Goal: Task Accomplishment & Management: Use online tool/utility

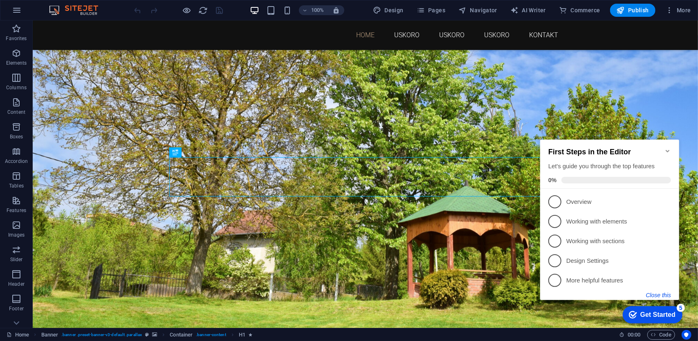
click at [653, 292] on button "Close this" at bounding box center [658, 294] width 25 height 7
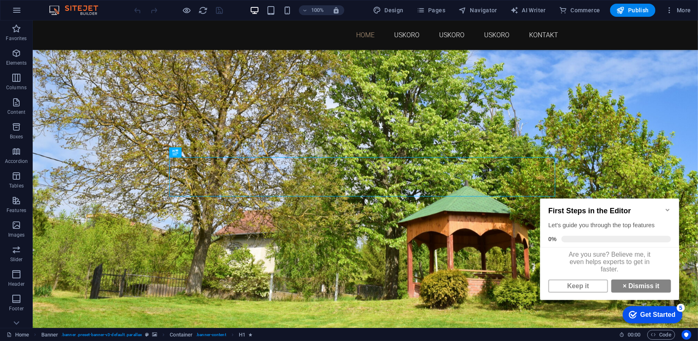
click at [666, 206] on icon "Minimize checklist" at bounding box center [667, 209] width 7 height 7
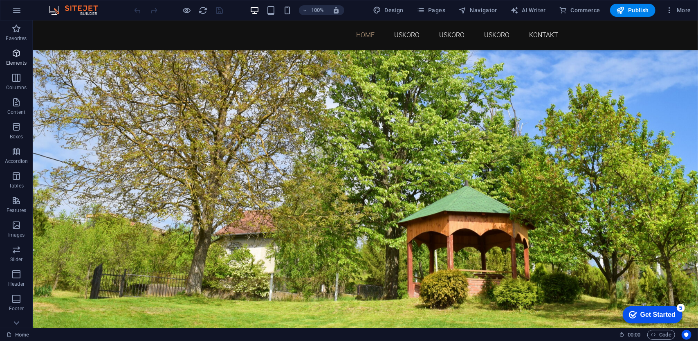
click at [18, 52] on icon "button" at bounding box center [16, 53] width 10 height 10
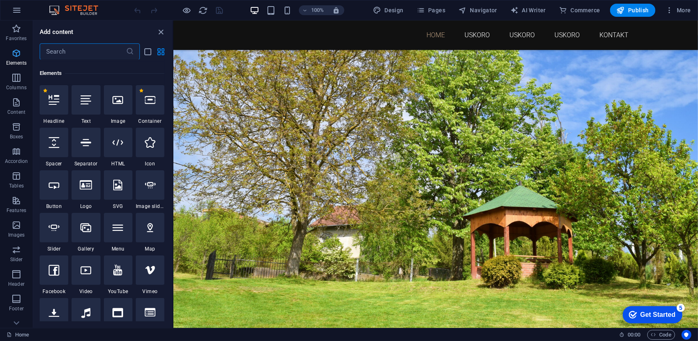
scroll to position [87, 0]
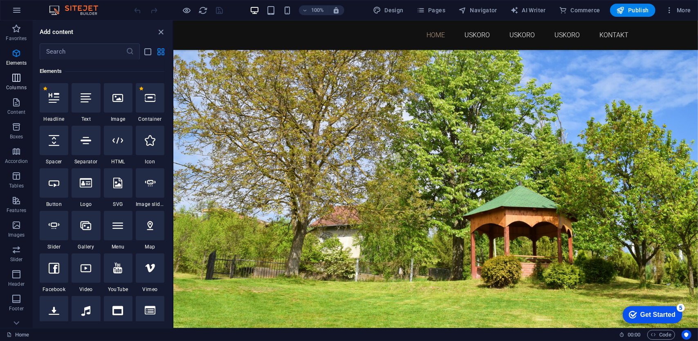
click at [18, 72] on button "Columns" at bounding box center [16, 82] width 33 height 25
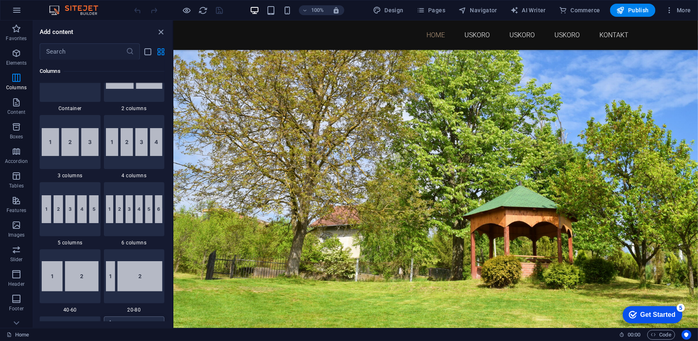
scroll to position [323, 0]
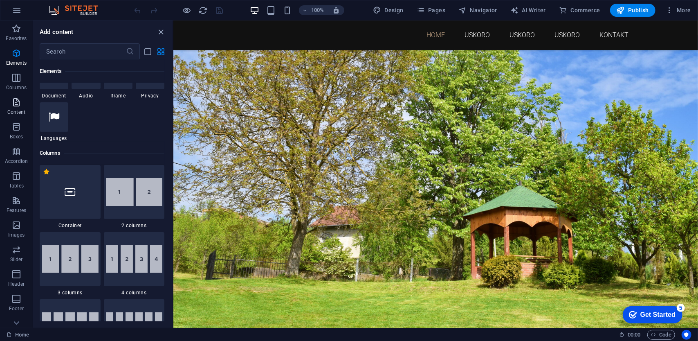
click at [16, 102] on icon "button" at bounding box center [16, 102] width 10 height 10
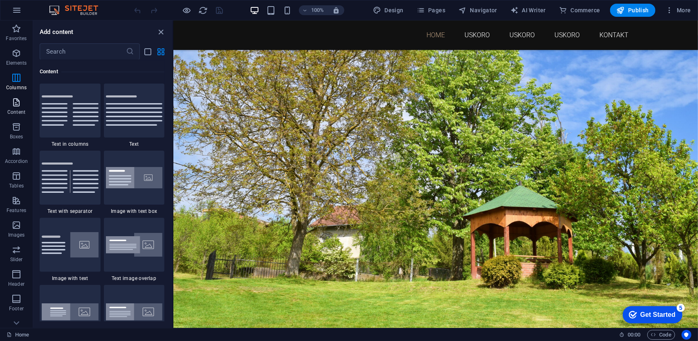
scroll to position [1430, 0]
click at [14, 222] on icon "button" at bounding box center [16, 225] width 10 height 10
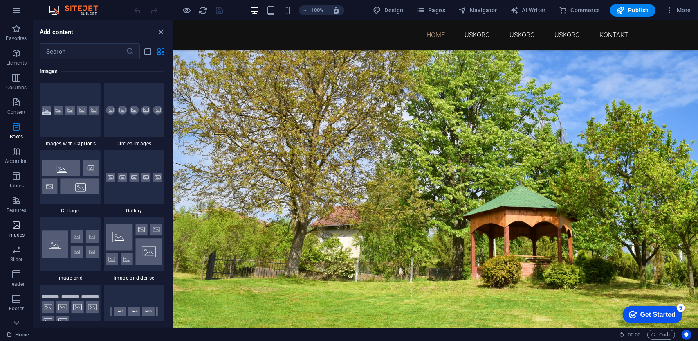
scroll to position [4147, 0]
click at [163, 31] on icon "close panel" at bounding box center [161, 31] width 9 height 9
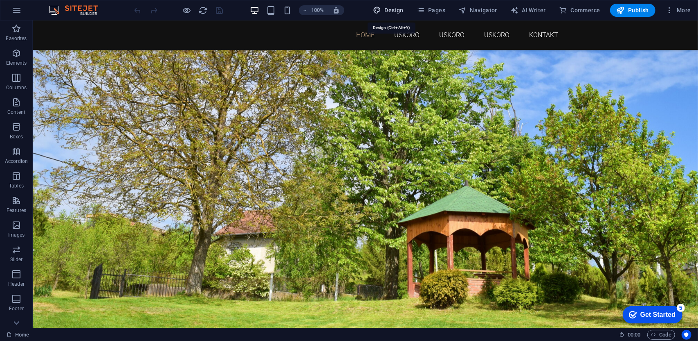
click at [399, 11] on span "Design" at bounding box center [388, 10] width 31 height 8
select select "rem"
select select "300"
select select "px"
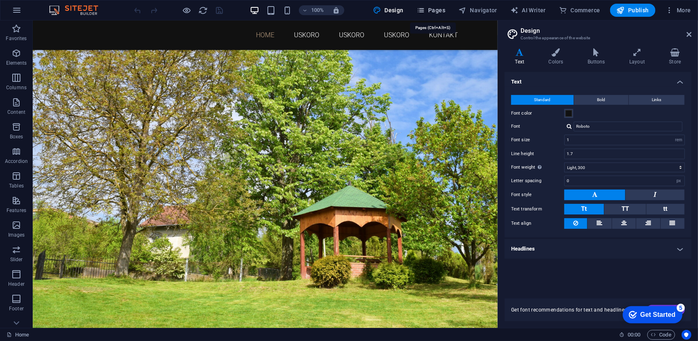
click at [435, 8] on span "Pages" at bounding box center [431, 10] width 29 height 8
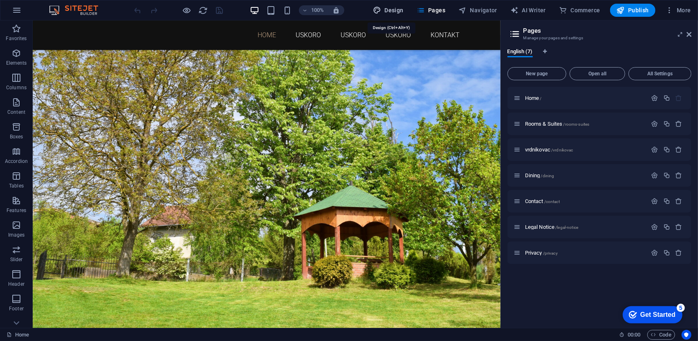
click at [388, 7] on span "Design" at bounding box center [388, 10] width 31 height 8
select select "rem"
select select "300"
select select "px"
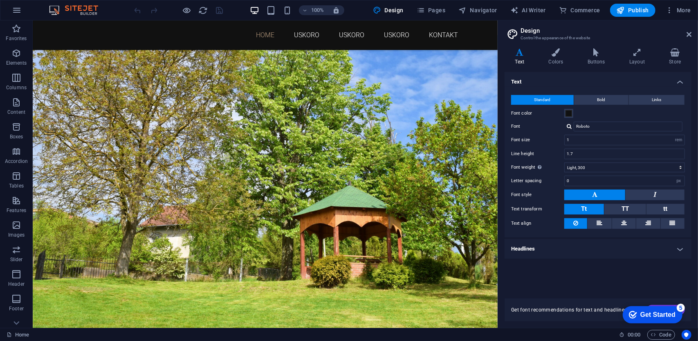
click at [656, 316] on div "Get Started" at bounding box center [657, 313] width 35 height 7
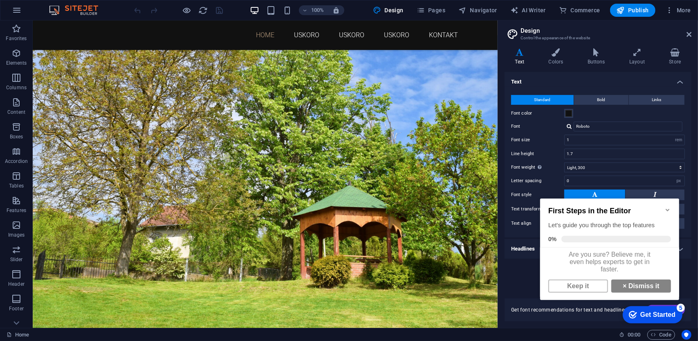
click at [671, 310] on div "Get Started" at bounding box center [657, 313] width 35 height 7
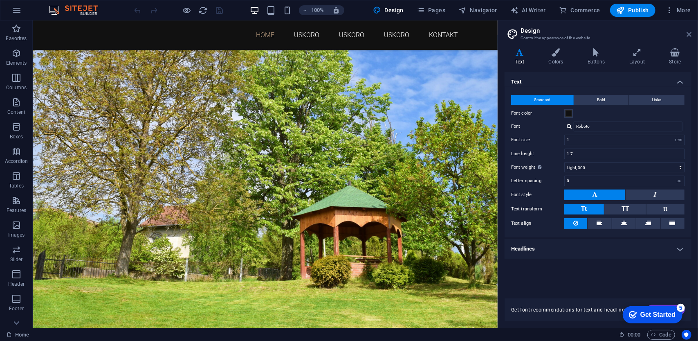
click at [689, 35] on icon at bounding box center [689, 34] width 5 height 7
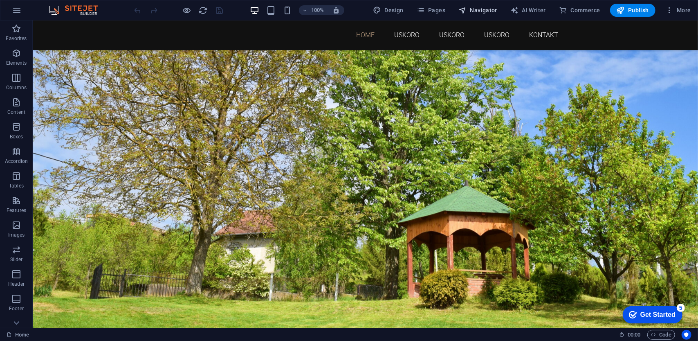
click at [472, 11] on span "Navigator" at bounding box center [477, 10] width 39 height 8
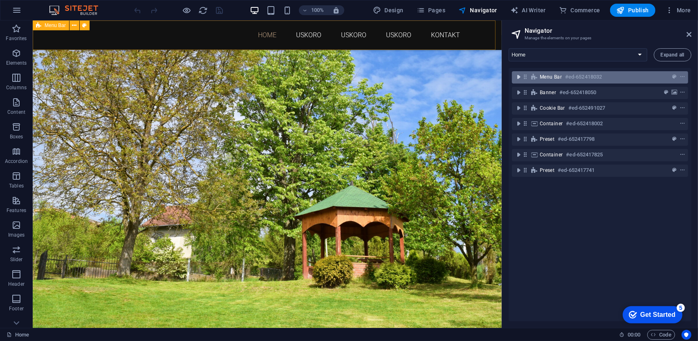
click at [519, 77] on icon "toggle-expand" at bounding box center [518, 77] width 8 height 8
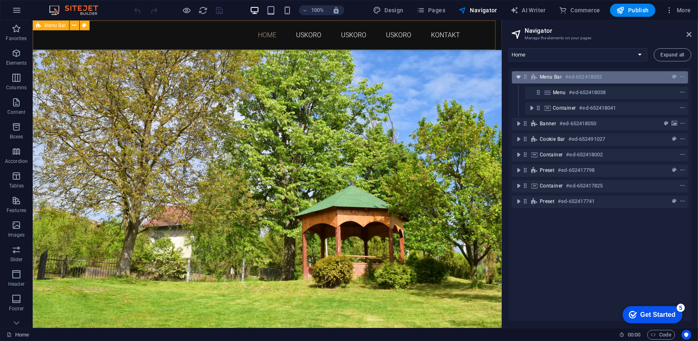
click at [519, 76] on icon "toggle-expand" at bounding box center [518, 77] width 8 height 8
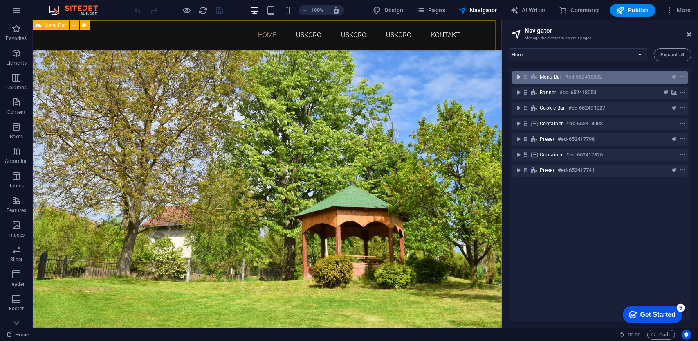
click at [519, 76] on icon "toggle-expand" at bounding box center [518, 77] width 8 height 8
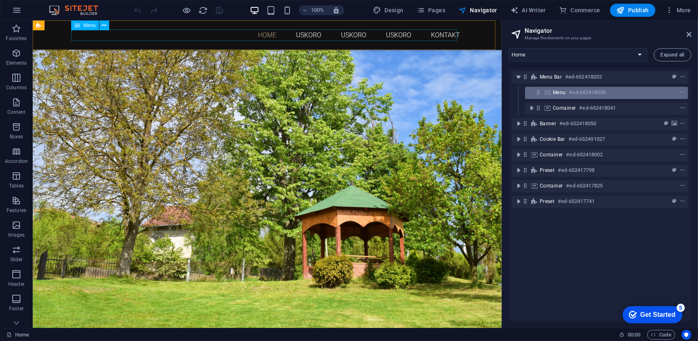
click at [537, 94] on icon at bounding box center [538, 92] width 7 height 7
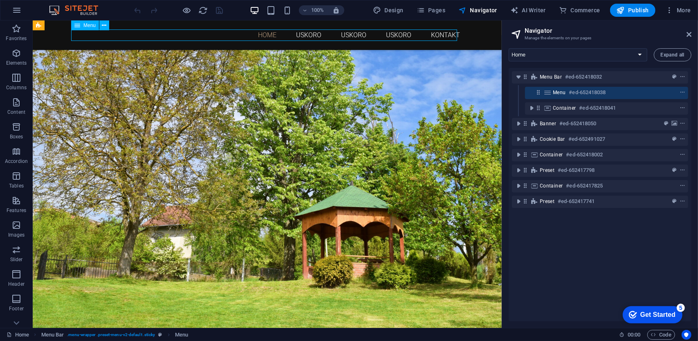
click at [549, 92] on icon at bounding box center [547, 92] width 9 height 7
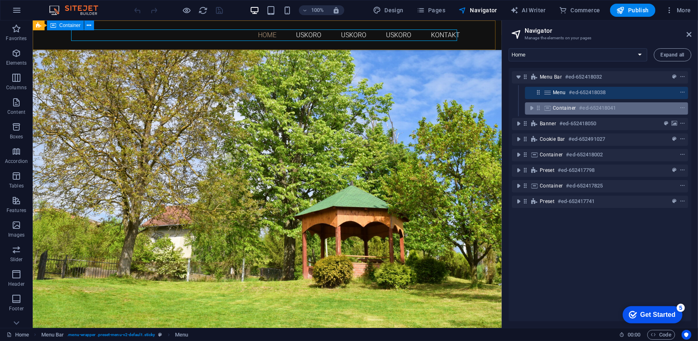
click at [559, 113] on div "Container #ed-652418041" at bounding box center [606, 108] width 163 height 12
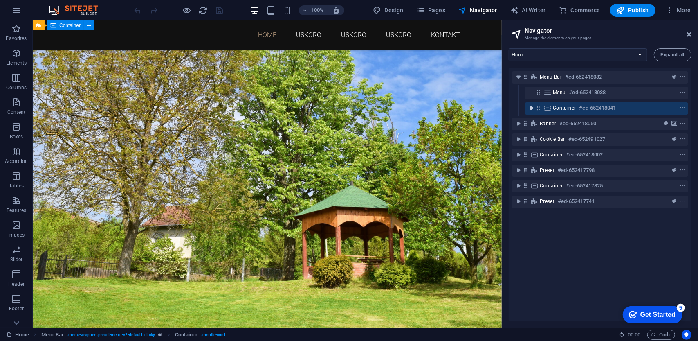
click at [531, 110] on icon "toggle-expand" at bounding box center [532, 108] width 8 height 8
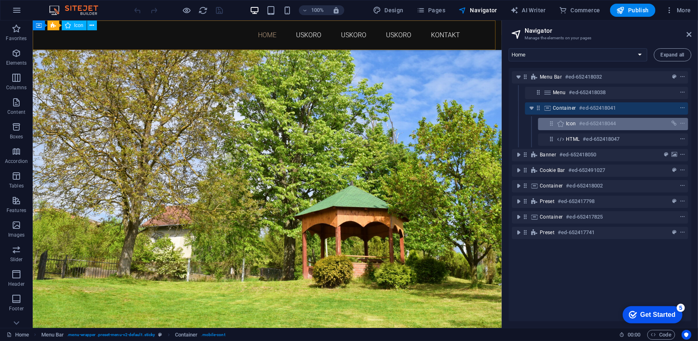
click at [574, 125] on span "Icon" at bounding box center [571, 123] width 10 height 7
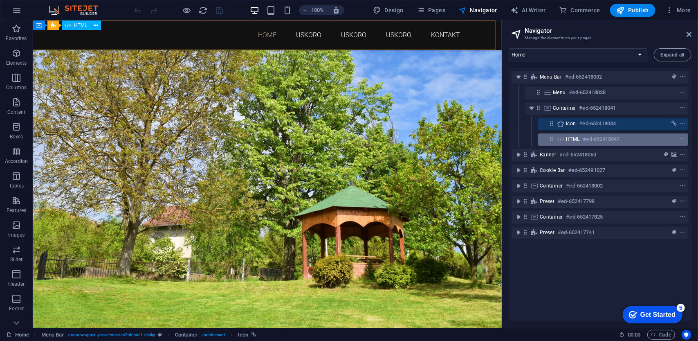
click at [578, 139] on span "HTML" at bounding box center [573, 139] width 14 height 7
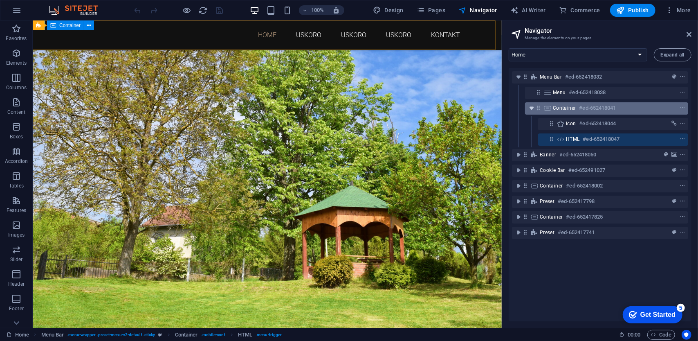
click at [532, 108] on icon "toggle-expand" at bounding box center [532, 108] width 8 height 8
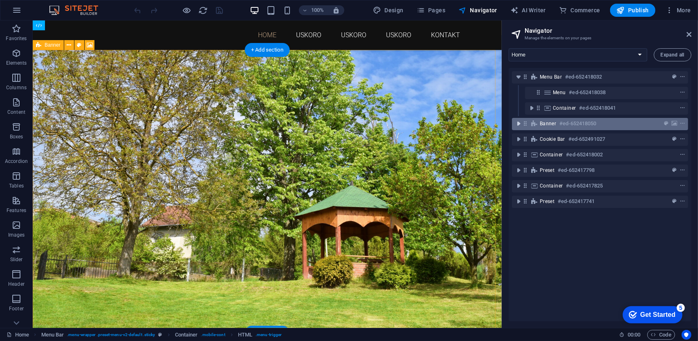
click at [519, 126] on icon "toggle-expand" at bounding box center [518, 123] width 8 height 8
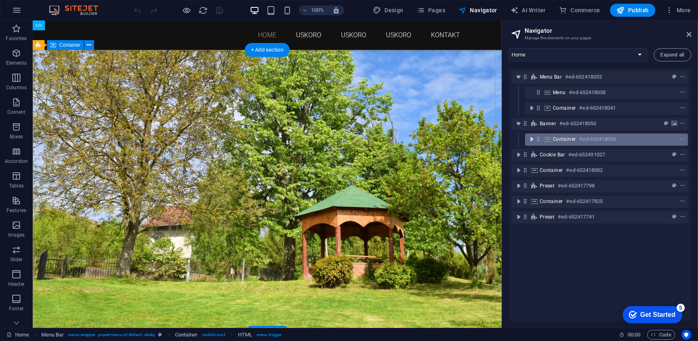
click at [532, 139] on icon "toggle-expand" at bounding box center [532, 139] width 8 height 8
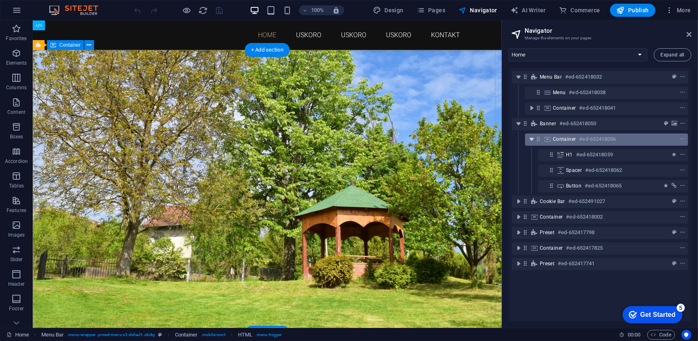
drag, startPoint x: 531, startPoint y: 138, endPoint x: 524, endPoint y: 129, distance: 10.8
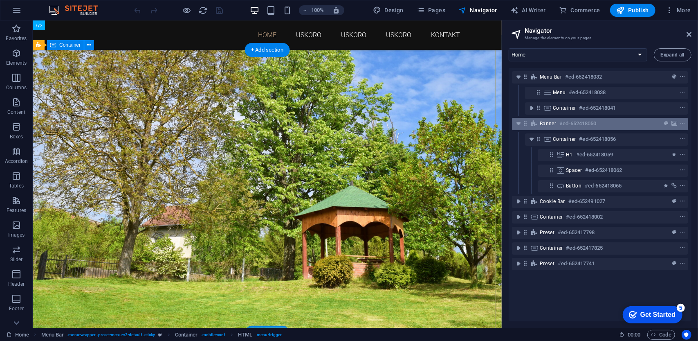
click at [531, 137] on icon "toggle-expand" at bounding box center [532, 139] width 8 height 8
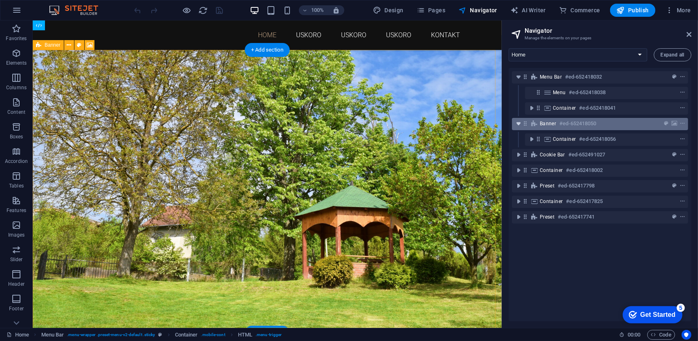
click at [519, 126] on icon "toggle-expand" at bounding box center [518, 123] width 8 height 8
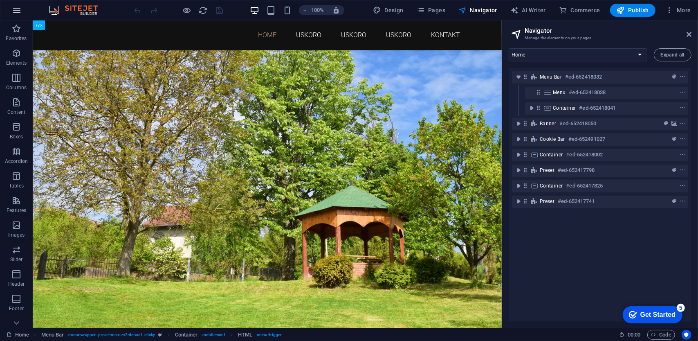
click at [16, 9] on icon "button" at bounding box center [17, 10] width 10 height 10
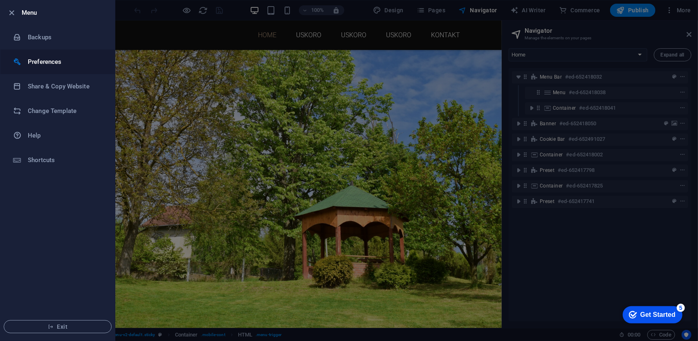
click at [43, 54] on li "Preferences" at bounding box center [57, 61] width 115 height 25
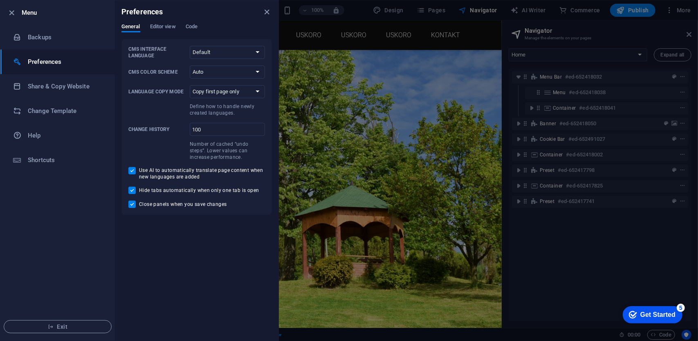
click at [546, 274] on div at bounding box center [349, 170] width 698 height 341
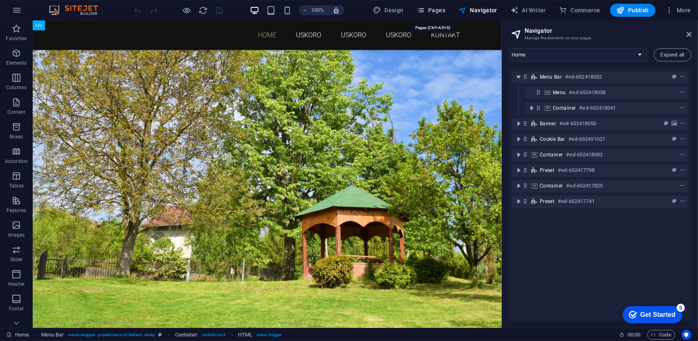
click at [438, 10] on span "Pages" at bounding box center [431, 10] width 29 height 8
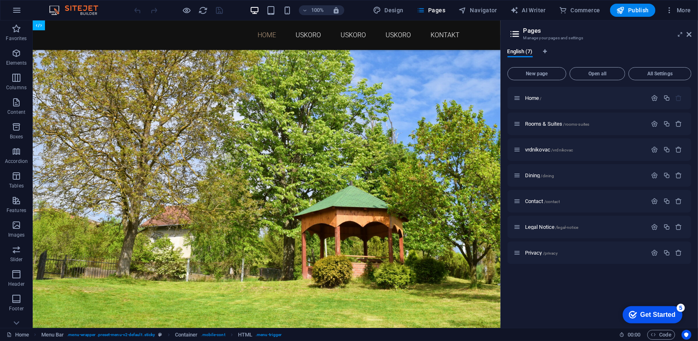
click at [514, 33] on icon at bounding box center [515, 33] width 12 height 11
click at [654, 96] on icon "button" at bounding box center [654, 97] width 7 height 7
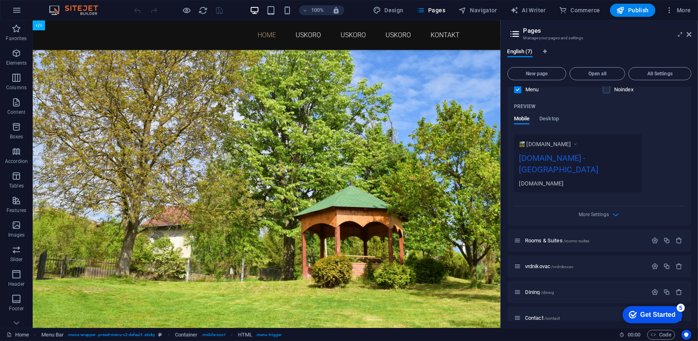
scroll to position [204, 0]
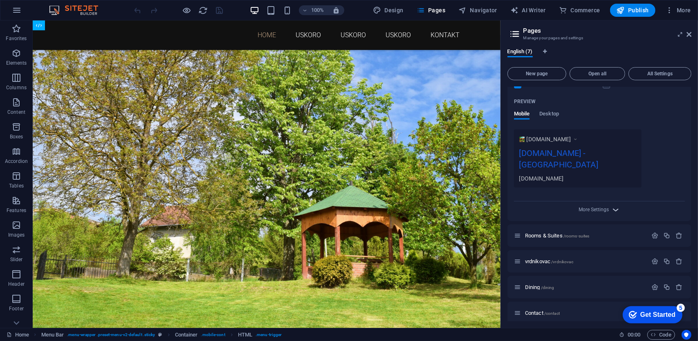
click at [614, 205] on icon "button" at bounding box center [615, 209] width 9 height 9
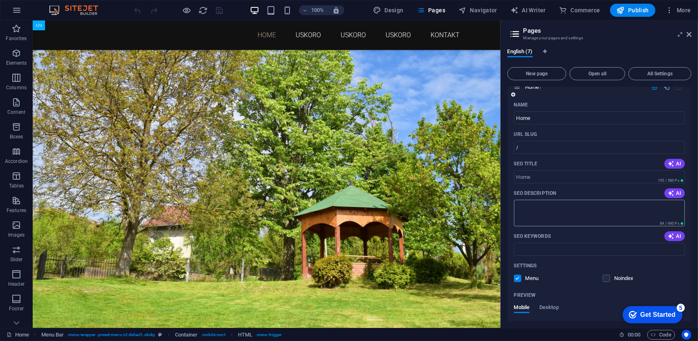
scroll to position [0, 0]
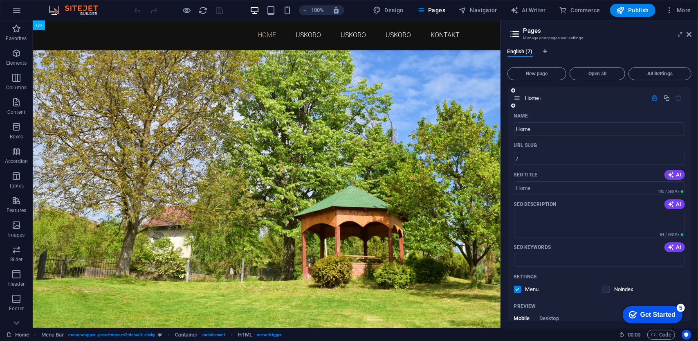
click at [653, 95] on icon "button" at bounding box center [654, 97] width 7 height 7
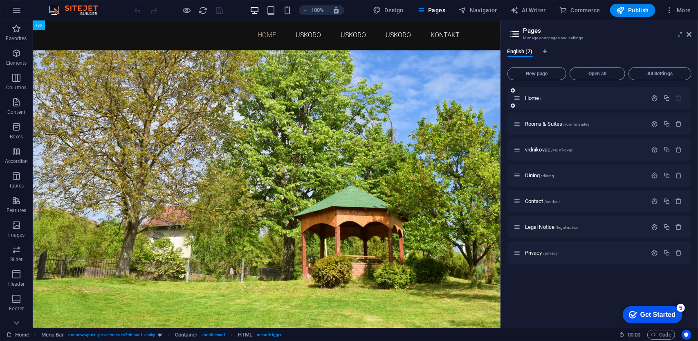
click at [520, 97] on icon at bounding box center [517, 97] width 7 height 7
click at [533, 98] on span "Home /" at bounding box center [533, 98] width 17 height 6
click at [552, 98] on p "Home /" at bounding box center [585, 97] width 120 height 5
click at [539, 97] on span "Home /" at bounding box center [533, 98] width 17 height 6
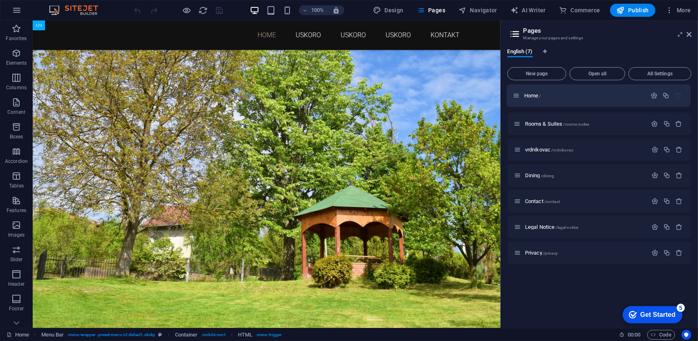
click at [519, 98] on div "Home / Rooms & Suites /rooms-suites vrdnikovac /vrdnikovac Dining /dining Conta…" at bounding box center [599, 162] width 184 height 151
click at [678, 9] on span "More" at bounding box center [678, 10] width 26 height 8
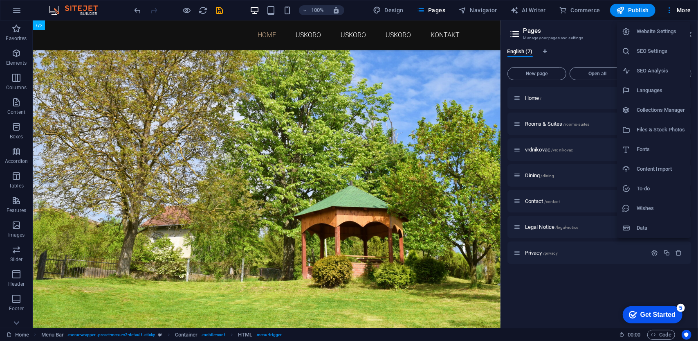
click at [662, 28] on h6 "Website Settings" at bounding box center [661, 32] width 49 height 10
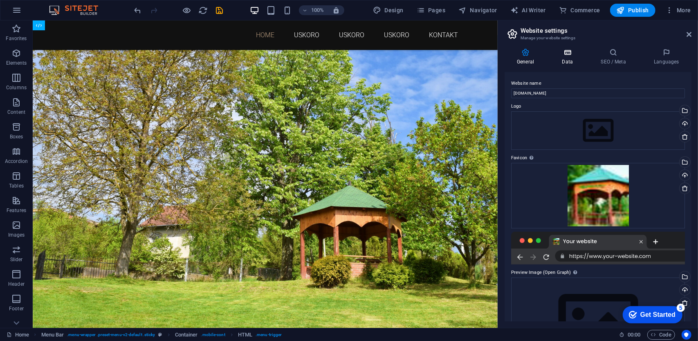
click at [566, 54] on icon at bounding box center [568, 52] width 36 height 8
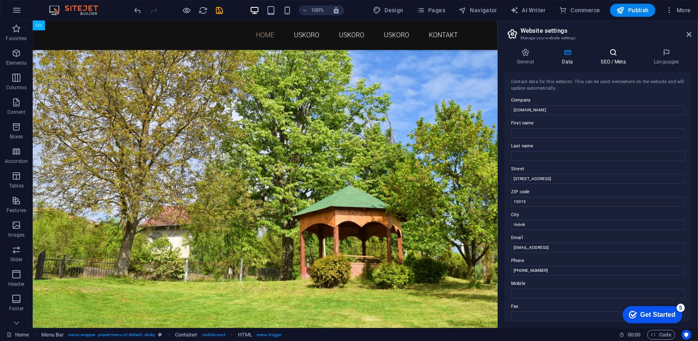
click at [609, 54] on icon at bounding box center [613, 52] width 50 height 8
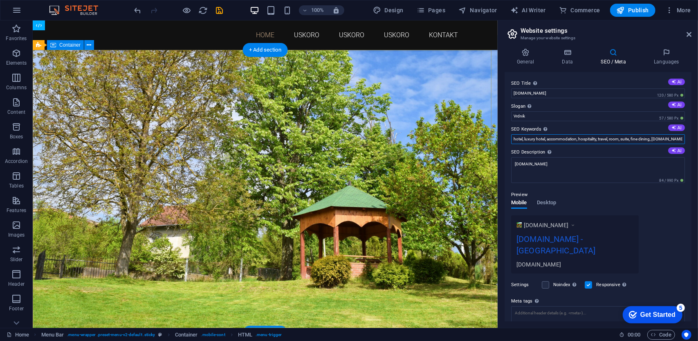
drag, startPoint x: 630, startPoint y: 159, endPoint x: 473, endPoint y: 129, distance: 160.2
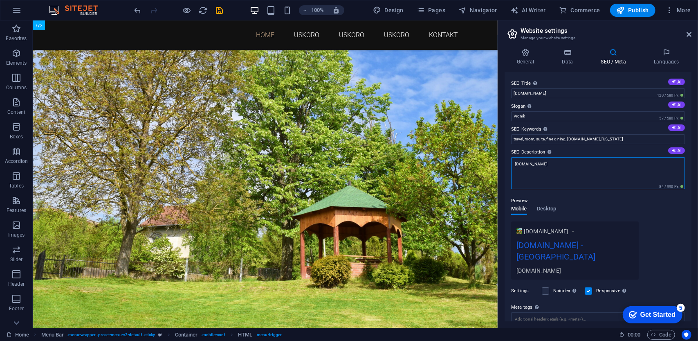
click at [557, 167] on textarea "[DOMAIN_NAME]" at bounding box center [598, 173] width 174 height 32
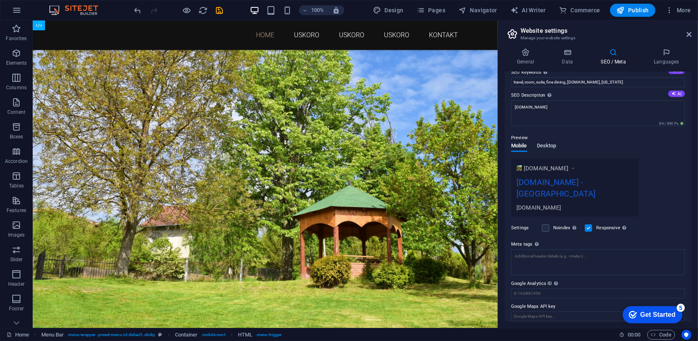
scroll to position [36, 0]
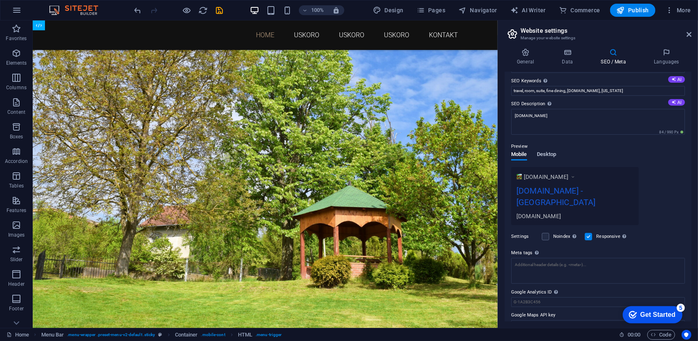
click at [544, 152] on span "Desktop" at bounding box center [547, 154] width 20 height 11
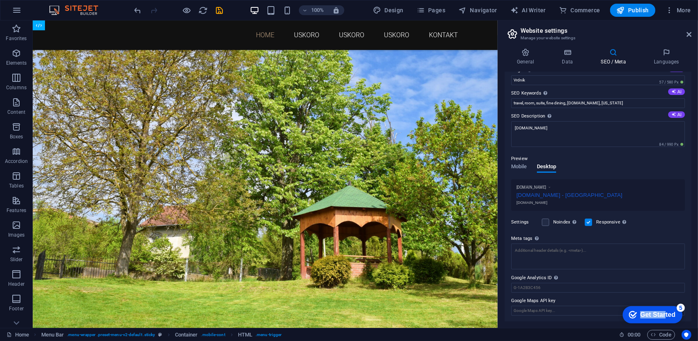
drag, startPoint x: 660, startPoint y: 310, endPoint x: 605, endPoint y: 295, distance: 57.1
click html "checkmark Get Started 5 First Steps in the Editor Let's guide you through the t…"
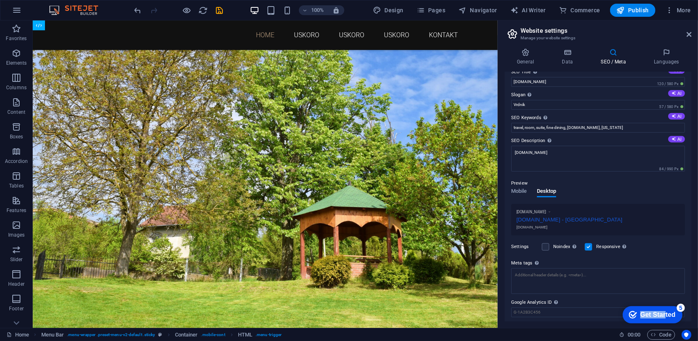
scroll to position [0, 0]
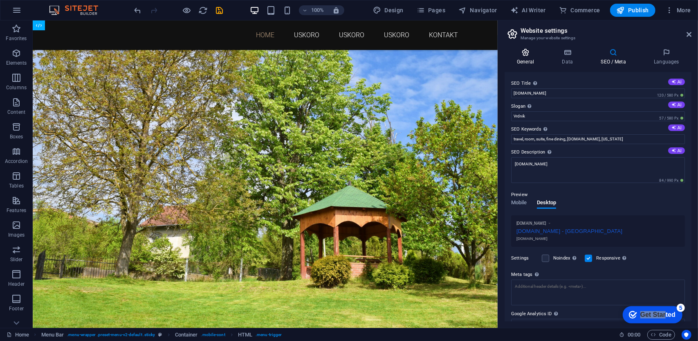
click at [526, 53] on icon at bounding box center [526, 52] width 42 height 8
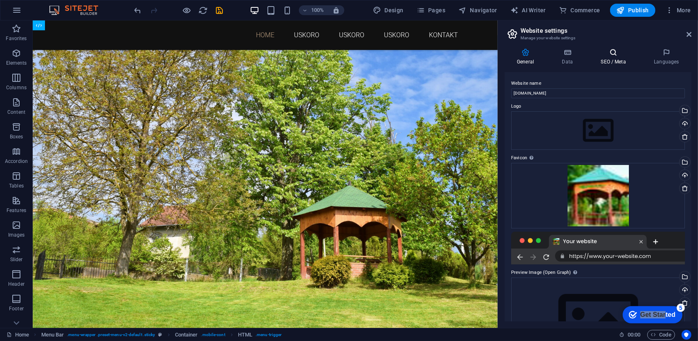
click at [615, 52] on icon at bounding box center [613, 52] width 50 height 8
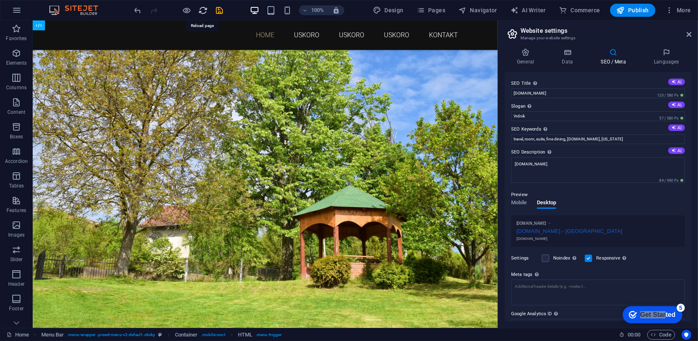
click at [201, 8] on icon "reload" at bounding box center [203, 10] width 9 height 9
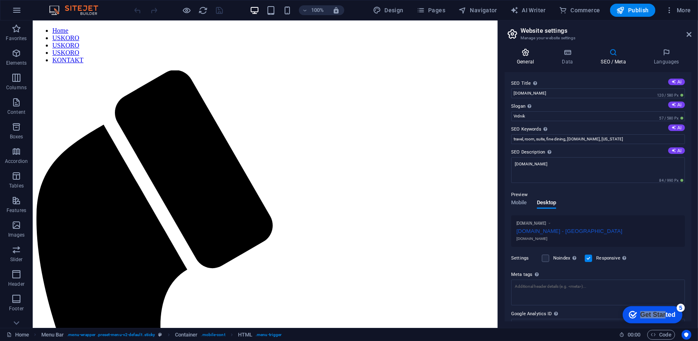
click at [525, 56] on h4 "General" at bounding box center [527, 56] width 45 height 17
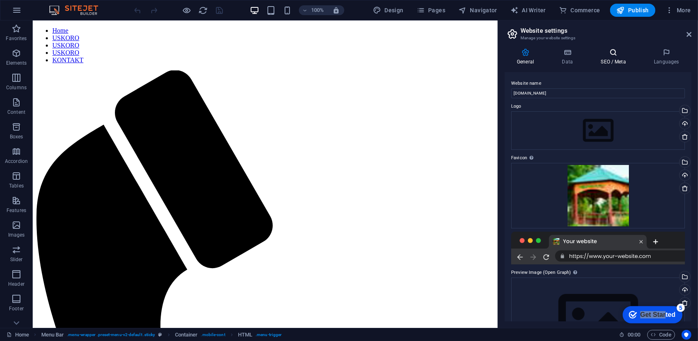
click at [619, 54] on icon at bounding box center [613, 52] width 50 height 8
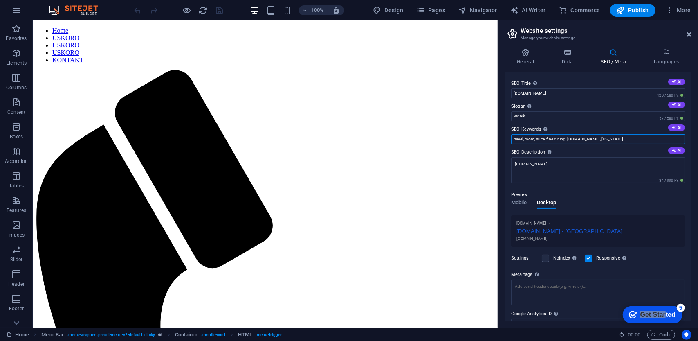
drag, startPoint x: 594, startPoint y: 139, endPoint x: 626, endPoint y: 137, distance: 31.5
click at [625, 137] on input "travel, room, suite, fine dining, vrdnikovac.rs, New York" at bounding box center [598, 139] width 174 height 10
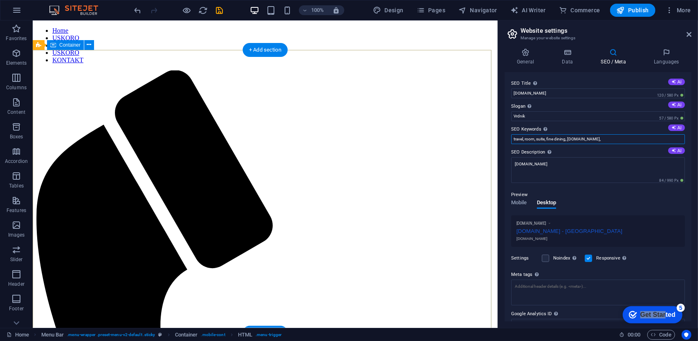
drag, startPoint x: 658, startPoint y: 157, endPoint x: 413, endPoint y: 150, distance: 245.9
click at [544, 135] on input "travel, room, suite, fine dining, vrdnikovac.rs," at bounding box center [598, 139] width 174 height 10
drag, startPoint x: 526, startPoint y: 137, endPoint x: 567, endPoint y: 135, distance: 40.9
click at [567, 135] on input "travel, room, suite, fine dining, vrdnikovac.rs," at bounding box center [598, 139] width 174 height 10
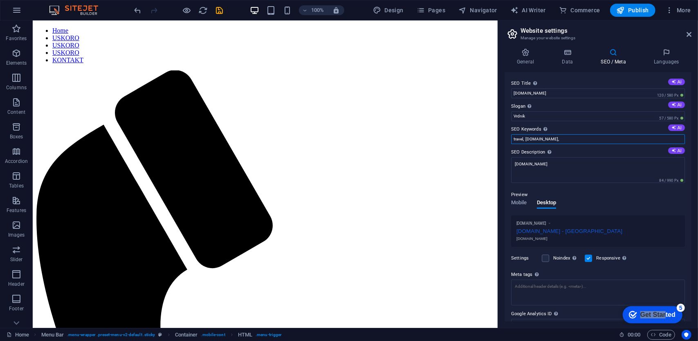
click at [513, 139] on input "travel, vrdnikovac.rs," at bounding box center [598, 139] width 174 height 10
type input "vrdnik, sobe, smeštaj, apartmani vrdnik, banja vrdnik, travel, vrdnikovac.rs,"
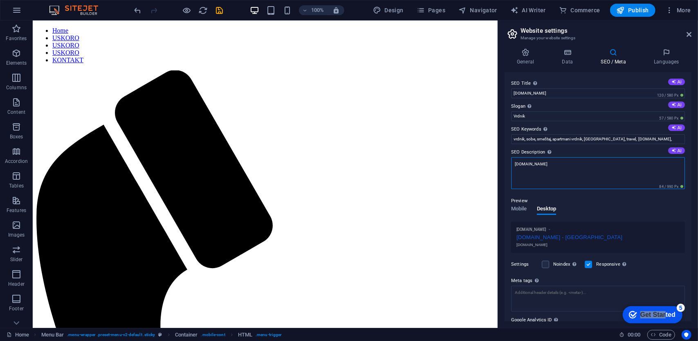
click at [579, 175] on textarea "[DOMAIN_NAME]" at bounding box center [598, 173] width 174 height 32
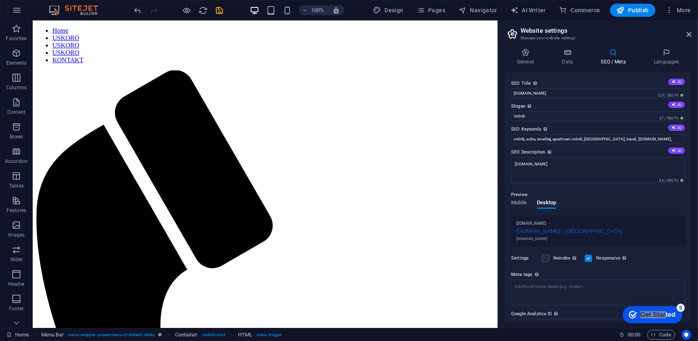
click at [669, 69] on div "General Data SEO / Meta Languages Website name vrdnikovac.rs Logo Drag files he…" at bounding box center [598, 184] width 187 height 273
click at [669, 63] on h4 "Languages" at bounding box center [667, 56] width 50 height 17
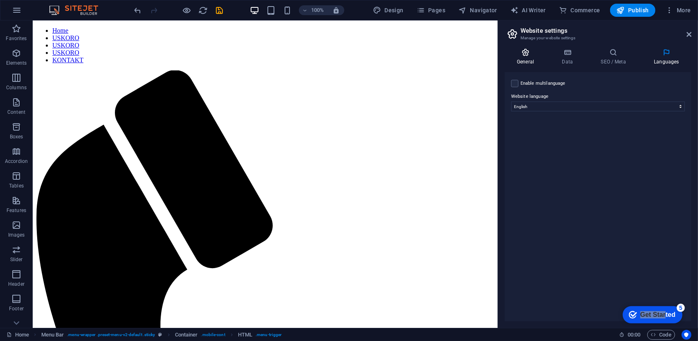
click at [524, 53] on icon at bounding box center [526, 52] width 42 height 8
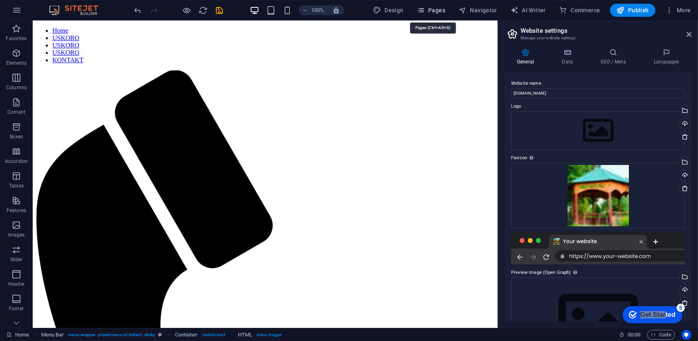
click at [425, 10] on icon "button" at bounding box center [421, 10] width 8 height 8
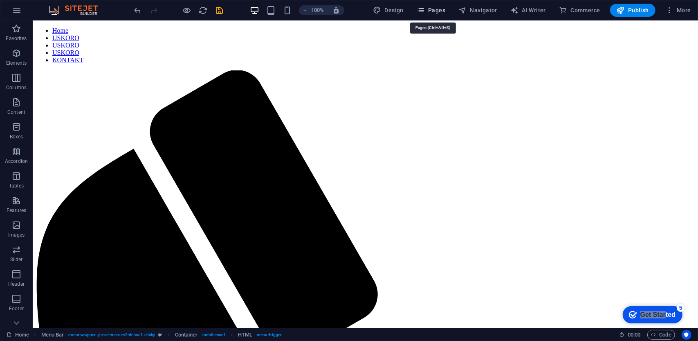
click at [438, 13] on span "Pages" at bounding box center [431, 10] width 29 height 8
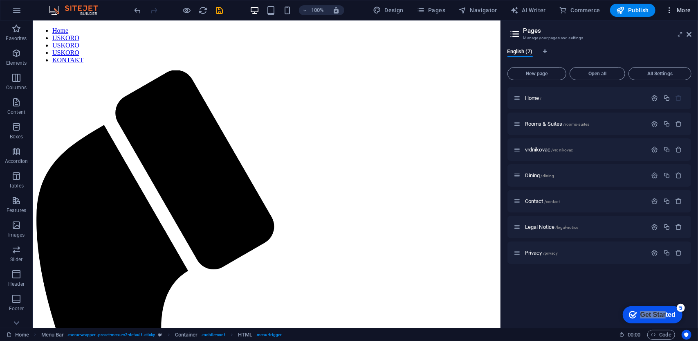
click at [683, 13] on span "More" at bounding box center [678, 10] width 26 height 8
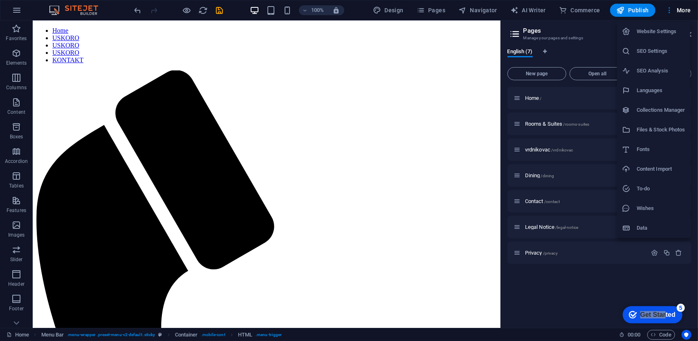
click at [667, 27] on h6 "Website Settings" at bounding box center [661, 32] width 49 height 10
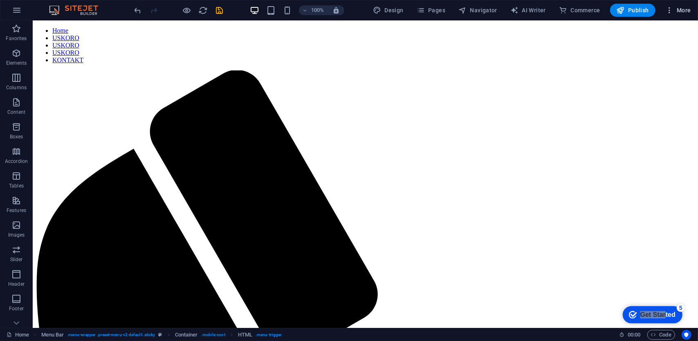
click at [681, 9] on span "More" at bounding box center [678, 10] width 26 height 8
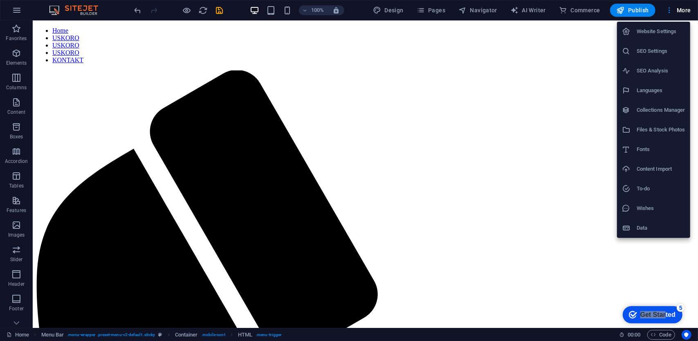
click at [662, 25] on li "Website Settings" at bounding box center [653, 32] width 73 height 20
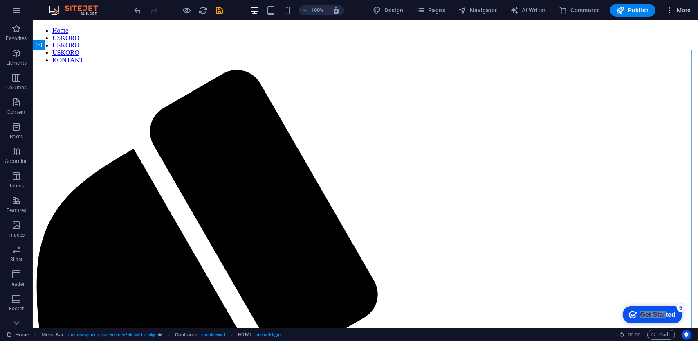
click at [680, 6] on span "More" at bounding box center [678, 10] width 26 height 8
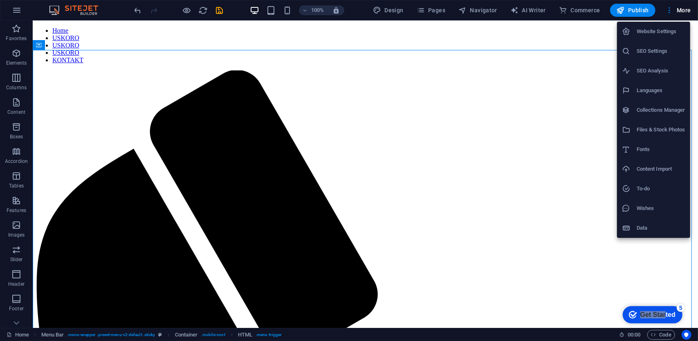
click at [642, 46] on li "SEO Settings" at bounding box center [653, 51] width 73 height 20
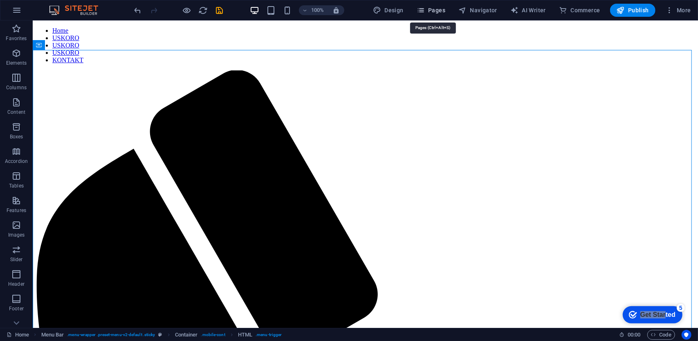
click at [434, 11] on span "Pages" at bounding box center [431, 10] width 29 height 8
click at [433, 10] on span "Pages" at bounding box center [431, 10] width 29 height 8
click at [433, 9] on span "Pages" at bounding box center [431, 10] width 29 height 8
click at [386, 9] on span "Design" at bounding box center [388, 10] width 31 height 8
click at [204, 9] on icon "reload" at bounding box center [203, 10] width 9 height 9
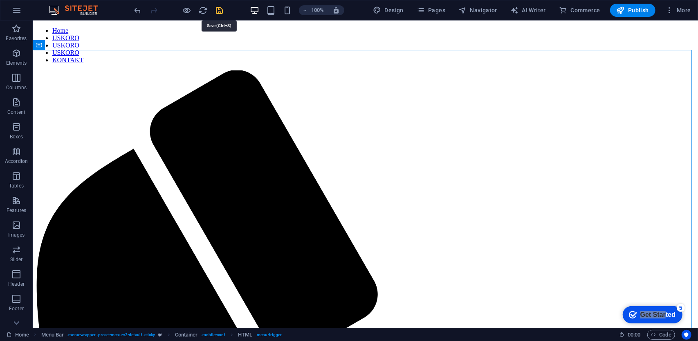
click at [221, 9] on icon "save" at bounding box center [219, 10] width 9 height 9
click at [218, 9] on icon "save" at bounding box center [219, 10] width 9 height 9
click at [218, 11] on icon "save" at bounding box center [219, 10] width 9 height 9
click at [218, 10] on icon "save" at bounding box center [219, 10] width 9 height 9
click at [218, 9] on icon "save" at bounding box center [219, 10] width 9 height 9
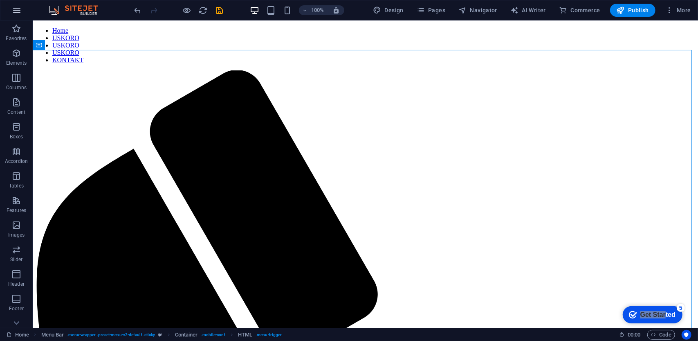
click at [13, 9] on icon "button" at bounding box center [17, 10] width 10 height 10
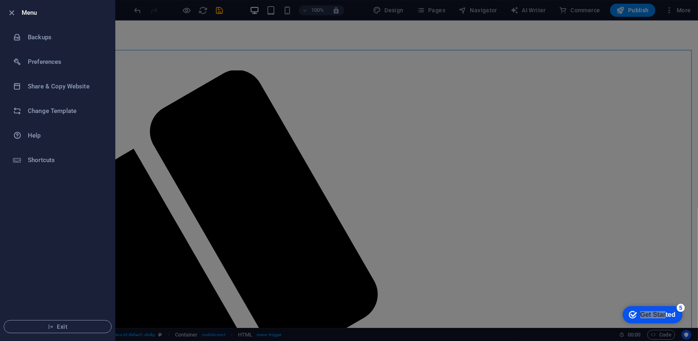
click at [28, 12] on h6 "Menu" at bounding box center [65, 13] width 87 height 10
click at [11, 13] on icon "button" at bounding box center [11, 12] width 9 height 9
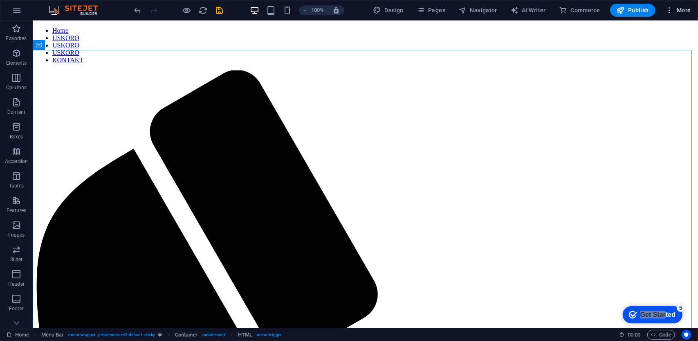
click at [680, 10] on span "More" at bounding box center [678, 10] width 26 height 8
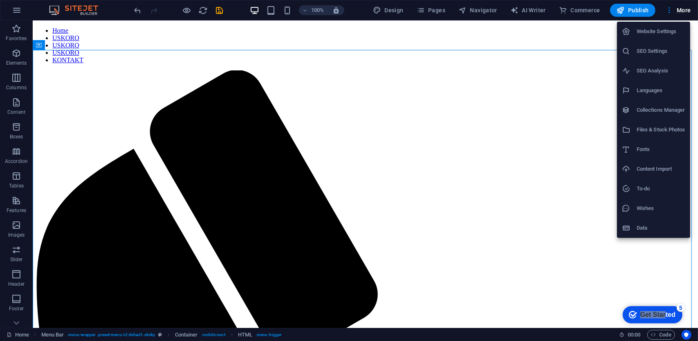
click at [661, 31] on h6 "Website Settings" at bounding box center [661, 32] width 49 height 10
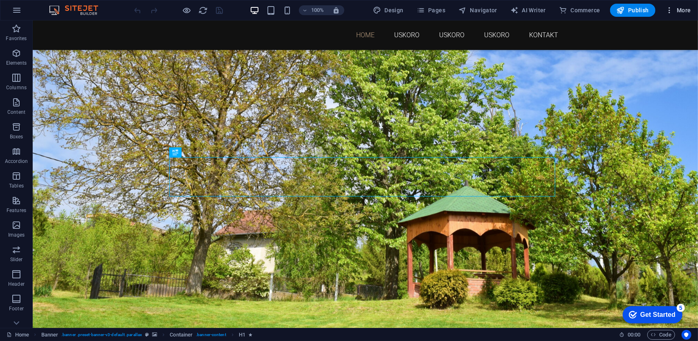
click at [683, 11] on span "More" at bounding box center [678, 10] width 26 height 8
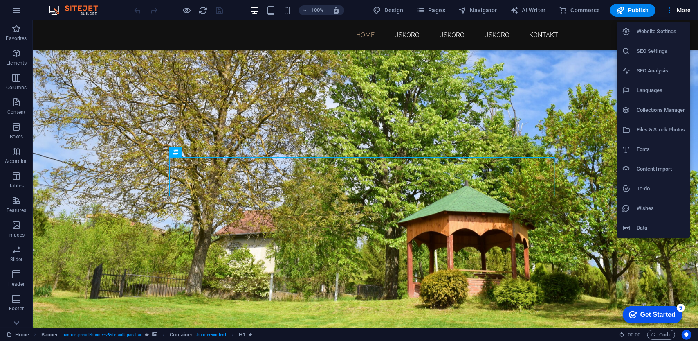
click at [667, 31] on h6 "Website Settings" at bounding box center [661, 32] width 49 height 10
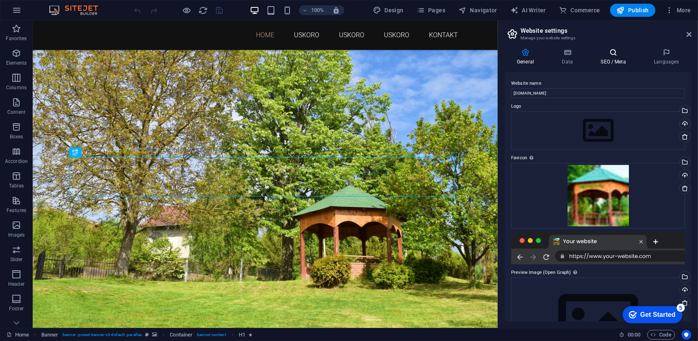
click at [610, 58] on h4 "SEO / Meta" at bounding box center [614, 56] width 53 height 17
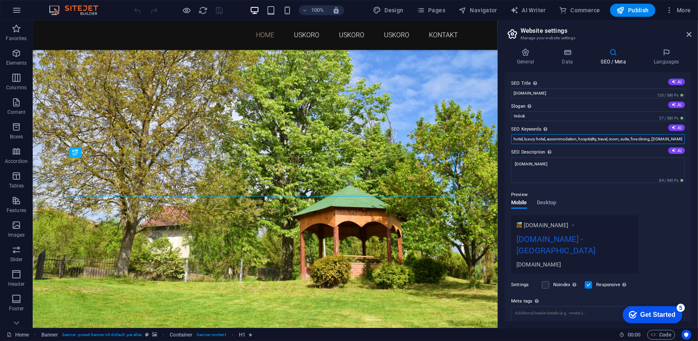
click at [599, 138] on input "hotel, luxury hotel, accommodation, hospitality, travel, room, suite, fine dini…" at bounding box center [598, 139] width 174 height 10
drag, startPoint x: 631, startPoint y: 156, endPoint x: 497, endPoint y: 128, distance: 137.0
type input "travel, room, suite, fine dining, vrdnikovac.rs, New York"
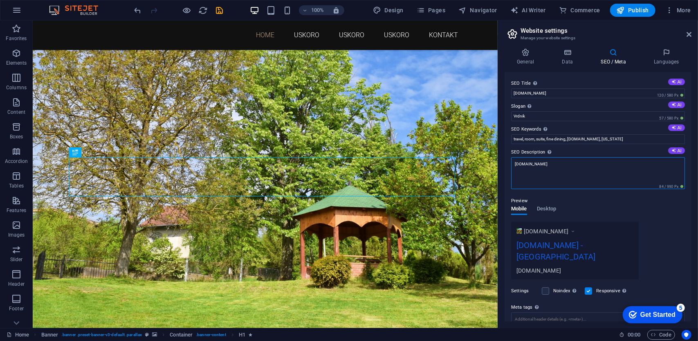
click at [569, 168] on textarea "[DOMAIN_NAME]" at bounding box center [598, 173] width 174 height 32
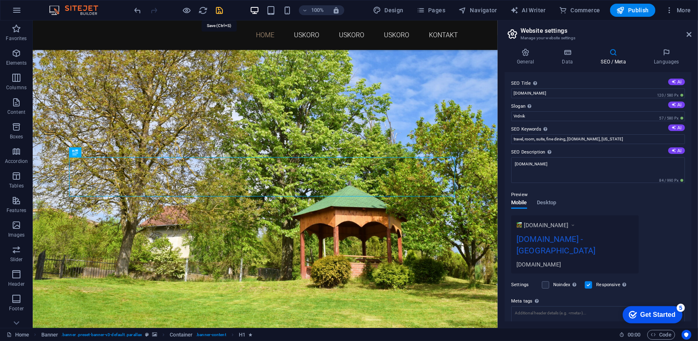
click at [219, 8] on icon "save" at bounding box center [219, 10] width 9 height 9
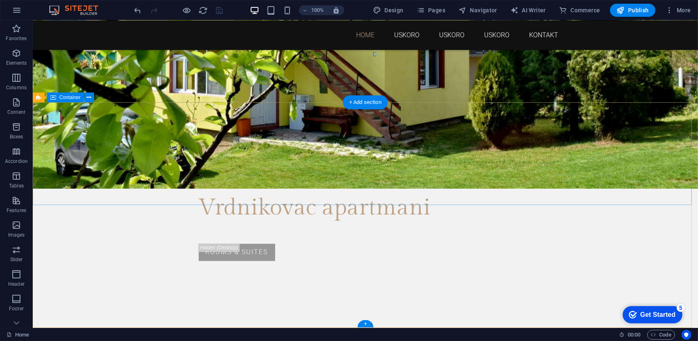
scroll to position [630, 0]
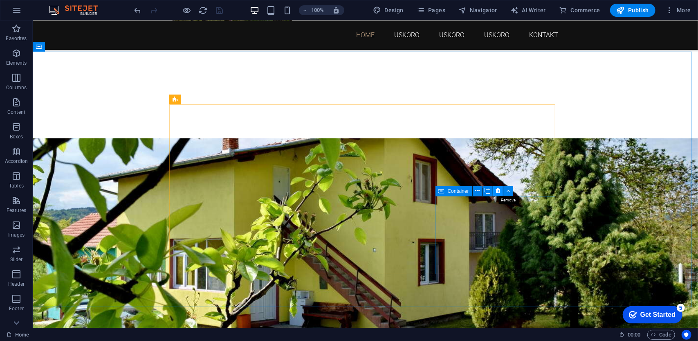
click at [497, 187] on icon at bounding box center [498, 190] width 4 height 9
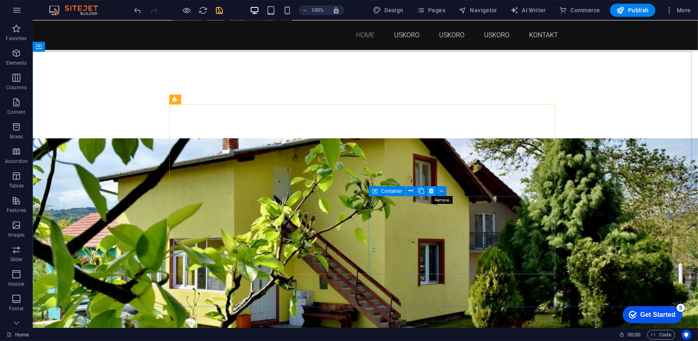
drag, startPoint x: 398, startPoint y: 169, endPoint x: 431, endPoint y: 189, distance: 38.6
click at [431, 189] on icon at bounding box center [431, 190] width 4 height 9
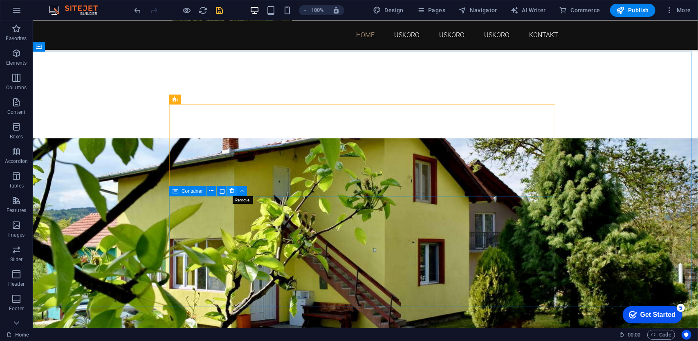
click at [231, 189] on icon at bounding box center [232, 190] width 4 height 9
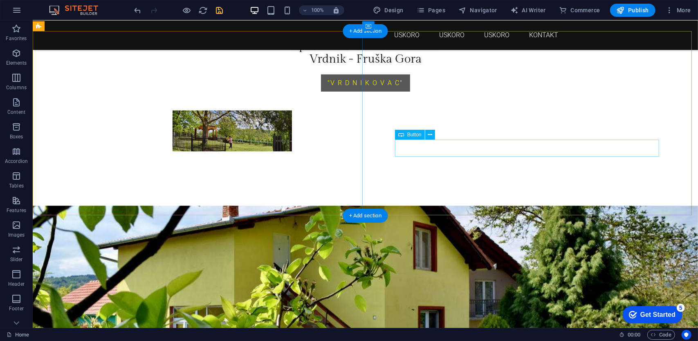
scroll to position [548, 0]
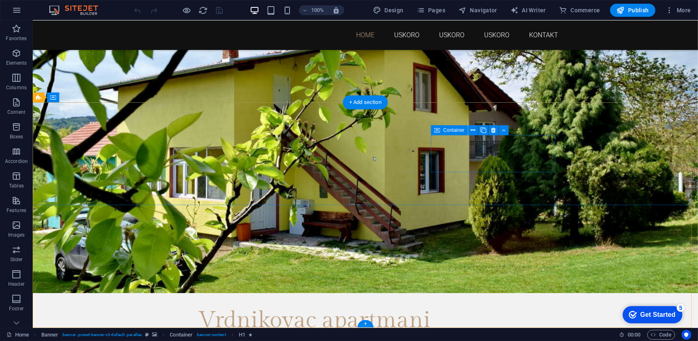
scroll to position [630, 0]
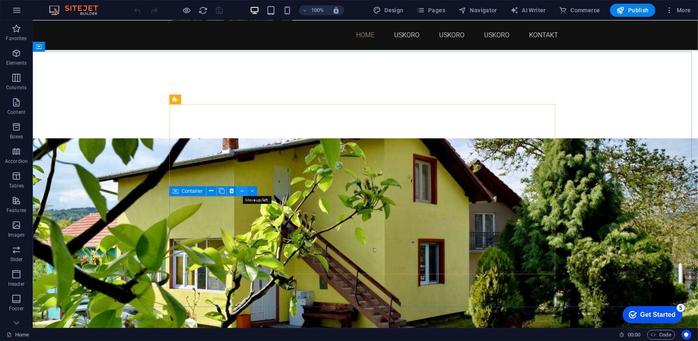
click at [240, 191] on icon at bounding box center [242, 190] width 4 height 9
click at [238, 191] on button at bounding box center [242, 191] width 10 height 10
click at [211, 189] on icon at bounding box center [211, 190] width 4 height 9
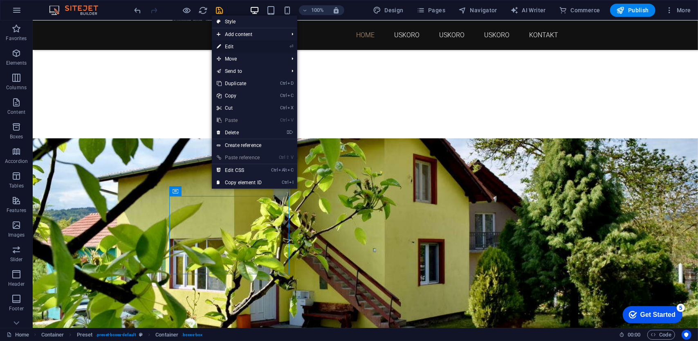
click at [236, 45] on link "⏎ Edit" at bounding box center [239, 46] width 55 height 12
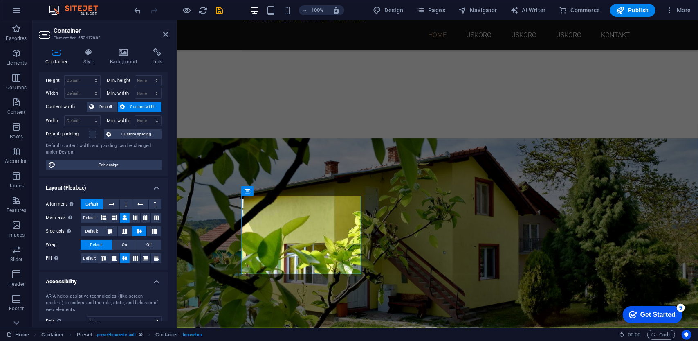
scroll to position [0, 0]
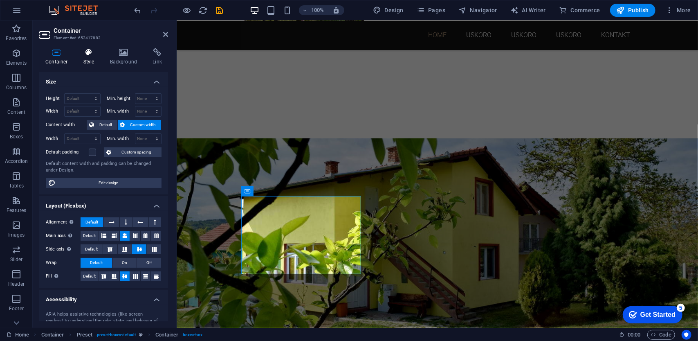
click at [87, 58] on h4 "Style" at bounding box center [90, 56] width 27 height 17
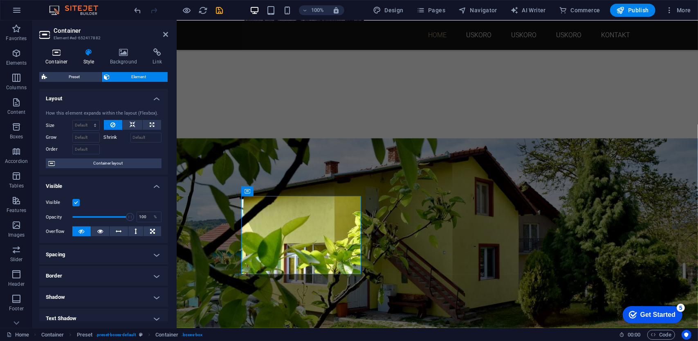
click at [60, 53] on icon at bounding box center [56, 52] width 35 height 8
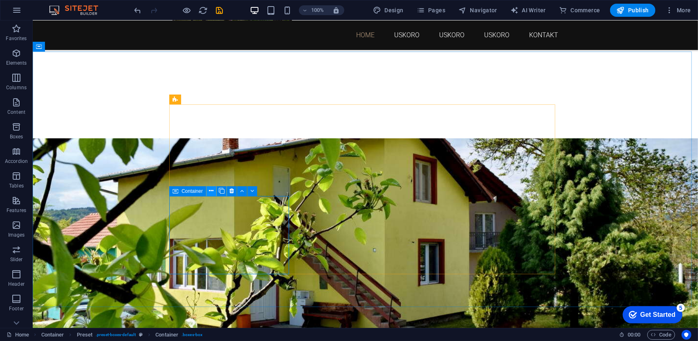
click at [210, 188] on icon at bounding box center [211, 190] width 4 height 9
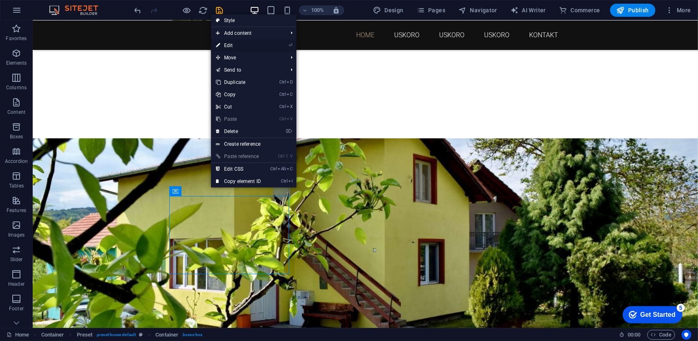
click at [227, 45] on link "⏎ Edit" at bounding box center [238, 45] width 55 height 12
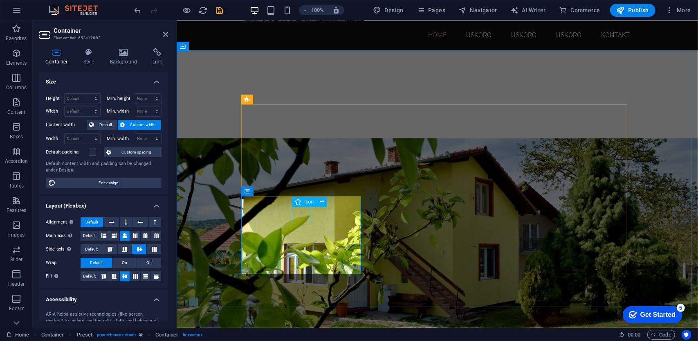
click at [322, 200] on icon at bounding box center [322, 201] width 4 height 9
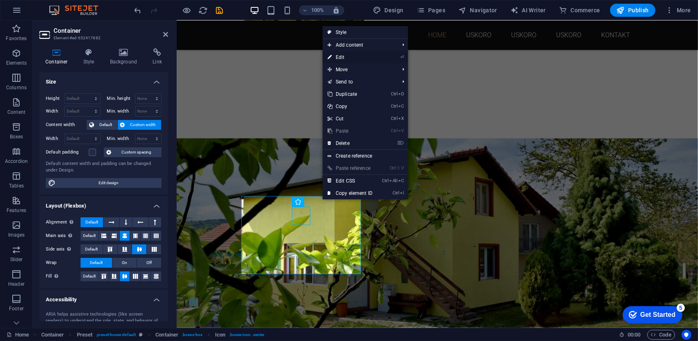
click at [339, 54] on link "⏎ Edit" at bounding box center [350, 57] width 55 height 12
select select "xMidYMid"
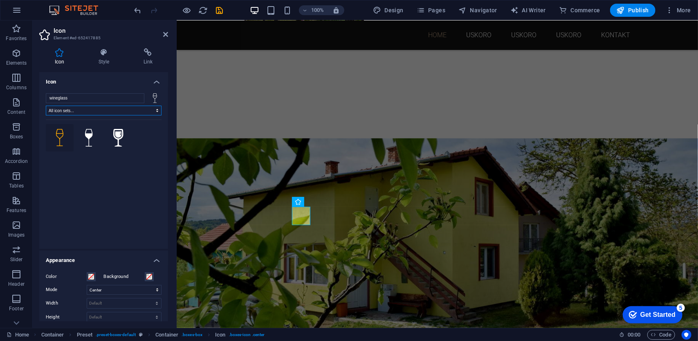
click at [156, 110] on select "All icon sets... IcoFont Ionicons FontAwesome Brands FontAwesome Duotone FontAw…" at bounding box center [104, 111] width 116 height 10
click at [138, 99] on input "wineglass" at bounding box center [95, 98] width 99 height 10
drag, startPoint x: 106, startPoint y: 95, endPoint x: 7, endPoint y: 85, distance: 99.1
click at [7, 85] on section "Favorites Elements Columns Content Boxes Accordion Tables Features Images Slide…" at bounding box center [349, 173] width 698 height 307
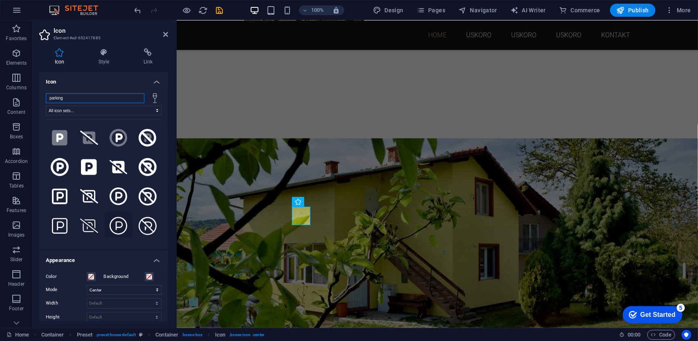
type input "parking"
click at [115, 219] on icon at bounding box center [119, 226] width 18 height 18
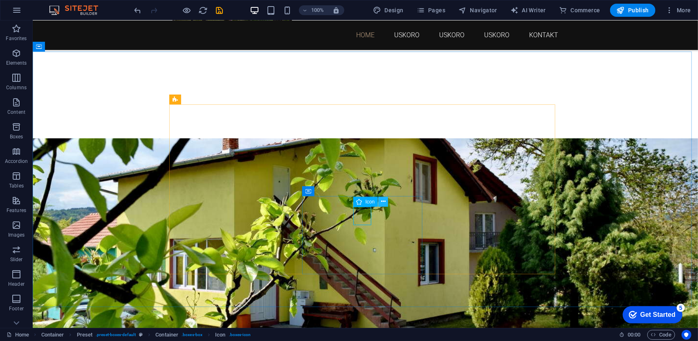
click at [384, 202] on icon at bounding box center [383, 201] width 4 height 9
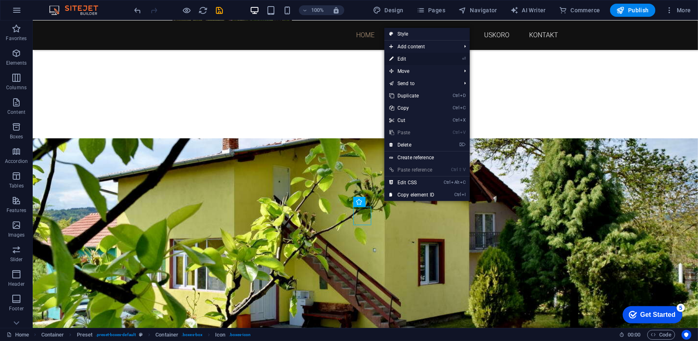
click at [403, 58] on link "⏎ Edit" at bounding box center [411, 59] width 55 height 12
select select "xMidYMid"
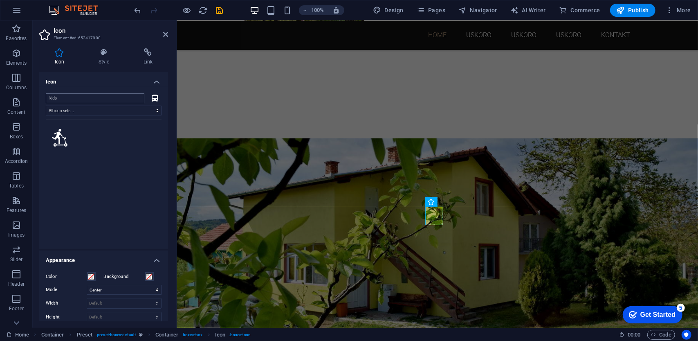
click at [86, 97] on input "kids" at bounding box center [95, 98] width 99 height 10
click at [88, 96] on input "kids" at bounding box center [95, 98] width 99 height 10
drag, startPoint x: 65, startPoint y: 97, endPoint x: 41, endPoint y: 96, distance: 23.7
click at [40, 96] on div "kids All icon sets... IcoFont Ionicons FontAwesome Brands FontAwesome Duotone F…" at bounding box center [103, 168] width 129 height 162
paste input "slide"
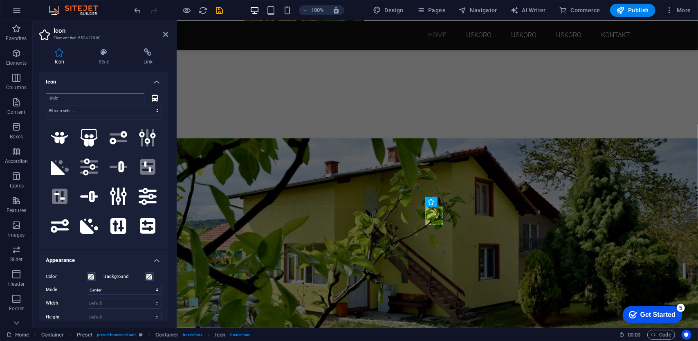
click at [61, 96] on input "slide" at bounding box center [95, 98] width 99 height 10
drag, startPoint x: 60, startPoint y: 96, endPoint x: 43, endPoint y: 95, distance: 16.4
click at [43, 95] on div "slide All icon sets... IcoFont Ionicons FontAwesome Brands FontAwesome Duotone …" at bounding box center [103, 168] width 129 height 162
paste input "playground"
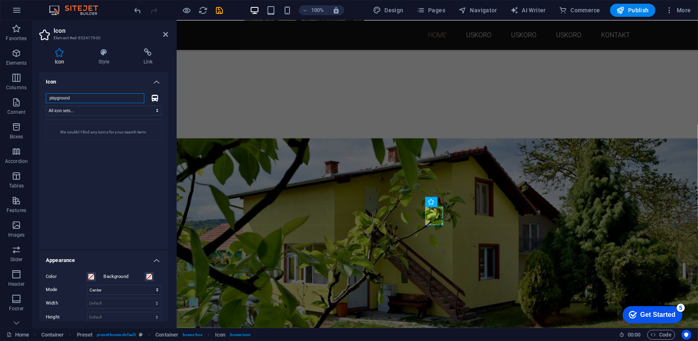
click at [92, 99] on input "playground" at bounding box center [95, 98] width 99 height 10
drag, startPoint x: 62, startPoint y: 89, endPoint x: 13, endPoint y: 80, distance: 49.5
click at [13, 80] on section "Favorites Elements Columns Content Boxes Accordion Tables Features Images Slide…" at bounding box center [349, 173] width 698 height 307
type input "kids"
click at [57, 137] on icon at bounding box center [60, 138] width 16 height 18
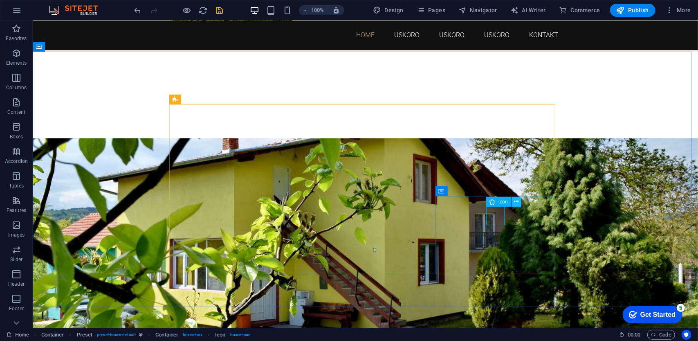
click at [515, 202] on icon at bounding box center [516, 201] width 4 height 9
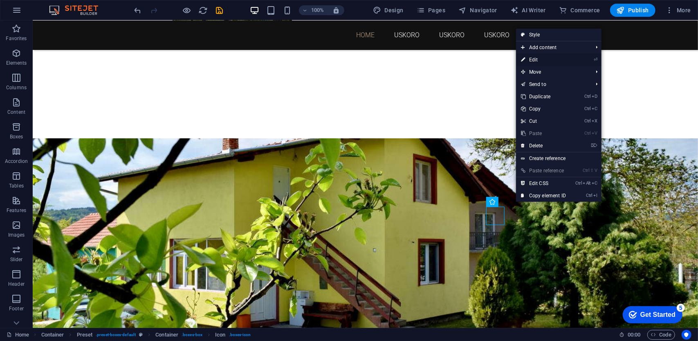
drag, startPoint x: 536, startPoint y: 58, endPoint x: 358, endPoint y: 38, distance: 178.6
click at [536, 58] on link "⏎ Edit" at bounding box center [543, 60] width 55 height 12
select select "xMidYMid"
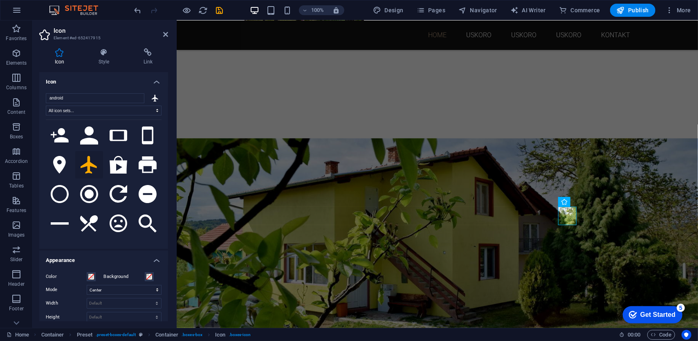
scroll to position [581, 0]
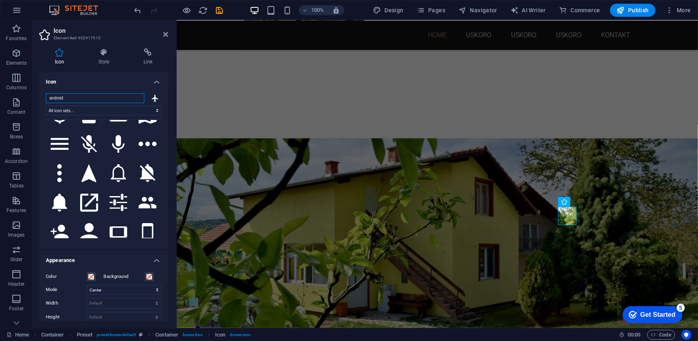
paste input "barbecue"
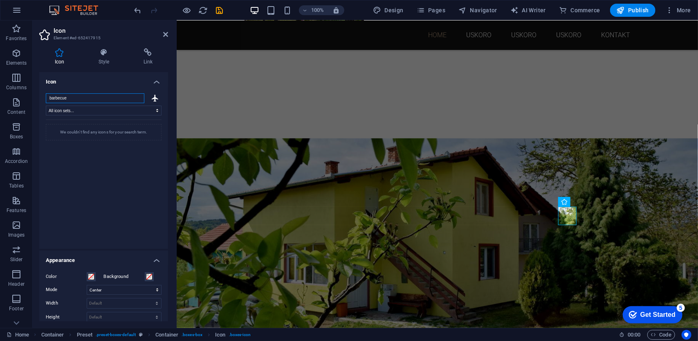
scroll to position [0, 0]
drag, startPoint x: 48, startPoint y: 90, endPoint x: 40, endPoint y: 90, distance: 7.4
click at [40, 90] on div "barbecue All icon sets... IcoFont Ionicons FontAwesome Brands FontAwesome Duoto…" at bounding box center [103, 168] width 129 height 162
paste input "meat"
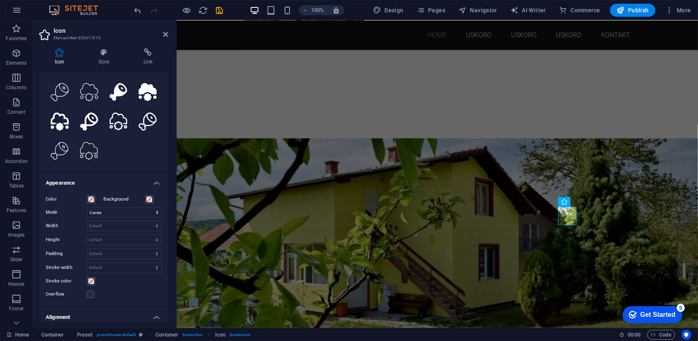
scroll to position [41, 0]
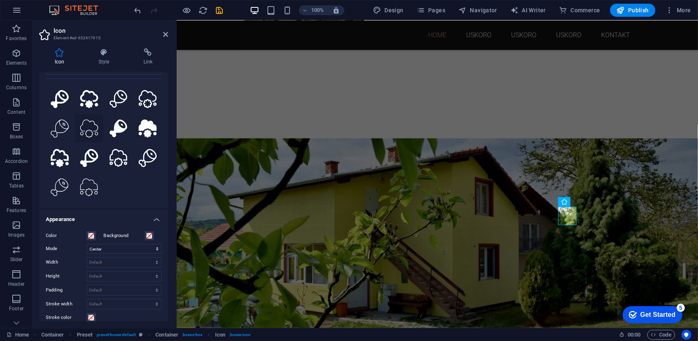
type input "meat"
click at [86, 123] on icon at bounding box center [89, 128] width 18 height 18
click at [221, 7] on icon "save" at bounding box center [219, 10] width 9 height 9
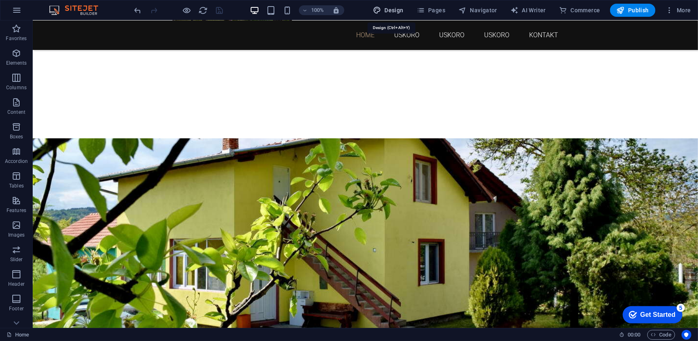
drag, startPoint x: 388, startPoint y: 10, endPoint x: 360, endPoint y: 7, distance: 28.0
click at [388, 10] on span "Design" at bounding box center [388, 10] width 31 height 8
select select "rem"
select select "300"
select select "px"
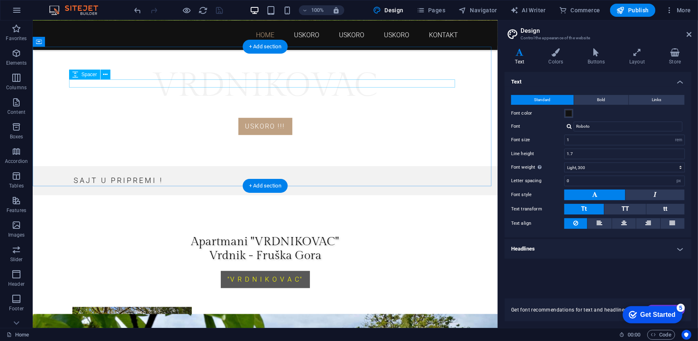
scroll to position [98, 0]
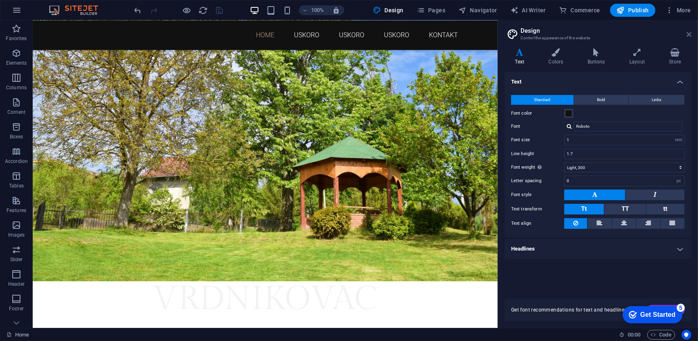
click at [690, 34] on icon at bounding box center [689, 34] width 5 height 7
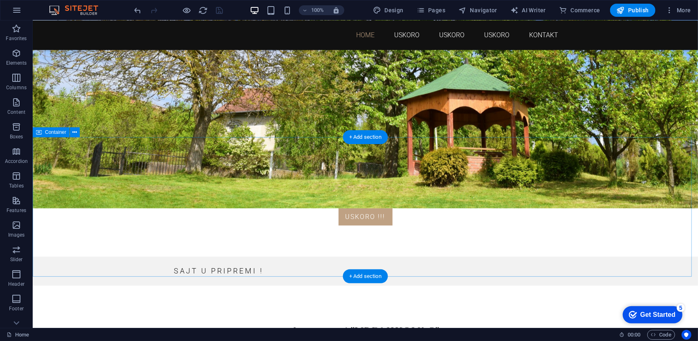
scroll to position [0, 0]
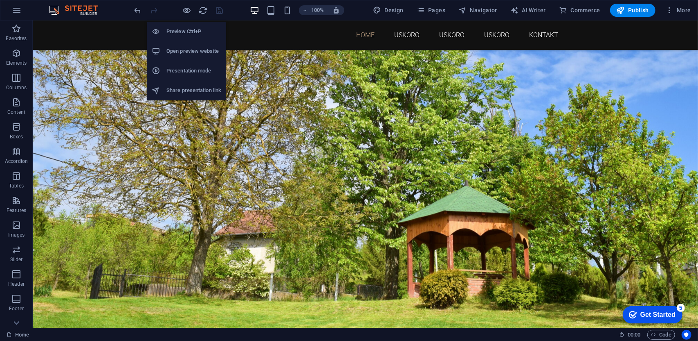
click at [182, 29] on h6 "Preview Ctrl+P" at bounding box center [193, 32] width 55 height 10
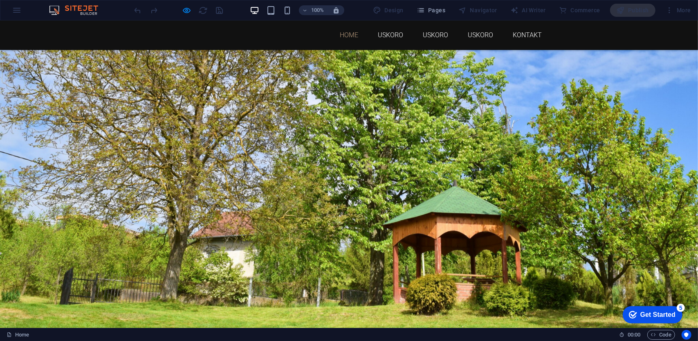
click at [341, 34] on link "Home" at bounding box center [349, 34] width 18 height 7
drag, startPoint x: 382, startPoint y: 33, endPoint x: 411, endPoint y: 79, distance: 54.0
click at [382, 33] on link "USKORO" at bounding box center [390, 34] width 25 height 7
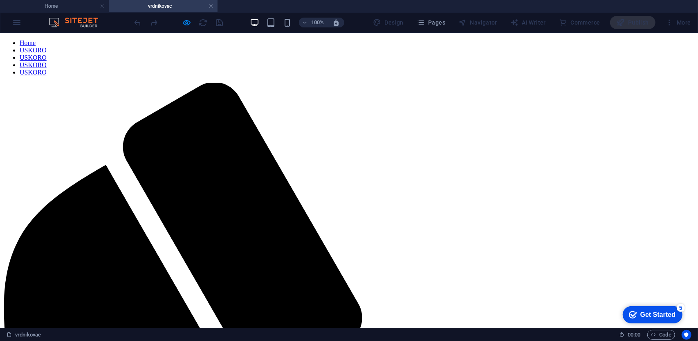
click at [344, 48] on nav "Home USKORO USKORO USKORO USKORO" at bounding box center [349, 57] width 692 height 37
click at [345, 45] on nav "Home USKORO USKORO USKORO USKORO" at bounding box center [349, 57] width 692 height 37
click at [213, 6] on h4 "vrdnikovac" at bounding box center [163, 6] width 109 height 9
click at [209, 7] on link at bounding box center [211, 6] width 5 height 8
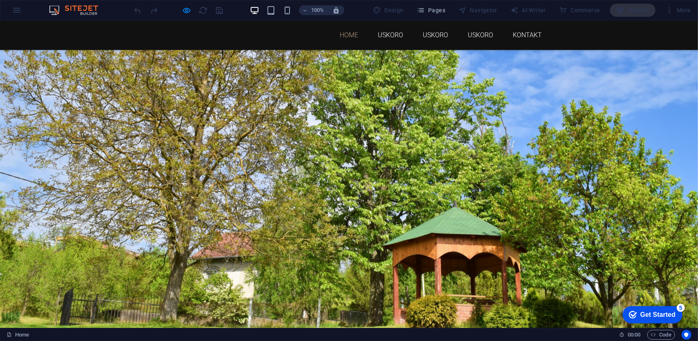
click at [342, 34] on link "Home" at bounding box center [349, 34] width 18 height 7
click at [389, 35] on link "USKORO" at bounding box center [390, 34] width 25 height 7
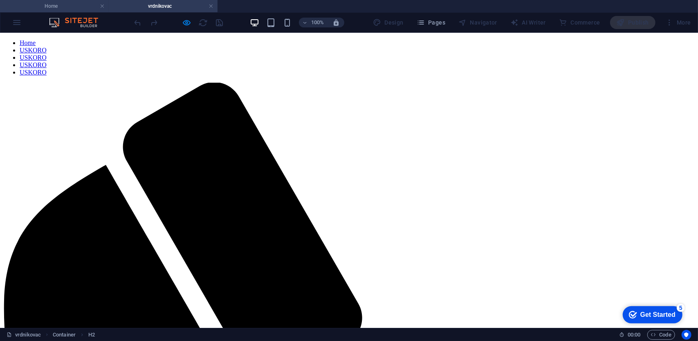
click at [69, 7] on h4 "Home" at bounding box center [54, 6] width 109 height 9
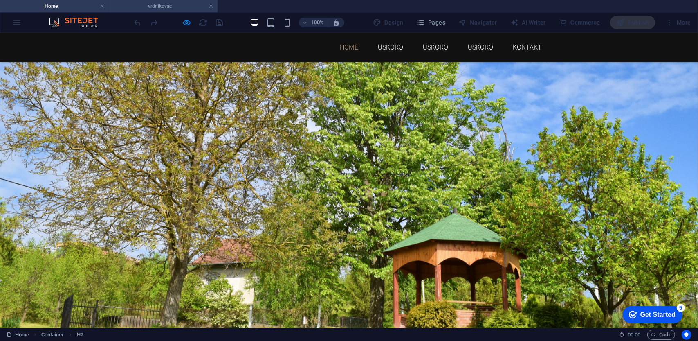
click at [159, 3] on h4 "vrdnikovac" at bounding box center [163, 6] width 109 height 9
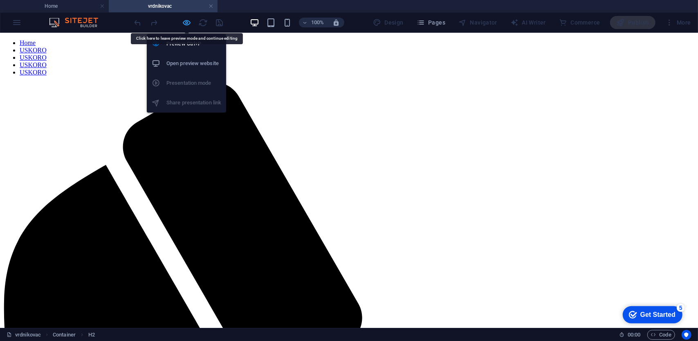
click at [188, 21] on icon "button" at bounding box center [186, 22] width 9 height 9
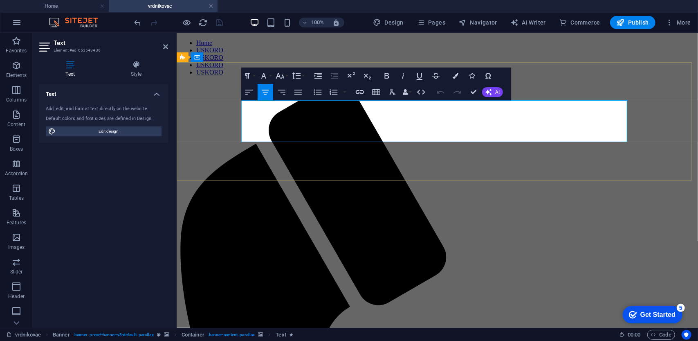
drag, startPoint x: 494, startPoint y: 108, endPoint x: 348, endPoint y: 111, distance: 146.0
click at [123, 134] on span "Edit design" at bounding box center [108, 131] width 101 height 10
select select "rem"
select select "300"
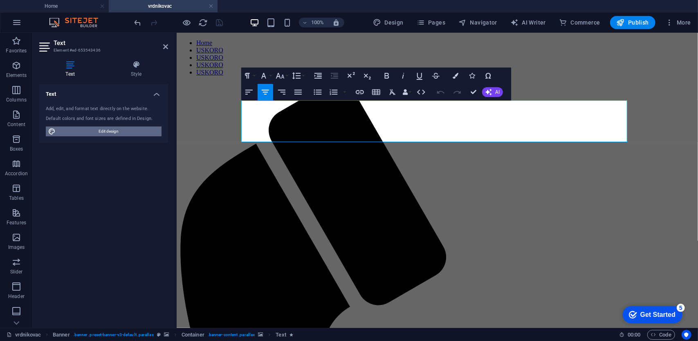
select select "px"
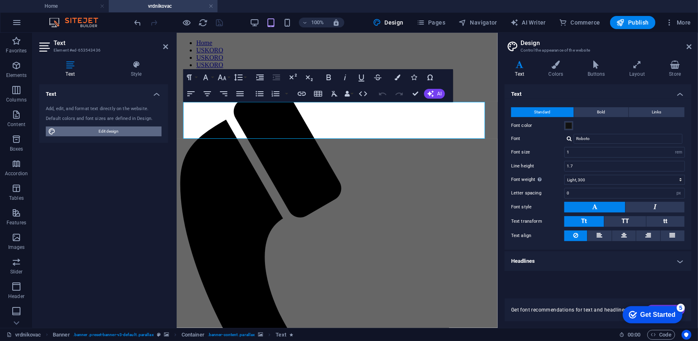
type input "1.5"
click at [101, 133] on span "Edit design" at bounding box center [108, 131] width 101 height 10
click at [681, 178] on select "Thin, 100 Extra-light, 200 Light, 300 Regular, 400 Medium, 500 Semi-bold, 600 B…" at bounding box center [624, 180] width 121 height 10
click at [564, 175] on select "Thin, 100 Extra-light, 200 Light, 300 Regular, 400 Medium, 500 Semi-bold, 600 B…" at bounding box center [624, 180] width 121 height 10
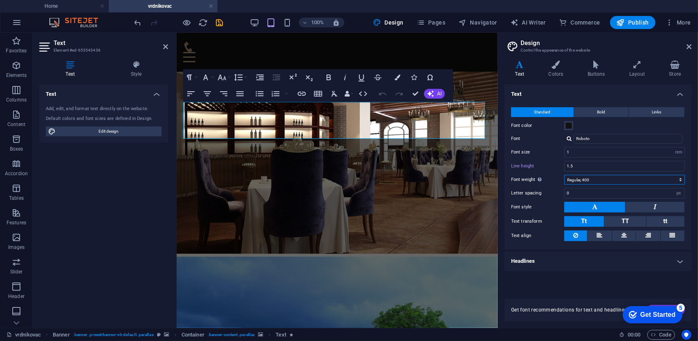
click at [680, 177] on select "Thin, 100 Extra-light, 200 Light, 300 Regular, 400 Medium, 500 Semi-bold, 600 B…" at bounding box center [624, 180] width 121 height 10
click at [564, 175] on select "Thin, 100 Extra-light, 200 Light, 300 Regular, 400 Medium, 500 Semi-bold, 600 B…" at bounding box center [624, 180] width 121 height 10
drag, startPoint x: 395, startPoint y: 115, endPoint x: 267, endPoint y: 103, distance: 129.0
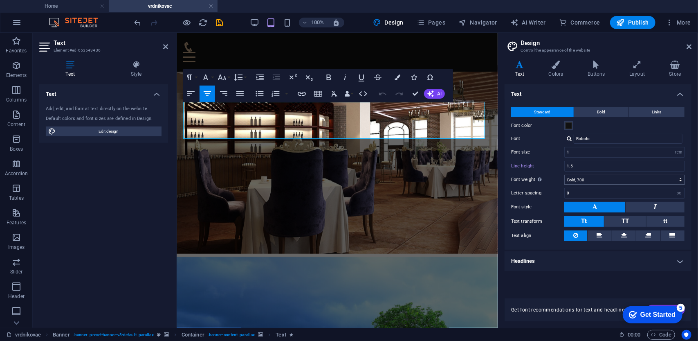
click at [681, 180] on select "Thin, 100 Extra-light, 200 Light, 300 Regular, 400 Medium, 500 Semi-bold, 600 B…" at bounding box center [624, 180] width 121 height 10
select select "600"
click at [564, 175] on select "Thin, 100 Extra-light, 200 Light, 300 Regular, 400 Medium, 500 Semi-bold, 600 B…" at bounding box center [624, 180] width 121 height 10
drag, startPoint x: 420, startPoint y: 120, endPoint x: 241, endPoint y: 105, distance: 179.4
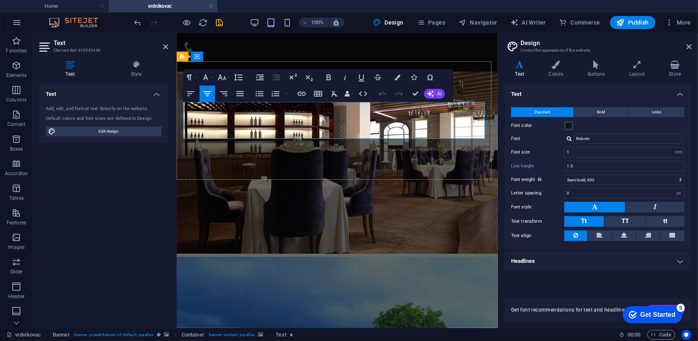
click at [677, 139] on input "Roboto" at bounding box center [628, 139] width 109 height 10
click at [569, 139] on div at bounding box center [569, 138] width 5 height 5
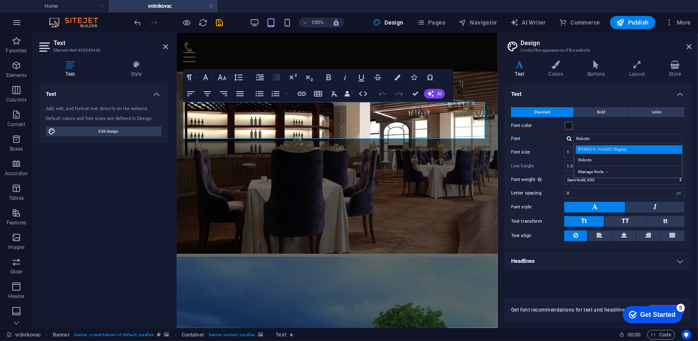
click at [590, 150] on div "Gilda Display" at bounding box center [630, 149] width 108 height 9
type input "Gilda Display"
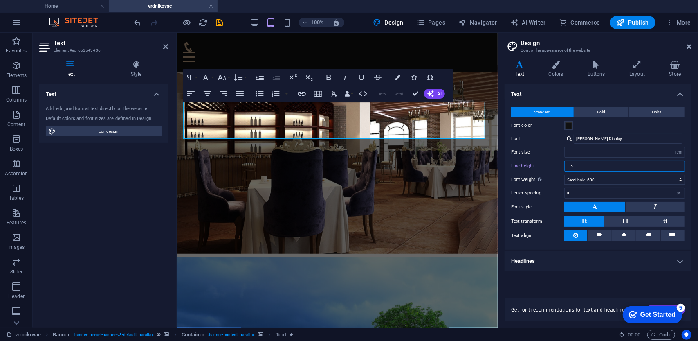
click at [639, 168] on input "1.5" at bounding box center [625, 166] width 120 height 10
click at [628, 181] on select "Thin, 100 Extra-light, 200 Light, 300 Regular, 400 Medium, 500 Semi-bold, 600 B…" at bounding box center [624, 180] width 121 height 10
click at [564, 175] on select "Thin, 100 Extra-light, 200 Light, 300 Regular, 400 Medium, 500 Semi-bold, 600 B…" at bounding box center [624, 180] width 121 height 10
drag, startPoint x: 422, startPoint y: 127, endPoint x: 411, endPoint y: 134, distance: 13.0
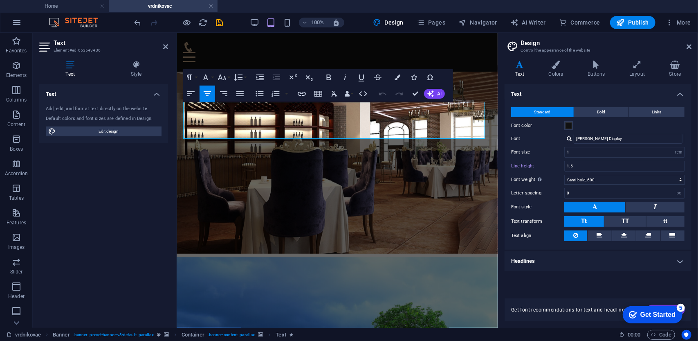
drag, startPoint x: 404, startPoint y: 141, endPoint x: 291, endPoint y: 116, distance: 116.1
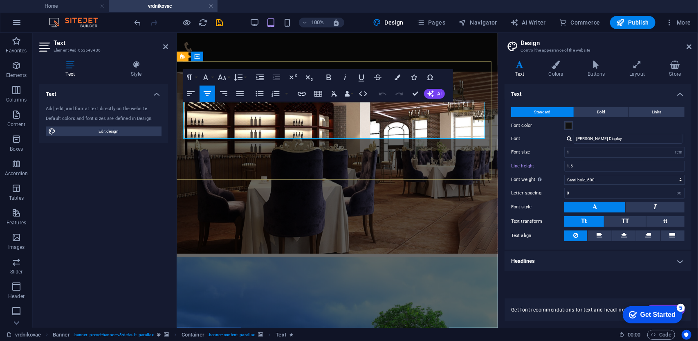
drag, startPoint x: 372, startPoint y: 128, endPoint x: 259, endPoint y: 109, distance: 114.0
click at [638, 177] on select "Thin, 100 Extra-light, 200 Light, 300 Regular, 400 Medium, 500 Semi-bold, 600 B…" at bounding box center [624, 180] width 121 height 10
click at [564, 175] on select "Thin, 100 Extra-light, 200 Light, 300 Regular, 400 Medium, 500 Semi-bold, 600 B…" at bounding box center [624, 180] width 121 height 10
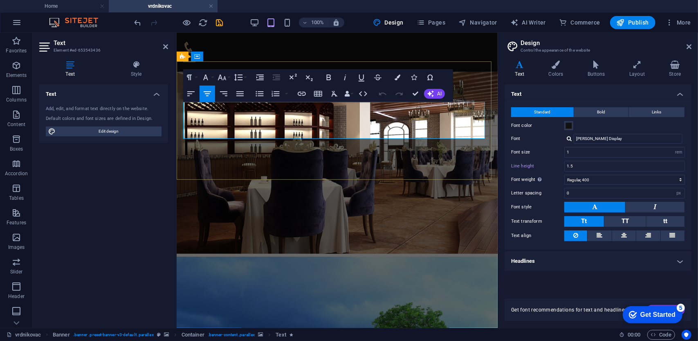
drag, startPoint x: 415, startPoint y: 128, endPoint x: 283, endPoint y: 106, distance: 133.9
click at [593, 177] on select "Thin, 100 Extra-light, 200 Light, 300 Regular, 400 Medium, 500 Semi-bold, 600 B…" at bounding box center [624, 180] width 121 height 10
select select "500"
click at [564, 175] on select "Thin, 100 Extra-light, 200 Light, 300 Regular, 400 Medium, 500 Semi-bold, 600 B…" at bounding box center [624, 180] width 121 height 10
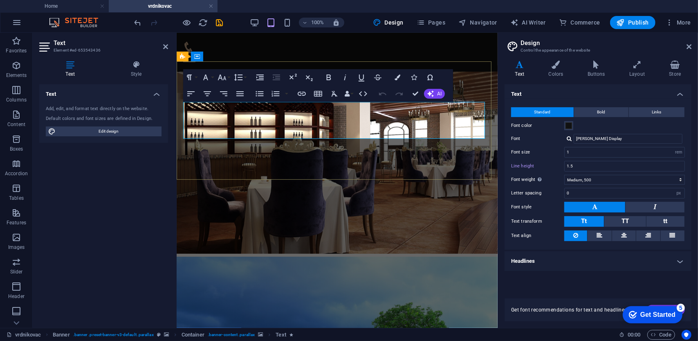
drag, startPoint x: 421, startPoint y: 127, endPoint x: 244, endPoint y: 103, distance: 178.7
click at [615, 138] on input "Gilda Display" at bounding box center [628, 139] width 109 height 10
click at [629, 138] on input "Gilda Display" at bounding box center [628, 139] width 109 height 10
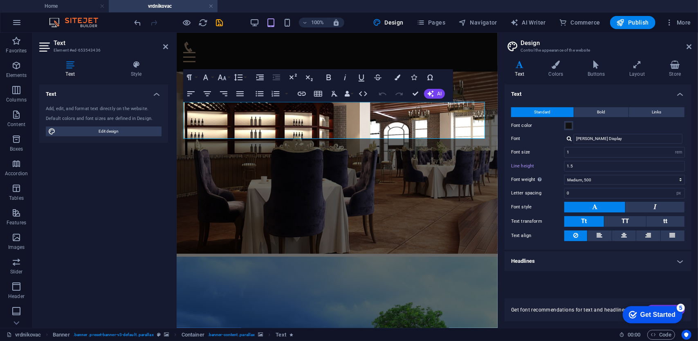
click at [566, 137] on div "Gilda Display Manage fonts →" at bounding box center [624, 139] width 121 height 10
click at [569, 139] on div at bounding box center [569, 138] width 5 height 5
click at [598, 171] on div "Manage fonts →" at bounding box center [630, 171] width 108 height 10
select select "popularity"
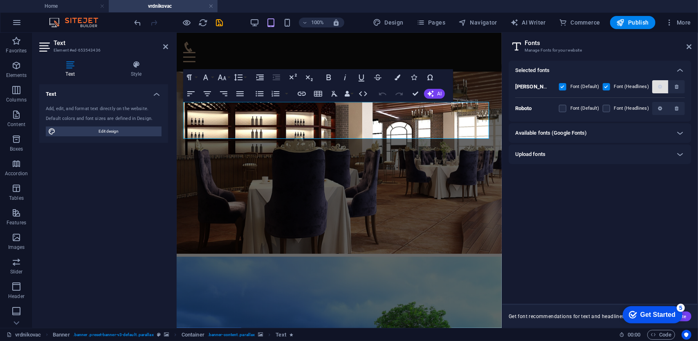
click at [660, 83] on button "button" at bounding box center [660, 86] width 16 height 13
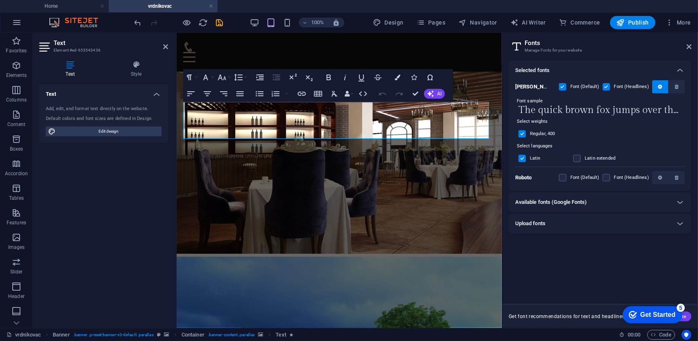
click at [540, 106] on input "The quick brown fox jumps over the lazy dog." at bounding box center [600, 110] width 170 height 11
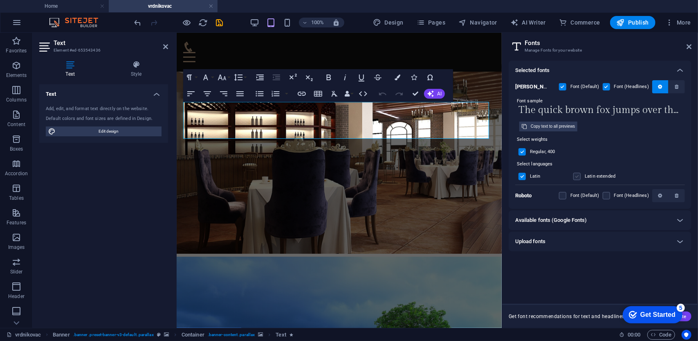
click at [579, 176] on label at bounding box center [576, 176] width 7 height 7
click at [0, 0] on input "checkbox" at bounding box center [0, 0] width 0 height 0
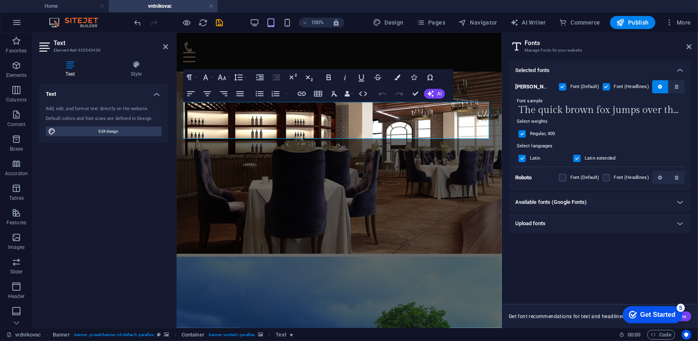
click at [576, 156] on label at bounding box center [576, 158] width 7 height 7
click at [0, 0] on input "checkbox" at bounding box center [0, 0] width 0 height 0
click at [578, 158] on label at bounding box center [576, 158] width 7 height 7
click at [0, 0] on input "checkbox" at bounding box center [0, 0] width 0 height 0
click at [578, 158] on label at bounding box center [576, 158] width 7 height 7
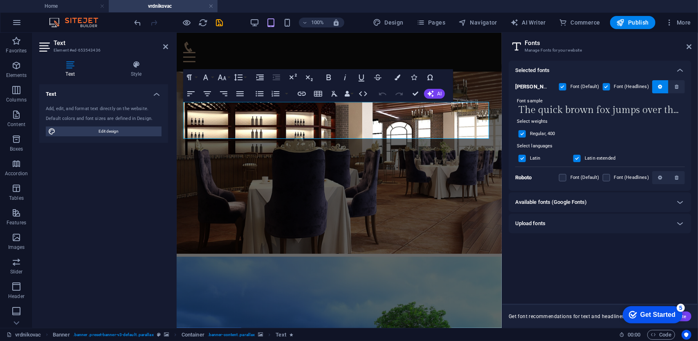
click at [0, 0] on input "checkbox" at bounding box center [0, 0] width 0 height 0
click at [677, 201] on icon at bounding box center [680, 202] width 10 height 10
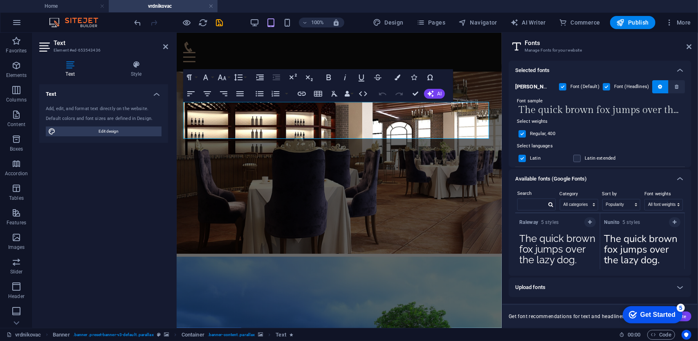
scroll to position [368, 0]
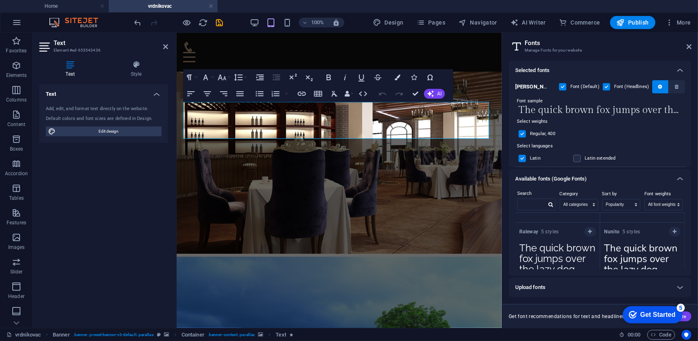
click at [673, 230] on icon "button" at bounding box center [675, 231] width 4 height 5
click at [673, 229] on icon "button" at bounding box center [675, 231] width 4 height 5
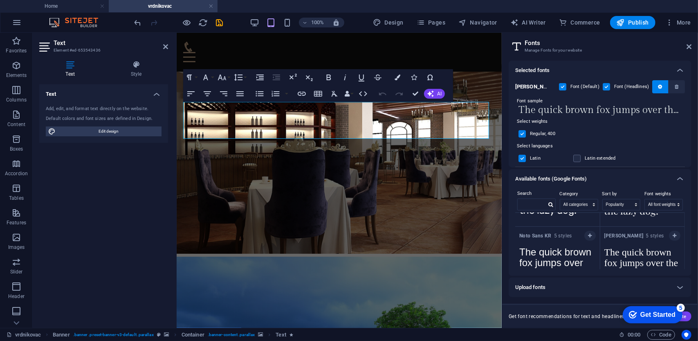
scroll to position [571, 0]
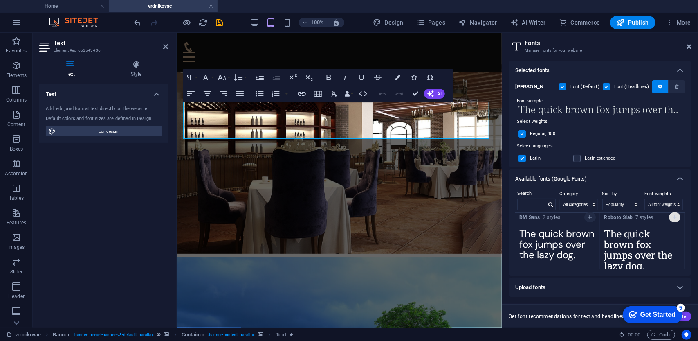
click at [673, 216] on icon "button" at bounding box center [675, 217] width 4 height 5
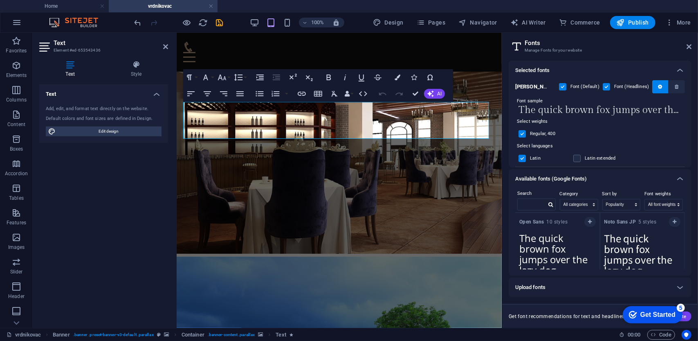
scroll to position [0, 0]
click at [678, 179] on icon at bounding box center [680, 179] width 10 height 10
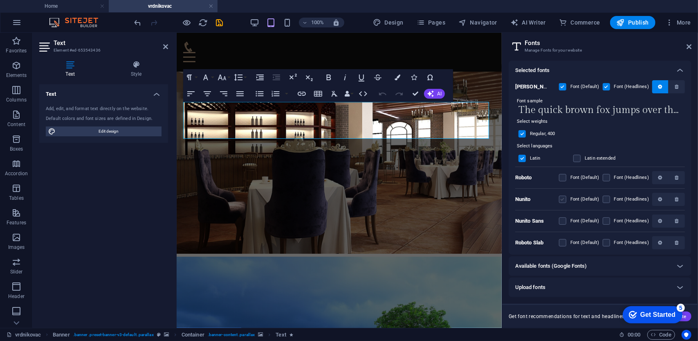
click at [562, 198] on label at bounding box center [562, 198] width 7 height 7
click at [0, 0] on input "checkbox" at bounding box center [0, 0] width 0 height 0
click at [604, 199] on label at bounding box center [606, 198] width 7 height 7
click at [0, 0] on input "checkbox" at bounding box center [0, 0] width 0 height 0
click at [604, 199] on label at bounding box center [606, 198] width 7 height 7
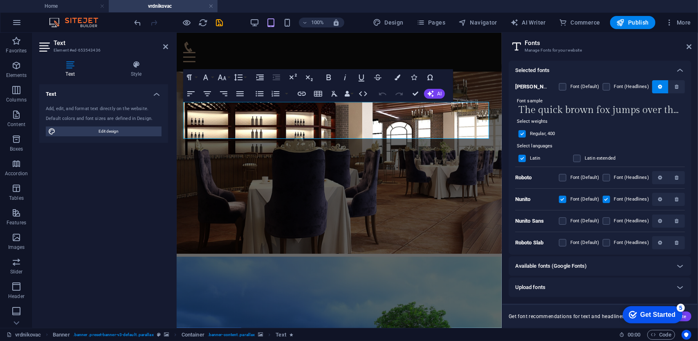
click at [0, 0] on input "checkbox" at bounding box center [0, 0] width 0 height 0
click at [568, 196] on div "Font (Default)" at bounding box center [579, 199] width 40 height 10
click at [558, 85] on div "Gilda Display Font (Default) Font (Headlines)" at bounding box center [600, 88] width 170 height 17
click at [561, 85] on label at bounding box center [562, 86] width 7 height 7
click at [0, 0] on Display "checkbox" at bounding box center [0, 0] width 0 height 0
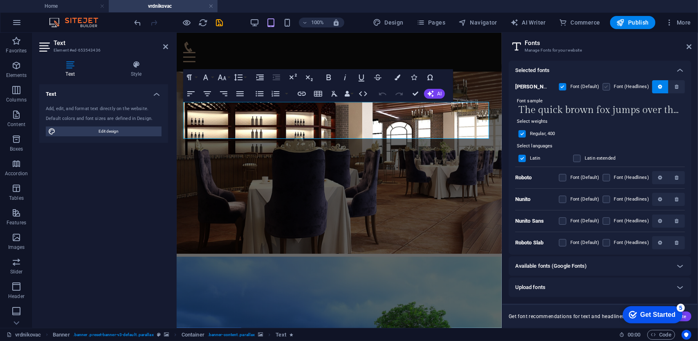
click at [605, 88] on label at bounding box center [606, 86] width 7 height 7
click at [0, 0] on Display "checkbox" at bounding box center [0, 0] width 0 height 0
click at [683, 69] on icon at bounding box center [680, 70] width 10 height 10
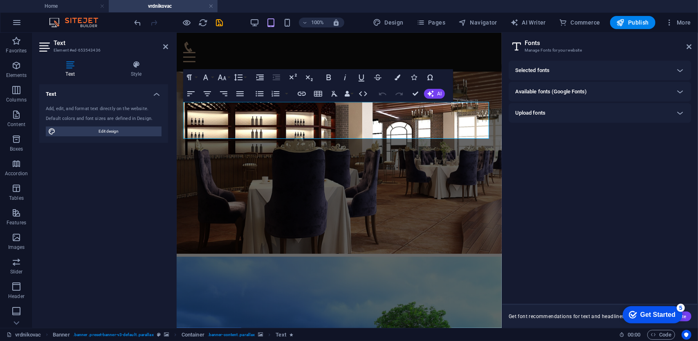
click at [577, 92] on h6 "Available fonts (Google Fonts)" at bounding box center [551, 92] width 72 height 10
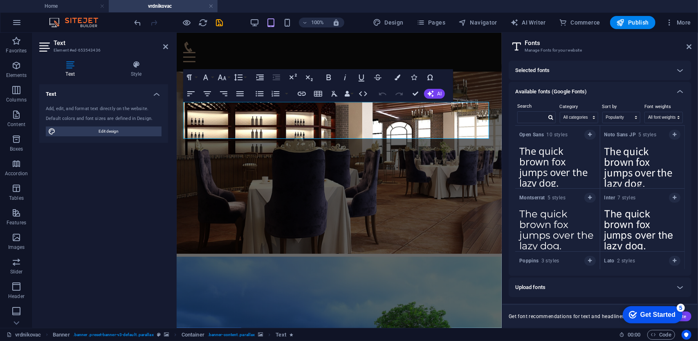
click at [578, 92] on h6 "Available fonts (Google Fonts)" at bounding box center [551, 92] width 72 height 10
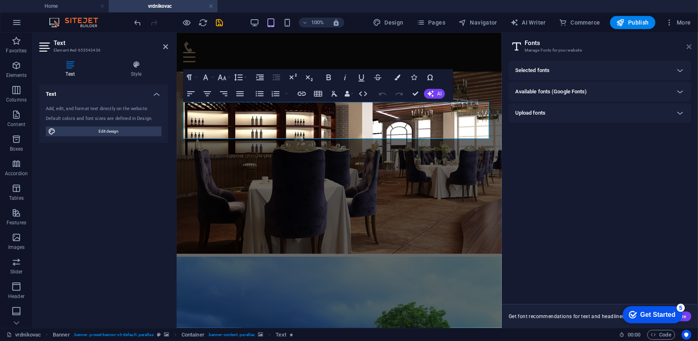
click at [691, 46] on icon at bounding box center [689, 46] width 5 height 7
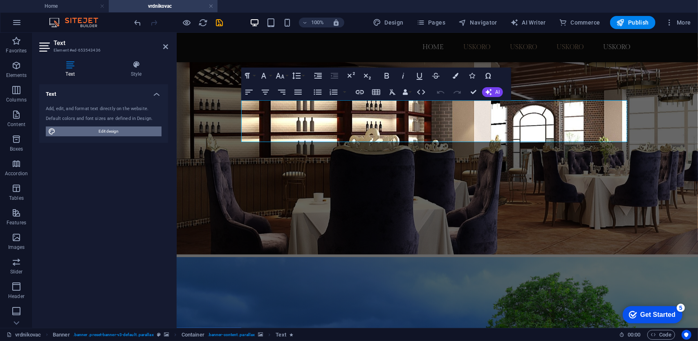
click at [109, 131] on span "Edit design" at bounding box center [108, 131] width 101 height 10
select select "rem"
select select "500"
select select "px"
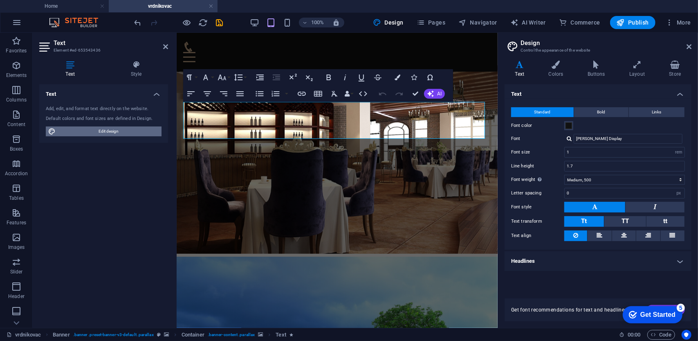
type input "1.5"
click at [674, 139] on input "Gilda Display" at bounding box center [628, 139] width 109 height 10
click at [676, 139] on input "Gilda Display" at bounding box center [628, 139] width 109 height 10
click at [569, 139] on div at bounding box center [569, 138] width 5 height 5
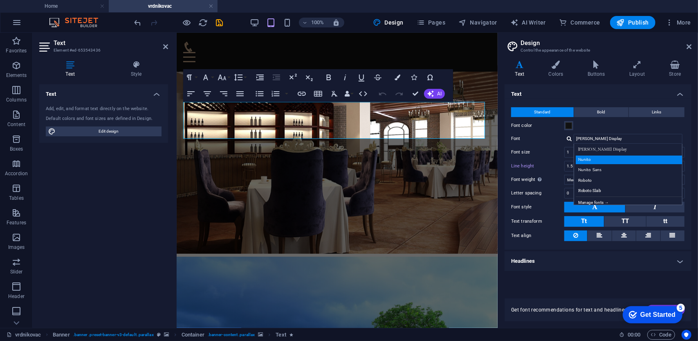
click at [596, 161] on div "Nunito" at bounding box center [630, 159] width 108 height 9
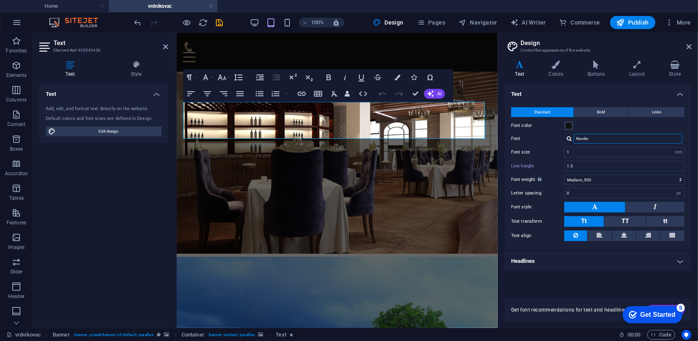
click at [601, 139] on input "Nunito" at bounding box center [628, 139] width 109 height 10
click at [568, 141] on div at bounding box center [569, 138] width 5 height 5
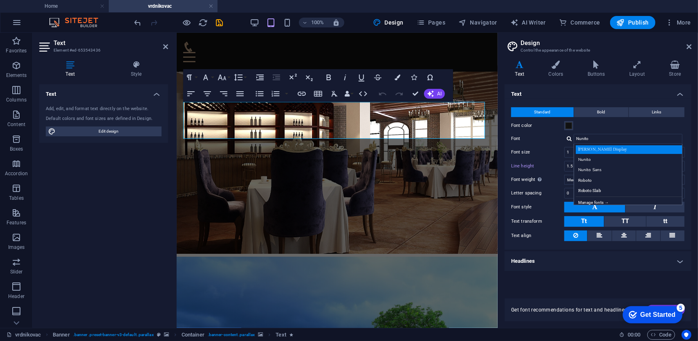
click at [602, 151] on div "Gilda Display" at bounding box center [630, 149] width 108 height 9
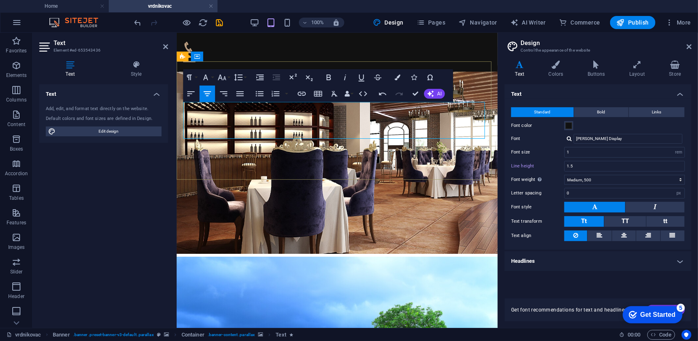
drag, startPoint x: 345, startPoint y: 127, endPoint x: 359, endPoint y: 126, distance: 14.3
drag, startPoint x: 375, startPoint y: 128, endPoint x: 276, endPoint y: 106, distance: 101.3
click at [569, 125] on span at bounding box center [569, 125] width 7 height 7
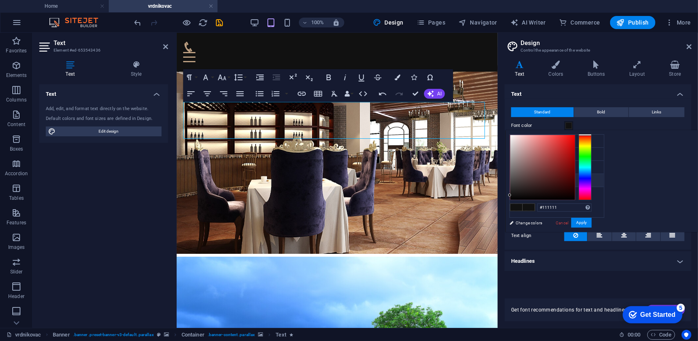
click at [599, 122] on div "Font color" at bounding box center [598, 126] width 174 height 10
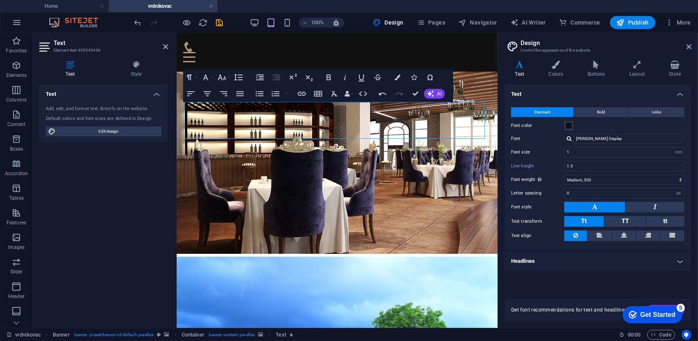
click at [567, 138] on div at bounding box center [569, 138] width 5 height 5
click at [590, 159] on div "Nunito" at bounding box center [630, 159] width 108 height 9
click at [604, 162] on input "1.5" at bounding box center [625, 166] width 120 height 10
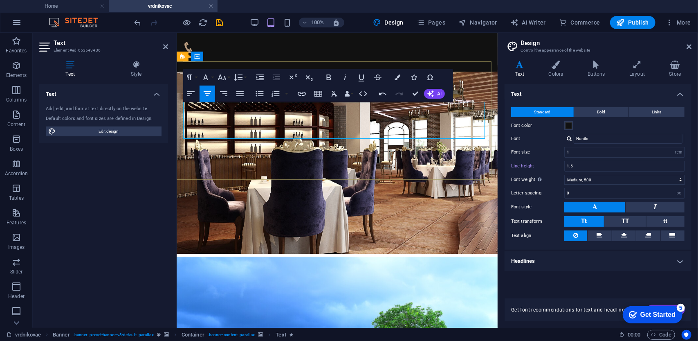
drag, startPoint x: 400, startPoint y: 120, endPoint x: 266, endPoint y: 107, distance: 134.0
click at [568, 137] on div at bounding box center [569, 138] width 5 height 5
click at [591, 148] on div "Gilda Display" at bounding box center [630, 149] width 108 height 9
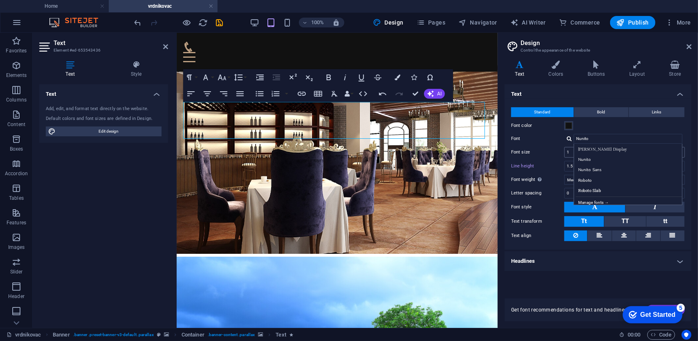
type input "Gilda Display"
click at [616, 167] on input "1.5" at bounding box center [625, 166] width 120 height 10
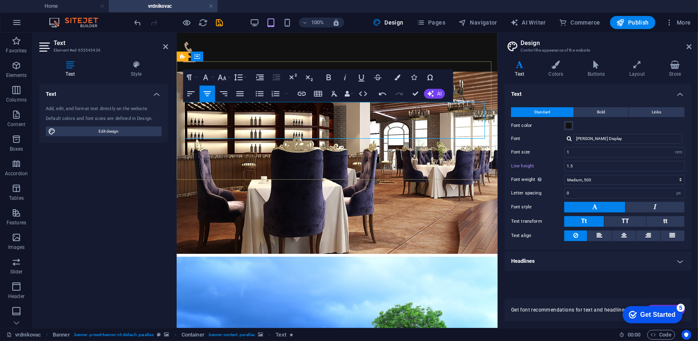
drag, startPoint x: 413, startPoint y: 123, endPoint x: 256, endPoint y: 106, distance: 157.2
click at [578, 150] on input "1" at bounding box center [625, 152] width 120 height 10
click at [645, 188] on input "0" at bounding box center [625, 193] width 120 height 10
drag, startPoint x: 636, startPoint y: 192, endPoint x: 540, endPoint y: 187, distance: 96.6
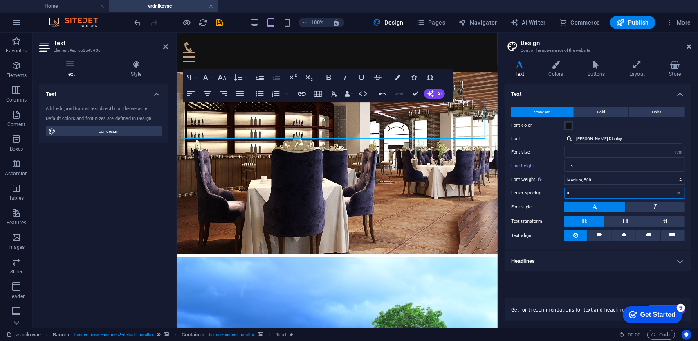
click at [540, 188] on div "Letter spacing 0 rem px" at bounding box center [598, 193] width 174 height 11
type input "1"
click at [623, 155] on input "1" at bounding box center [625, 152] width 120 height 10
click at [217, 24] on icon "save" at bounding box center [219, 22] width 9 height 9
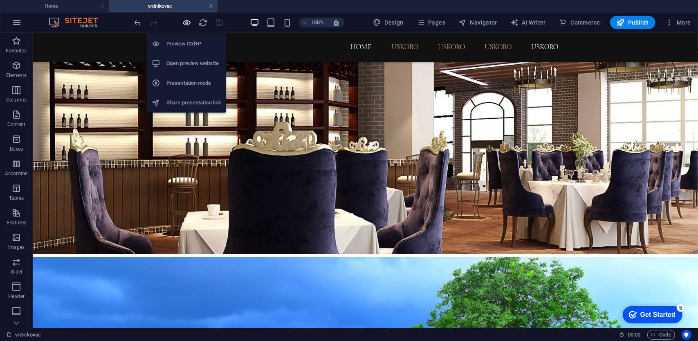
click at [186, 23] on icon "button" at bounding box center [186, 22] width 9 height 9
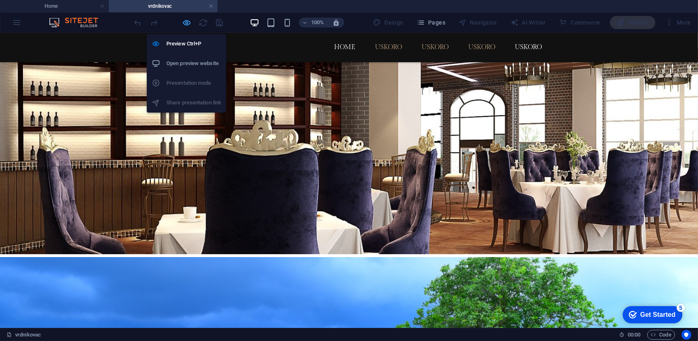
click at [190, 19] on icon "button" at bounding box center [186, 22] width 9 height 9
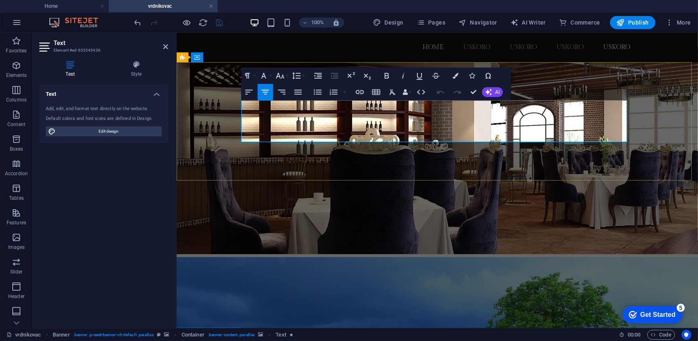
drag, startPoint x: 494, startPoint y: 131, endPoint x: 369, endPoint y: 107, distance: 127.4
click at [107, 133] on span "Edit design" at bounding box center [108, 131] width 101 height 10
select select "rem"
select select "500"
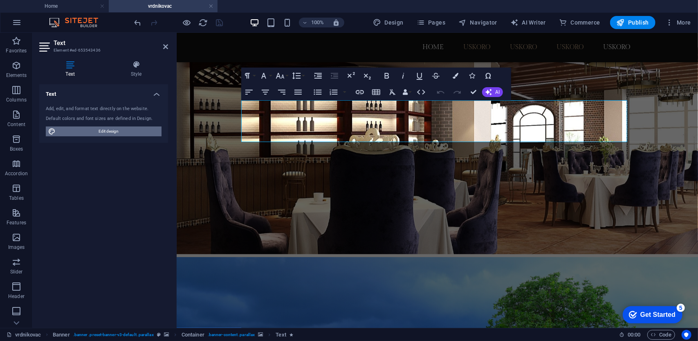
select select "px"
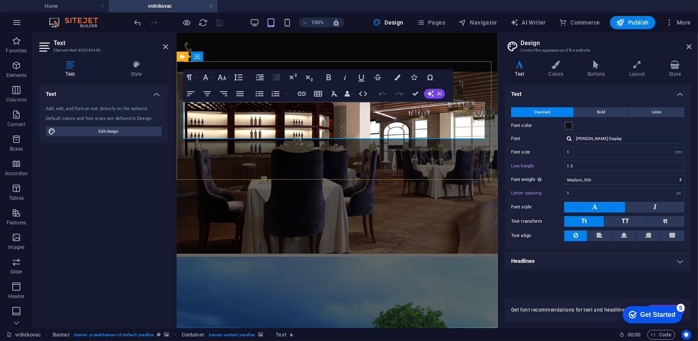
click at [676, 259] on h4 "Headlines" at bounding box center [598, 261] width 187 height 20
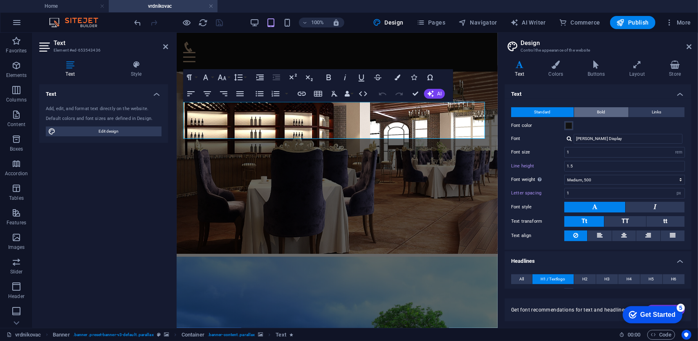
click at [603, 113] on span "Bold" at bounding box center [601, 112] width 8 height 10
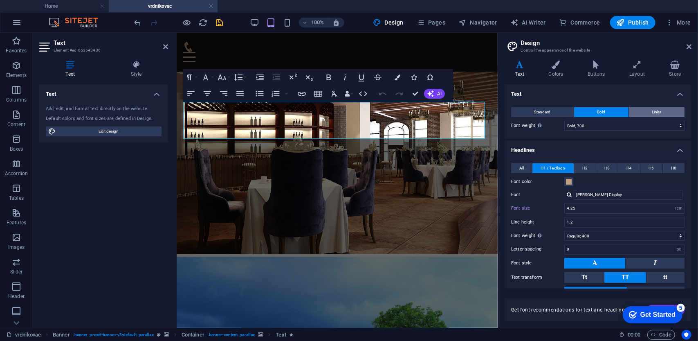
click at [656, 109] on span "Links" at bounding box center [656, 112] width 9 height 10
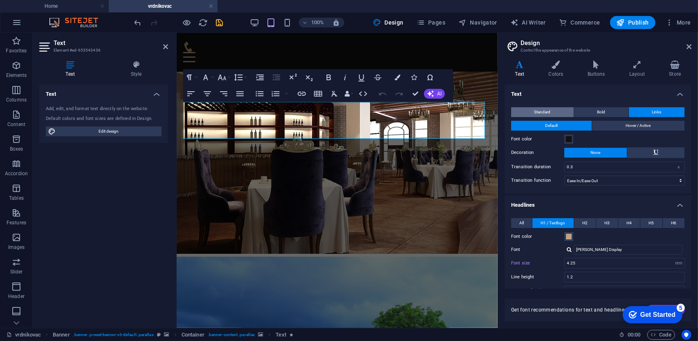
click at [550, 111] on button "Standard" at bounding box center [542, 112] width 63 height 10
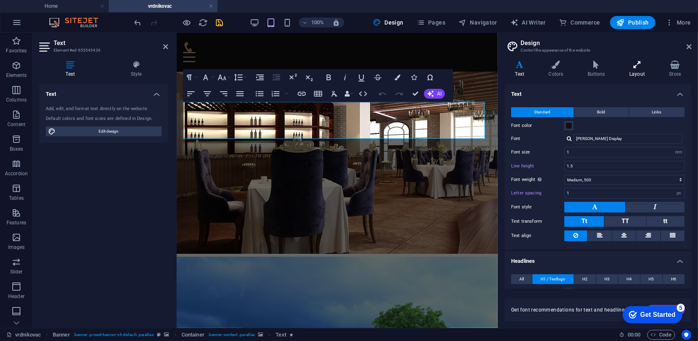
click at [635, 70] on h4 "Layout" at bounding box center [639, 69] width 40 height 17
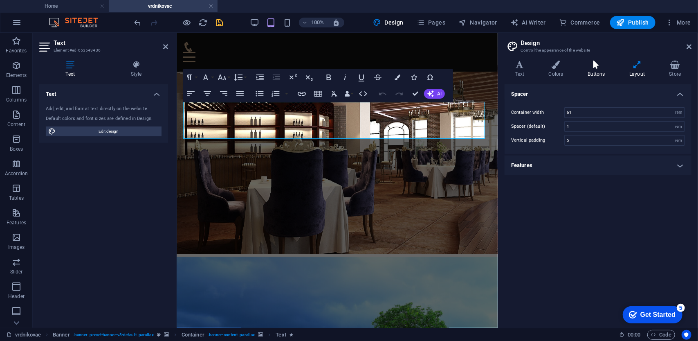
click at [595, 72] on h4 "Buttons" at bounding box center [598, 69] width 42 height 17
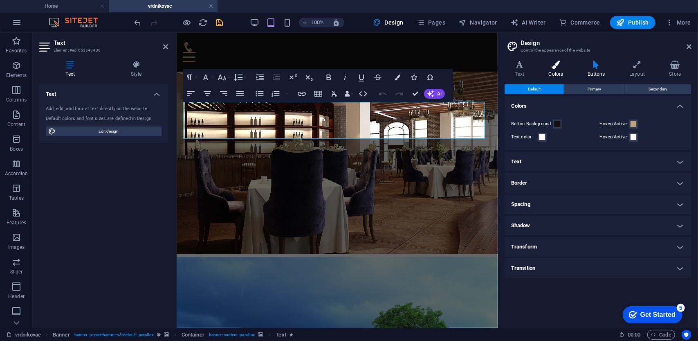
click at [553, 71] on h4 "Colors" at bounding box center [557, 69] width 39 height 17
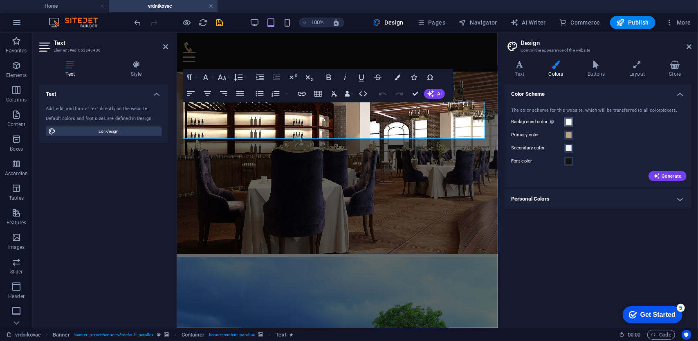
click at [567, 121] on span at bounding box center [569, 122] width 7 height 7
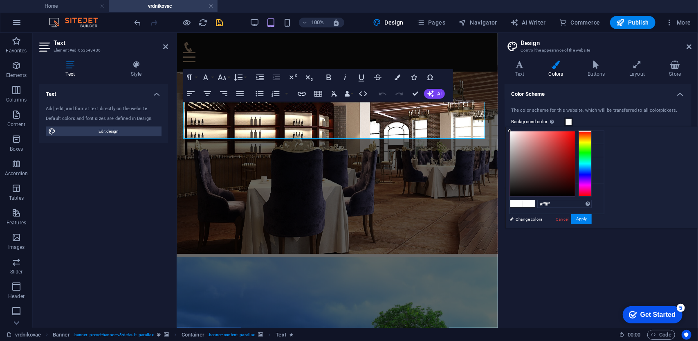
click at [566, 121] on span at bounding box center [569, 122] width 7 height 7
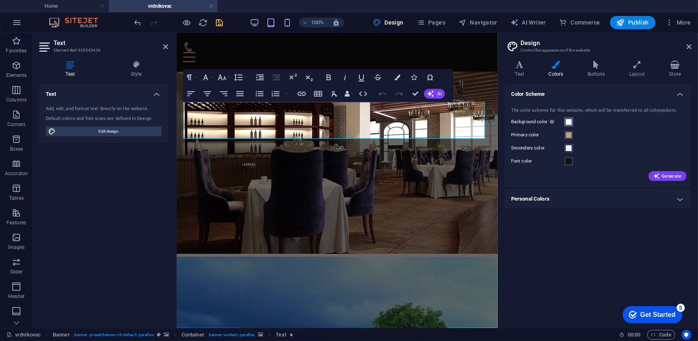
click at [568, 119] on span at bounding box center [569, 122] width 7 height 7
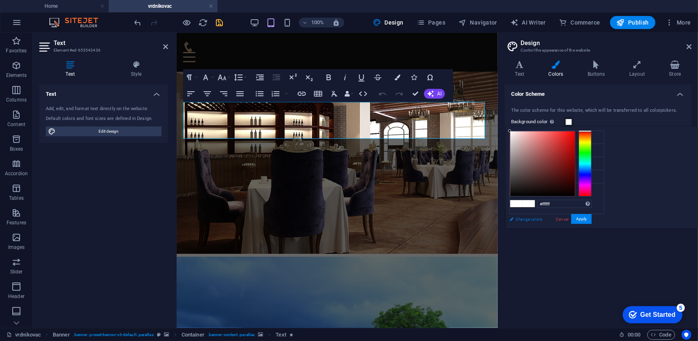
click at [532, 216] on link "Change colors" at bounding box center [552, 219] width 95 height 10
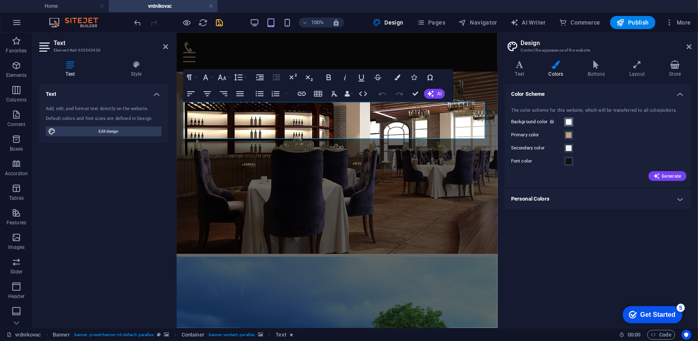
click at [569, 121] on span at bounding box center [569, 122] width 7 height 7
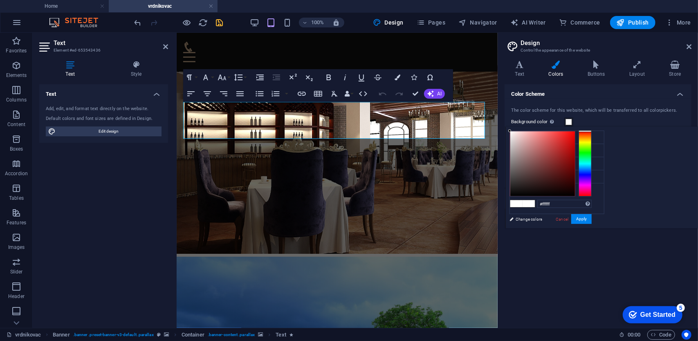
drag, startPoint x: 694, startPoint y: 129, endPoint x: 686, endPoint y: 121, distance: 10.7
click at [686, 121] on body "vrdnikovac.rs Home vrdnikovac Favorites Elements Columns Content Boxes Accordio…" at bounding box center [349, 170] width 698 height 341
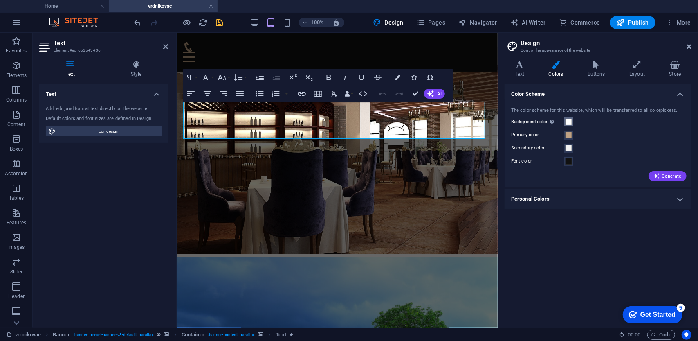
click at [567, 123] on span at bounding box center [569, 122] width 7 height 7
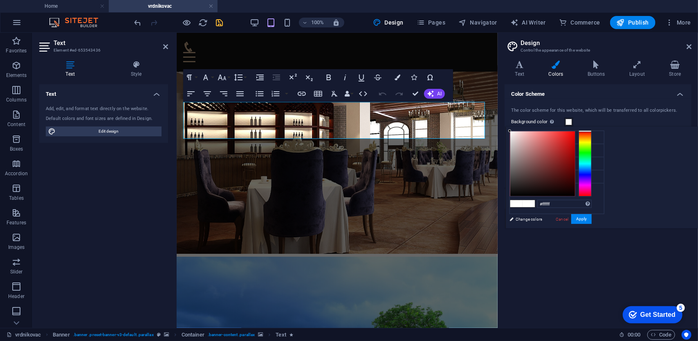
drag, startPoint x: 685, startPoint y: 131, endPoint x: 678, endPoint y: 119, distance: 13.5
click at [678, 119] on body "vrdnikovac.rs Home vrdnikovac Favorites Elements Columns Content Boxes Accordio…" at bounding box center [349, 170] width 698 height 341
click at [546, 138] on li "Background color #ffffff" at bounding box center [557, 137] width 94 height 13
click at [565, 139] on small "#ffffff" at bounding box center [564, 139] width 10 height 6
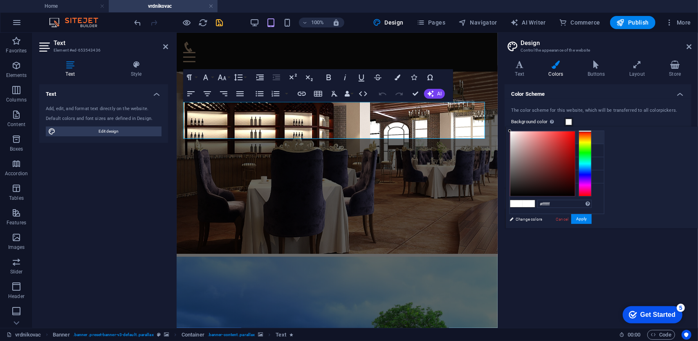
drag, startPoint x: 539, startPoint y: 136, endPoint x: 513, endPoint y: 137, distance: 25.8
click at [538, 136] on li "Background color #ffffff" at bounding box center [557, 137] width 94 height 13
click at [516, 136] on icon at bounding box center [517, 137] width 6 height 6
drag, startPoint x: 519, startPoint y: 135, endPoint x: 555, endPoint y: 121, distance: 37.8
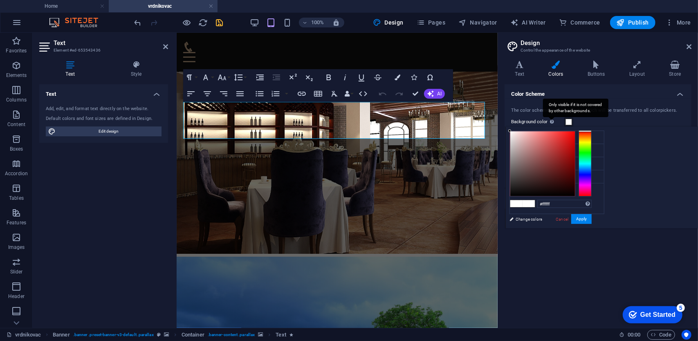
click at [555, 121] on div "Only visible if it is not covered by other backgrounds." at bounding box center [552, 122] width 8 height 10
click at [564, 121] on button "Background color Only visible if it is not covered by other backgrounds." at bounding box center [568, 121] width 9 height 9
click at [566, 121] on span at bounding box center [569, 122] width 7 height 7
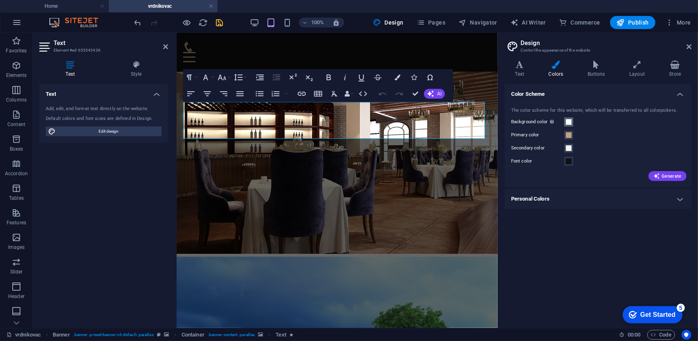
click at [567, 121] on span at bounding box center [569, 122] width 7 height 7
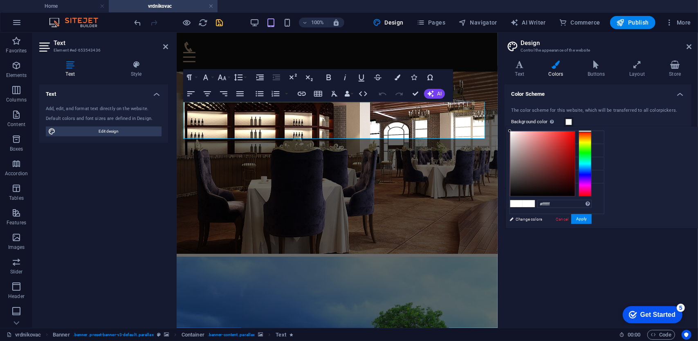
click at [567, 121] on span at bounding box center [569, 122] width 7 height 7
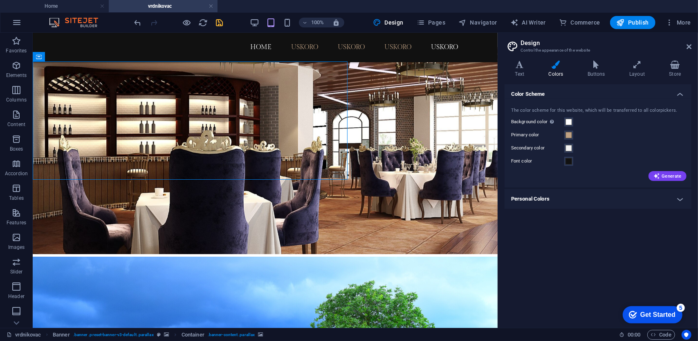
drag, startPoint x: 341, startPoint y: 103, endPoint x: 485, endPoint y: 103, distance: 143.9
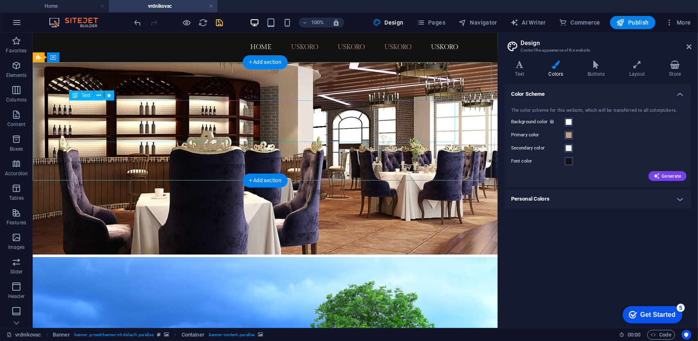
click at [99, 95] on icon at bounding box center [99, 95] width 4 height 9
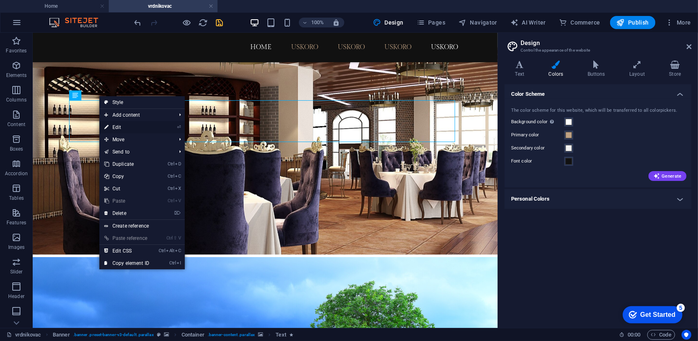
click at [115, 122] on link "⏎ Edit" at bounding box center [126, 127] width 55 height 12
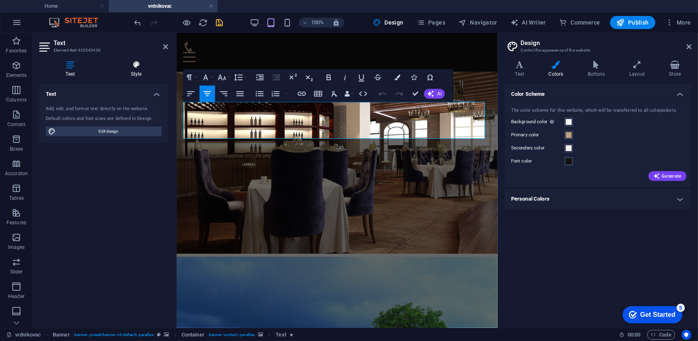
click at [135, 65] on icon at bounding box center [136, 65] width 64 height 8
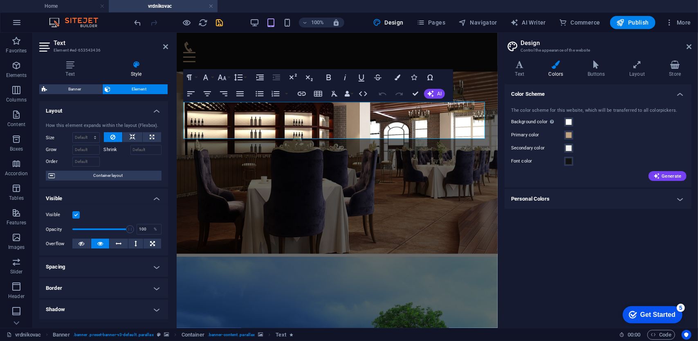
click at [74, 213] on label at bounding box center [75, 214] width 7 height 7
click at [0, 0] on input "Visible" at bounding box center [0, 0] width 0 height 0
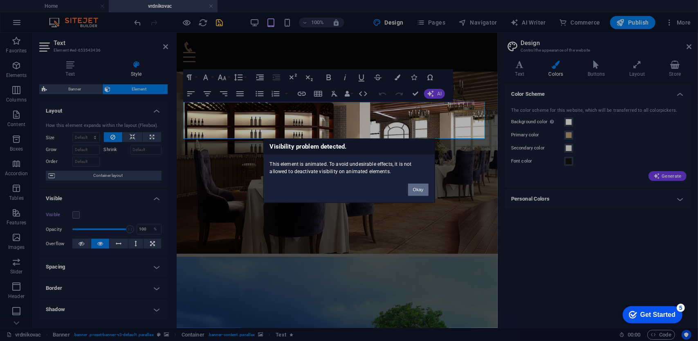
click at [414, 186] on button "Okay" at bounding box center [418, 189] width 20 height 12
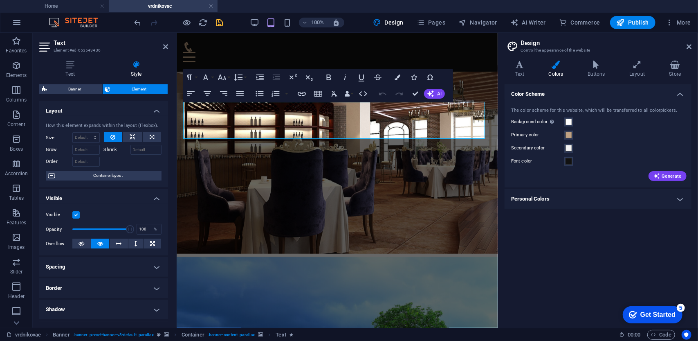
scroll to position [41, 0]
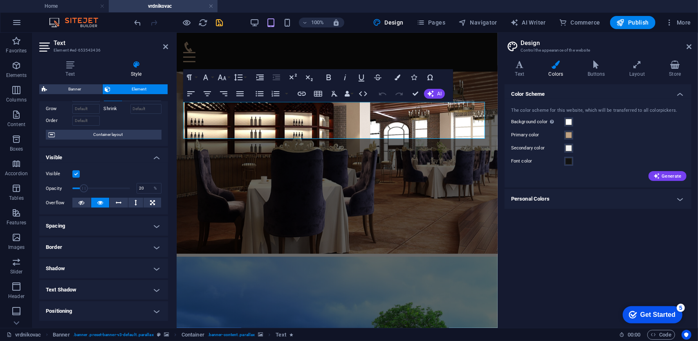
type input "19"
drag, startPoint x: 129, startPoint y: 186, endPoint x: 83, endPoint y: 185, distance: 46.2
click at [83, 185] on span at bounding box center [83, 188] width 8 height 8
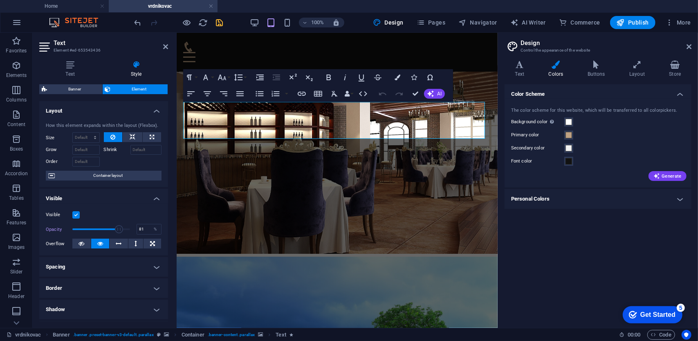
type input "82"
drag, startPoint x: 87, startPoint y: 225, endPoint x: 119, endPoint y: 226, distance: 31.9
click at [119, 226] on span at bounding box center [119, 229] width 8 height 8
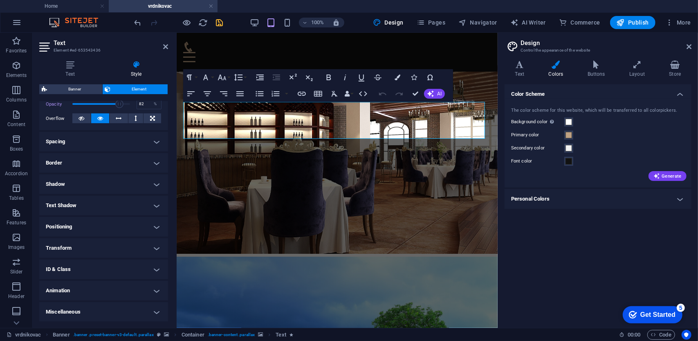
scroll to position [0, 0]
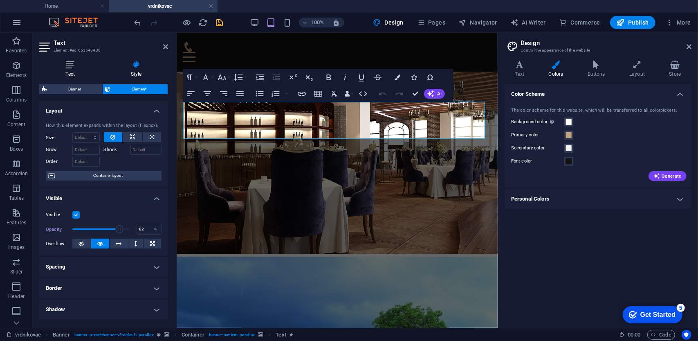
click at [69, 64] on icon at bounding box center [70, 65] width 62 height 8
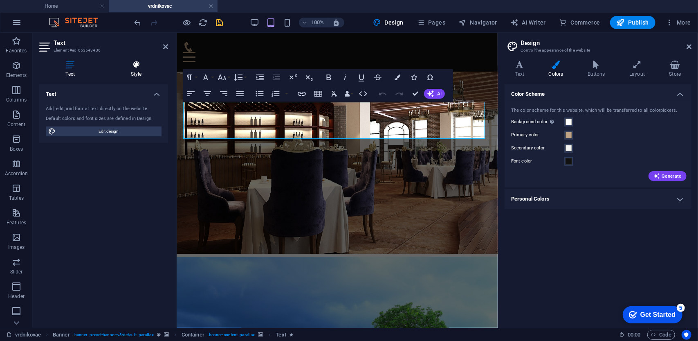
click at [136, 65] on icon at bounding box center [136, 65] width 64 height 8
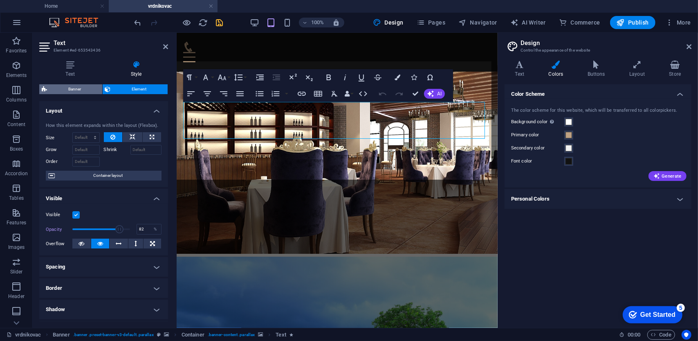
click at [80, 86] on span "Banner" at bounding box center [74, 89] width 50 height 10
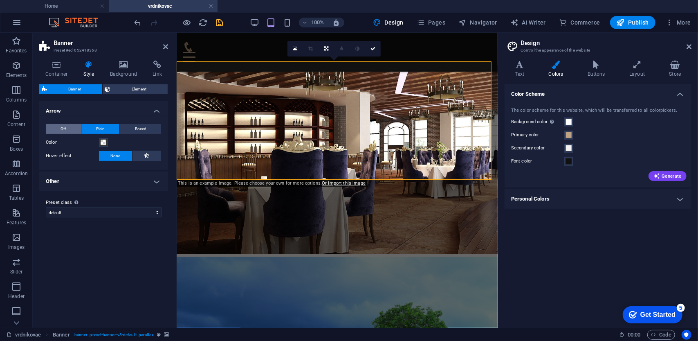
click at [64, 128] on span "Off" at bounding box center [63, 129] width 5 height 10
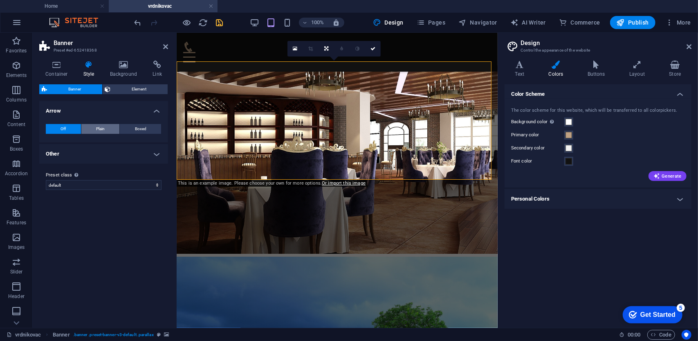
click at [100, 127] on span "Plain" at bounding box center [100, 129] width 9 height 10
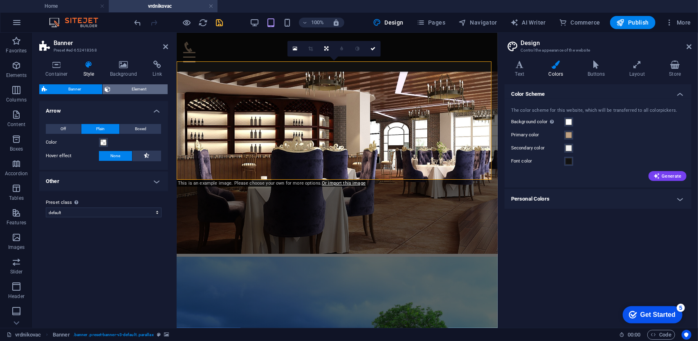
click at [131, 88] on span "Element" at bounding box center [139, 89] width 52 height 10
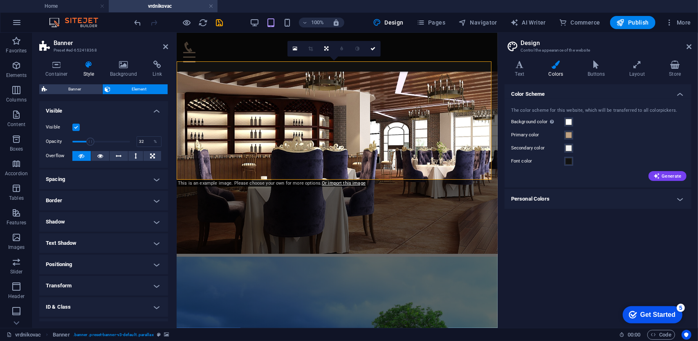
drag, startPoint x: 126, startPoint y: 138, endPoint x: 90, endPoint y: 138, distance: 35.6
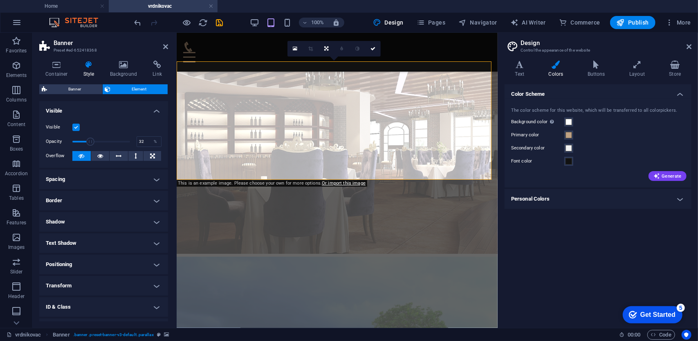
click at [90, 138] on span at bounding box center [90, 141] width 8 height 8
drag, startPoint x: 266, startPoint y: 171, endPoint x: 202, endPoint y: 144, distance: 69.3
type input "100"
drag, startPoint x: 124, startPoint y: 141, endPoint x: 141, endPoint y: 143, distance: 17.3
click at [141, 143] on div "Opacity 100 %" at bounding box center [104, 141] width 116 height 12
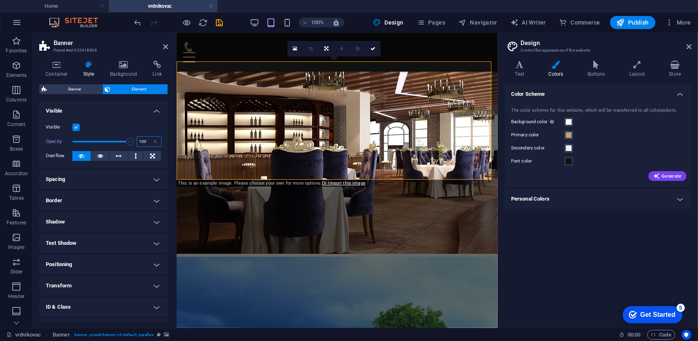
click at [141, 143] on input "100" at bounding box center [149, 142] width 24 height 10
click at [157, 242] on h4 "Text Shadow" at bounding box center [103, 243] width 129 height 20
click at [157, 241] on h4 "Text Shadow" at bounding box center [103, 240] width 129 height 15
click at [125, 62] on icon at bounding box center [124, 65] width 40 height 8
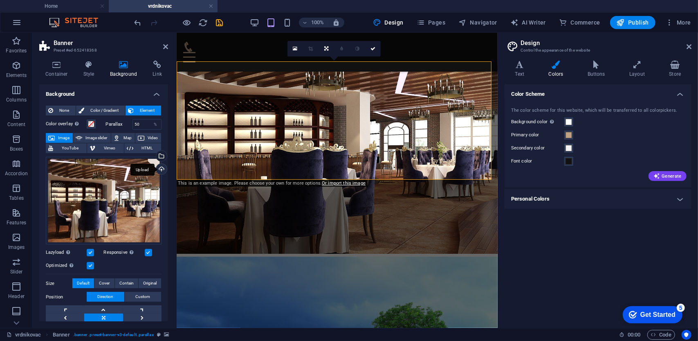
click at [159, 168] on div "Upload" at bounding box center [161, 170] width 12 height 12
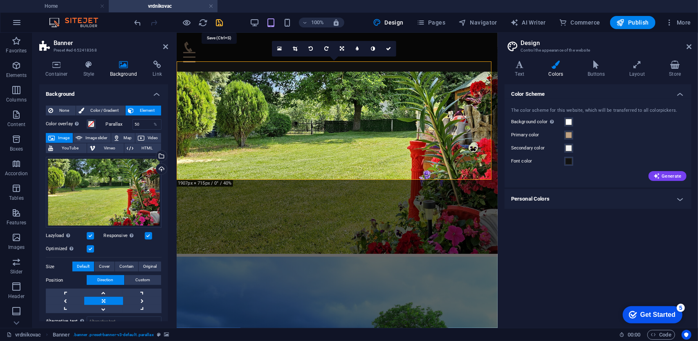
click at [220, 23] on icon "save" at bounding box center [219, 22] width 9 height 9
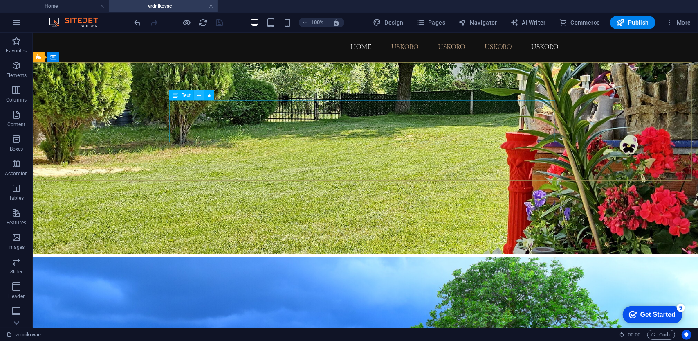
click at [198, 96] on icon at bounding box center [199, 95] width 4 height 9
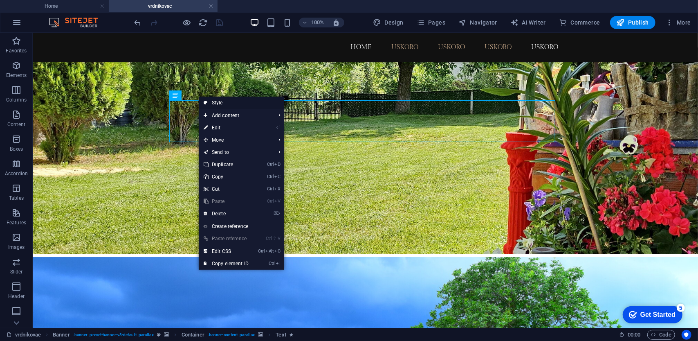
click at [217, 103] on link "Style" at bounding box center [241, 103] width 85 height 12
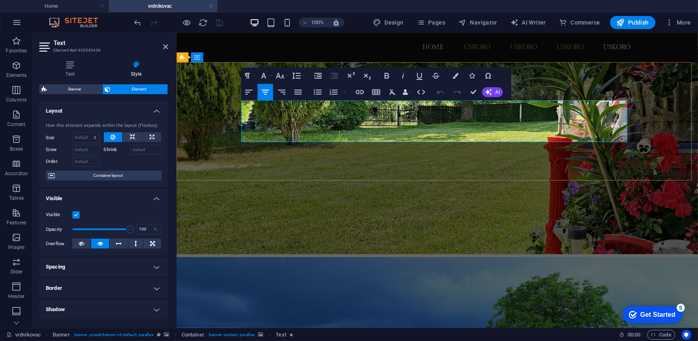
drag, startPoint x: 126, startPoint y: 227, endPoint x: 46, endPoint y: 222, distance: 80.7
click at [46, 222] on div "Visible Opacity 1 % Overflow" at bounding box center [103, 229] width 129 height 52
drag, startPoint x: 249, startPoint y: 261, endPoint x: 191, endPoint y: 231, distance: 64.7
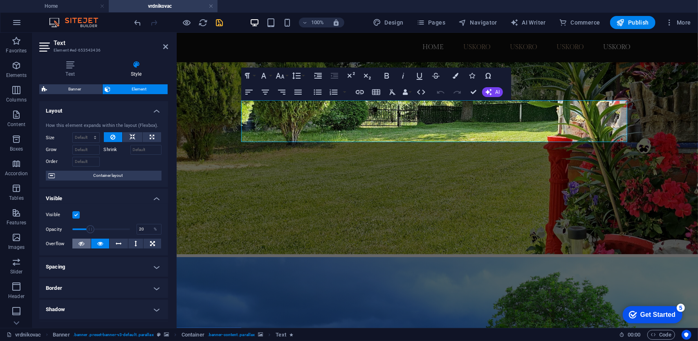
type input "19"
click at [83, 241] on icon at bounding box center [82, 243] width 6 height 10
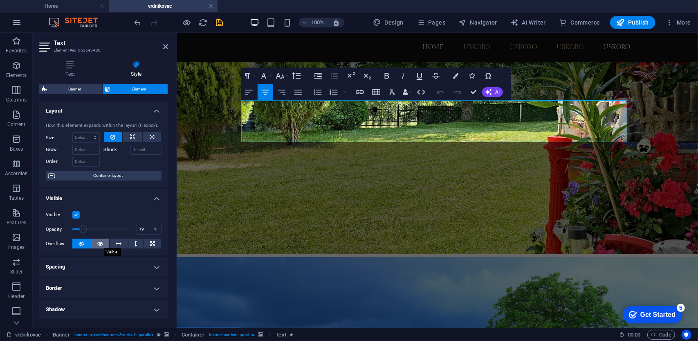
click at [103, 240] on button at bounding box center [100, 243] width 18 height 10
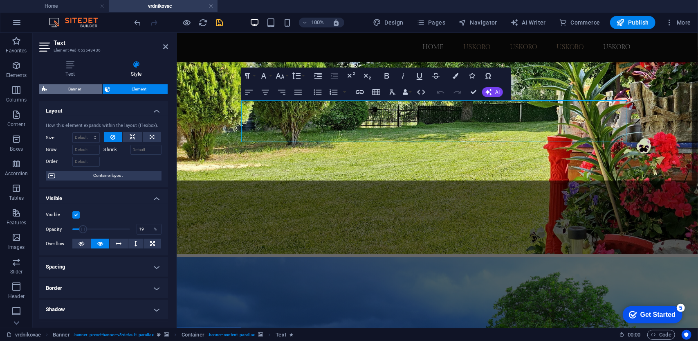
click at [78, 90] on span "Banner" at bounding box center [74, 89] width 50 height 10
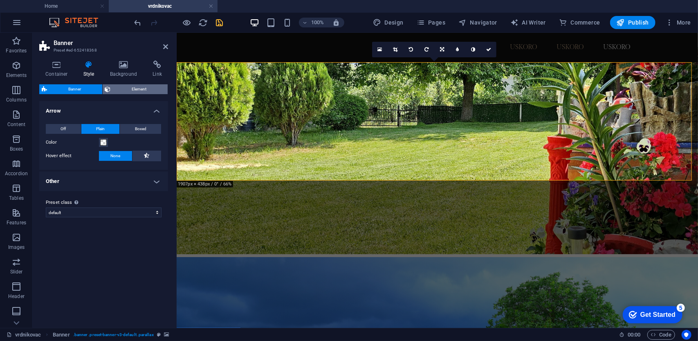
click at [126, 88] on span "Element" at bounding box center [139, 89] width 52 height 10
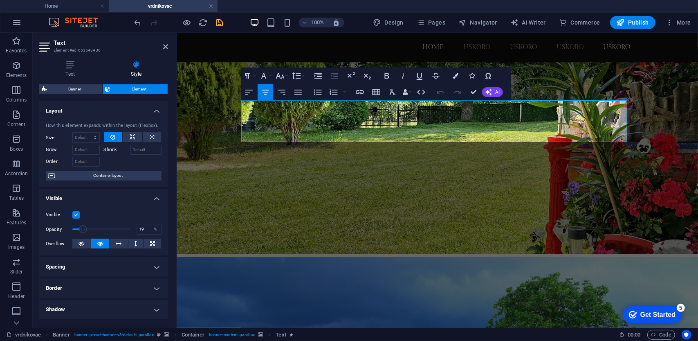
drag, startPoint x: 383, startPoint y: 110, endPoint x: 500, endPoint y: 147, distance: 122.2
click at [686, 21] on span "More" at bounding box center [678, 22] width 26 height 8
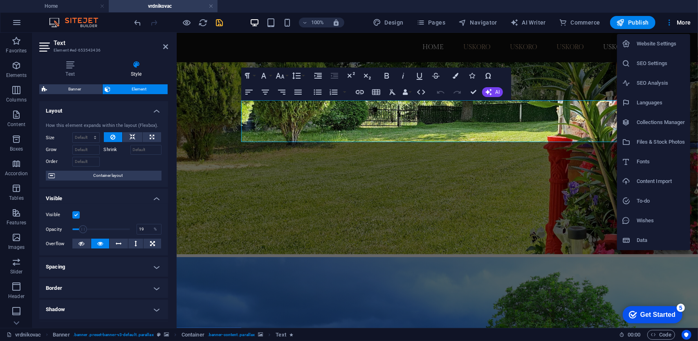
click at [654, 161] on h6 "Fonts" at bounding box center [661, 162] width 49 height 10
select select "popularity"
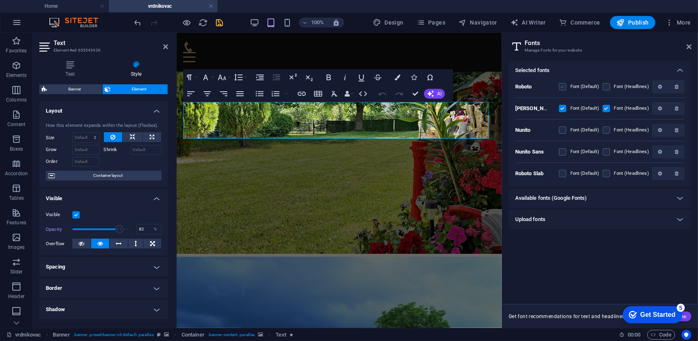
click at [563, 87] on label at bounding box center [562, 86] width 7 height 7
click at [0, 0] on input "checkbox" at bounding box center [0, 0] width 0 height 0
click at [607, 87] on label at bounding box center [606, 86] width 7 height 7
click at [0, 0] on input "checkbox" at bounding box center [0, 0] width 0 height 0
click at [689, 48] on icon at bounding box center [689, 46] width 5 height 7
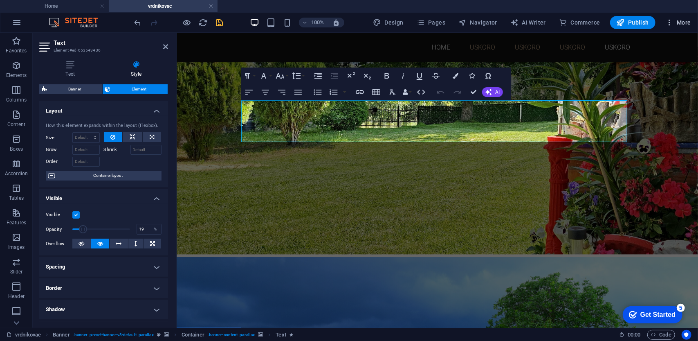
click at [677, 22] on span "More" at bounding box center [678, 22] width 26 height 8
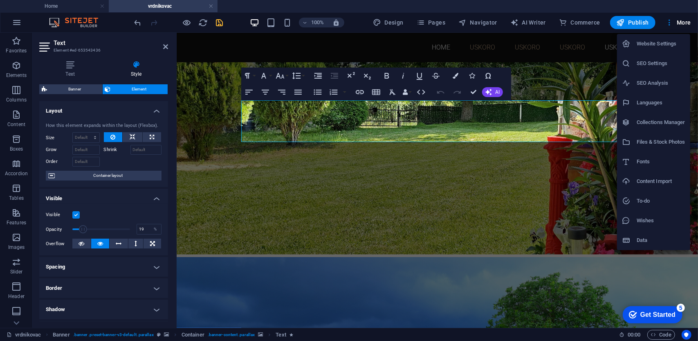
click at [649, 63] on h6 "SEO Settings" at bounding box center [661, 63] width 49 height 10
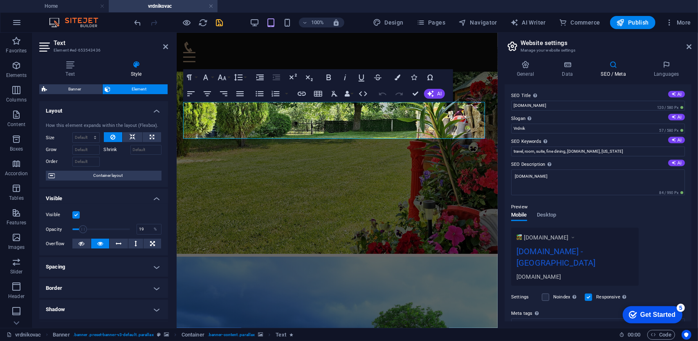
type input "82"
drag, startPoint x: 594, startPoint y: 149, endPoint x: 646, endPoint y: 157, distance: 52.6
click at [646, 157] on div "SEO Title The title of your website - make it something that stands out in sear…" at bounding box center [598, 202] width 187 height 237
type input "travel, room, suite, fine dining, vrdnikovac.rs,"
click at [221, 23] on icon "save" at bounding box center [219, 22] width 9 height 9
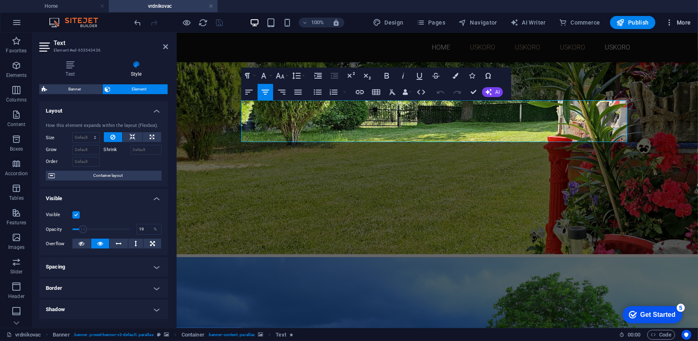
click at [680, 20] on span "More" at bounding box center [678, 22] width 26 height 8
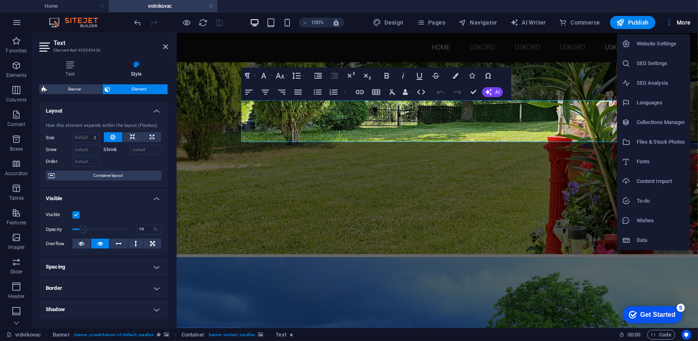
click at [658, 45] on h6 "Website Settings" at bounding box center [661, 44] width 49 height 10
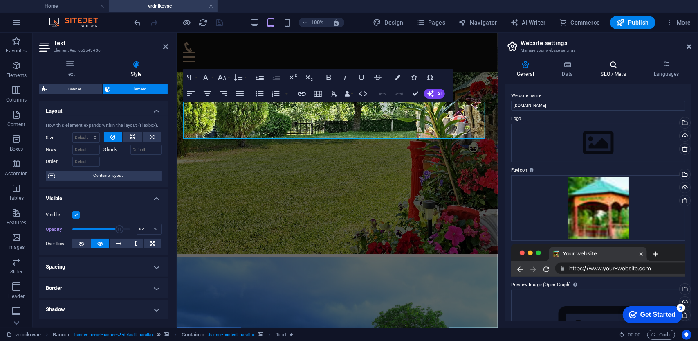
click at [613, 68] on icon at bounding box center [613, 65] width 50 height 8
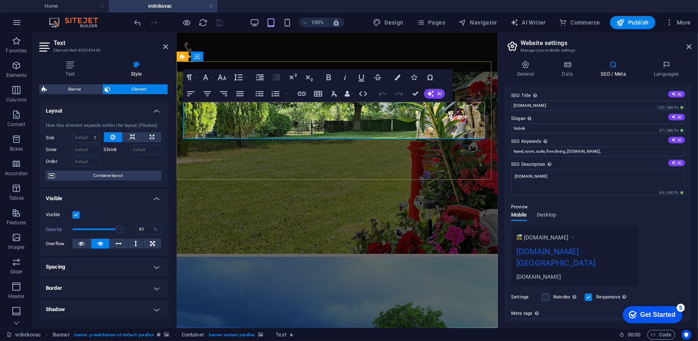
drag, startPoint x: 286, startPoint y: 110, endPoint x: 404, endPoint y: 134, distance: 120.6
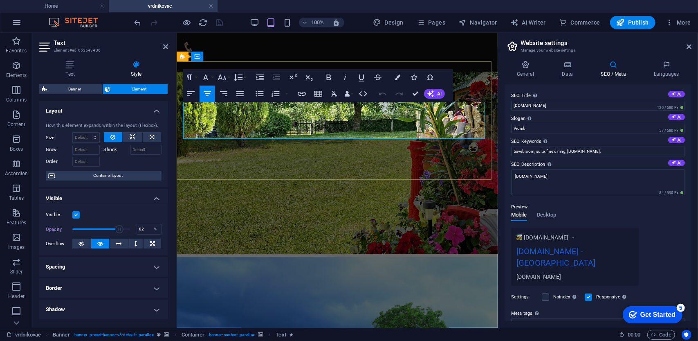
drag, startPoint x: 274, startPoint y: 110, endPoint x: 424, endPoint y: 132, distance: 152.1
click at [688, 46] on icon at bounding box center [689, 46] width 5 height 7
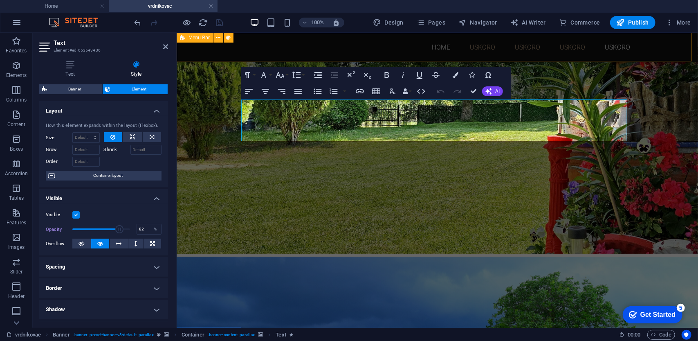
type input "19"
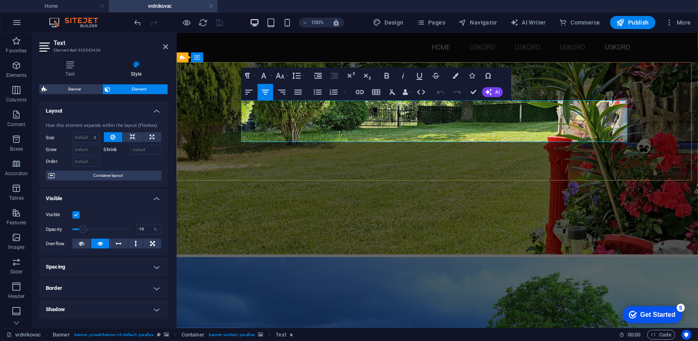
click at [296, 93] on icon "button" at bounding box center [298, 92] width 10 height 10
click at [316, 90] on icon "button" at bounding box center [318, 92] width 8 height 5
click at [268, 89] on icon "button" at bounding box center [265, 92] width 10 height 10
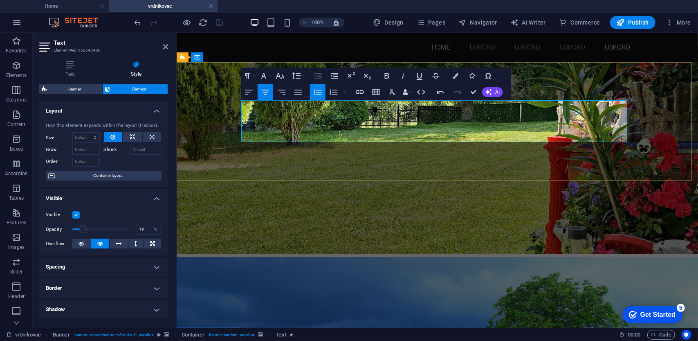
drag, startPoint x: 271, startPoint y: 115, endPoint x: 519, endPoint y: 113, distance: 247.8
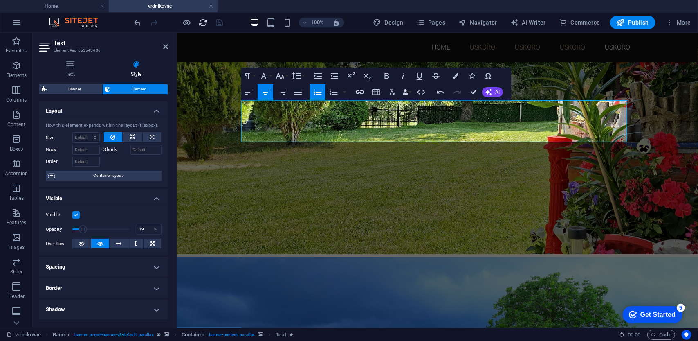
click at [204, 24] on icon "reload" at bounding box center [203, 22] width 9 height 9
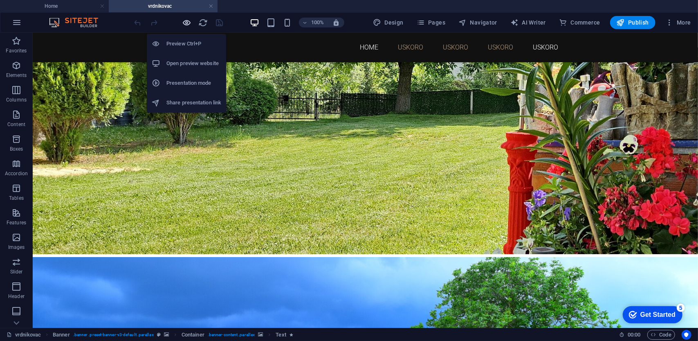
click at [187, 24] on icon "button" at bounding box center [186, 22] width 9 height 9
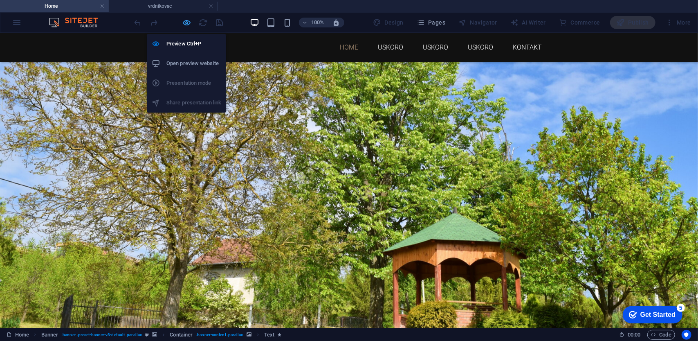
click at [184, 25] on icon "button" at bounding box center [186, 22] width 9 height 9
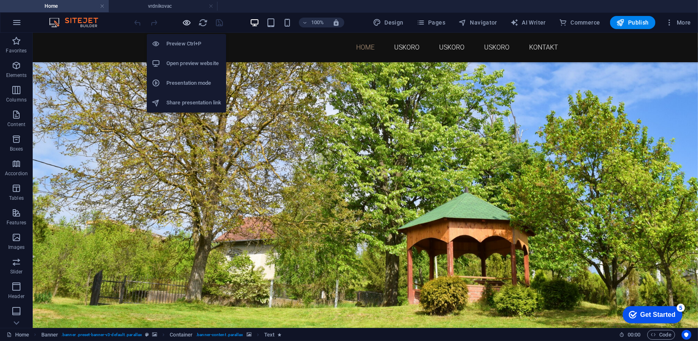
click at [185, 22] on icon "button" at bounding box center [186, 22] width 9 height 9
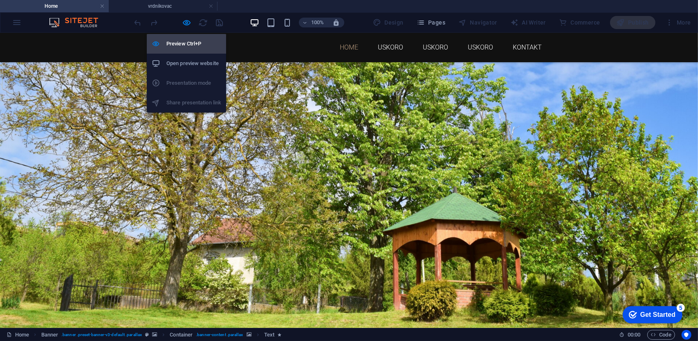
click at [182, 46] on h6 "Preview Ctrl+P" at bounding box center [193, 44] width 55 height 10
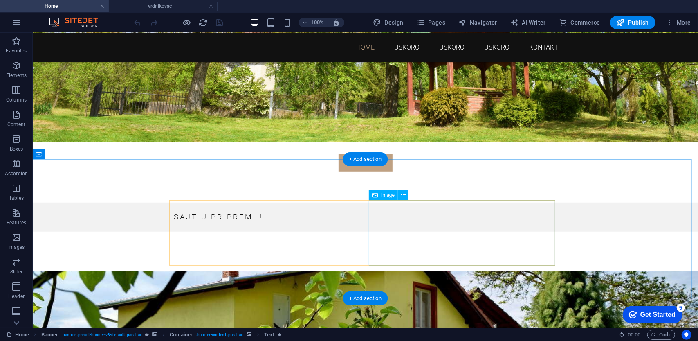
scroll to position [174, 0]
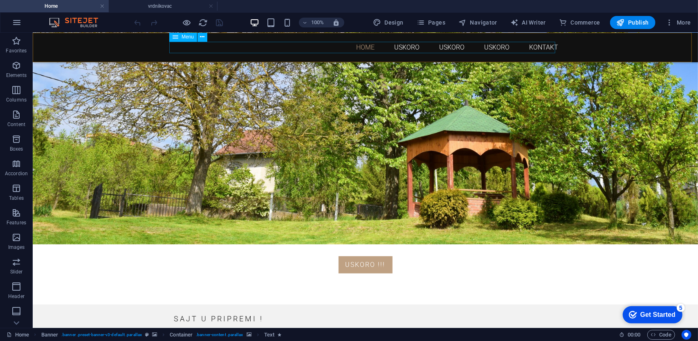
click at [490, 47] on nav "Home USKORO USKORO USKORO KONTAKT" at bounding box center [365, 46] width 386 height 11
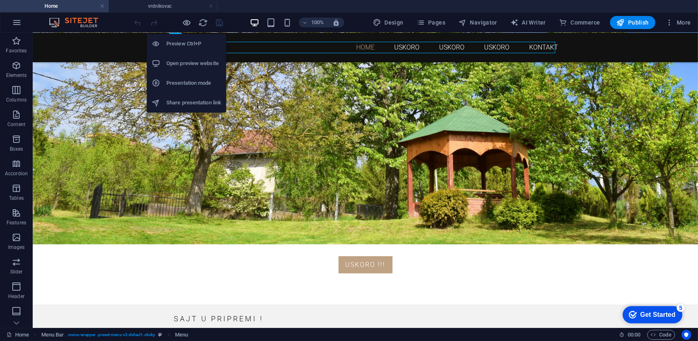
click at [190, 27] on div "Preview Ctrl+P Open preview website Presentation mode Share presentation link" at bounding box center [186, 69] width 79 height 85
click at [181, 40] on h6 "Preview Ctrl+P" at bounding box center [193, 44] width 55 height 10
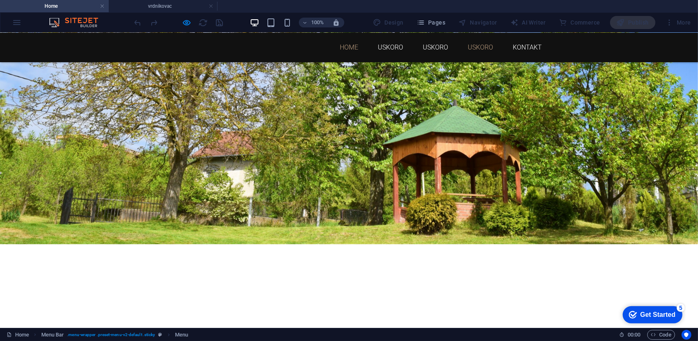
click at [485, 44] on link "USKORO" at bounding box center [480, 47] width 25 height 7
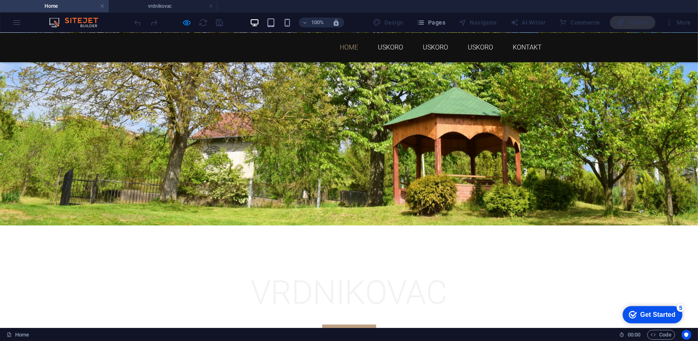
scroll to position [0, 0]
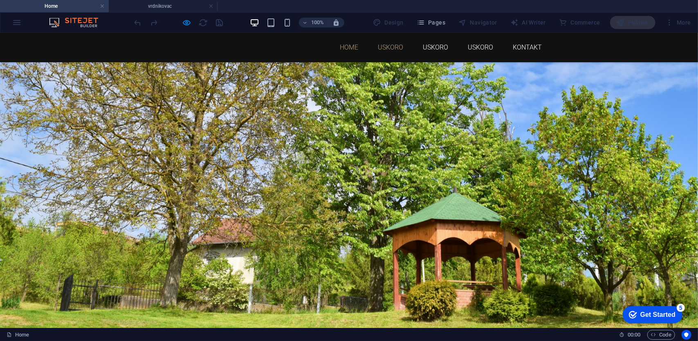
click at [389, 46] on link "USKORO" at bounding box center [390, 47] width 25 height 7
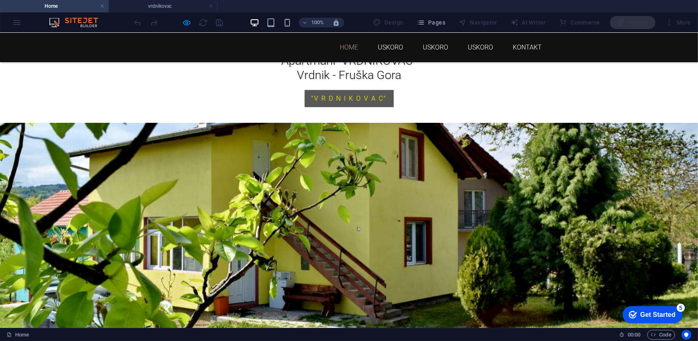
scroll to position [573, 0]
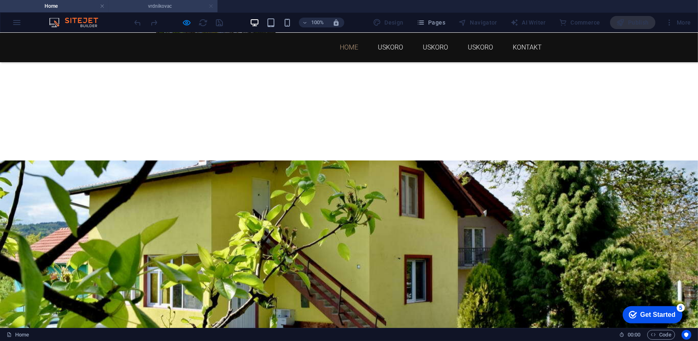
click at [211, 6] on link at bounding box center [211, 6] width 5 height 8
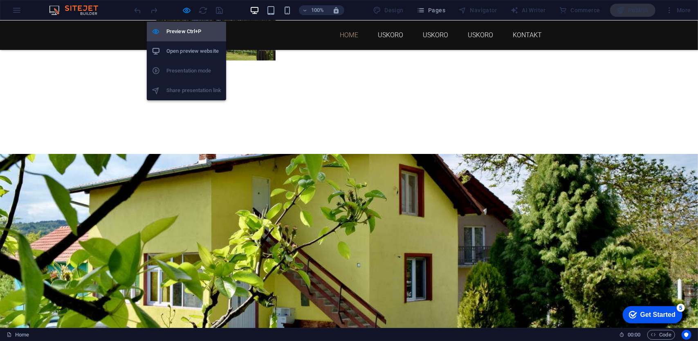
click at [192, 31] on h6 "Preview Ctrl+P" at bounding box center [193, 32] width 55 height 10
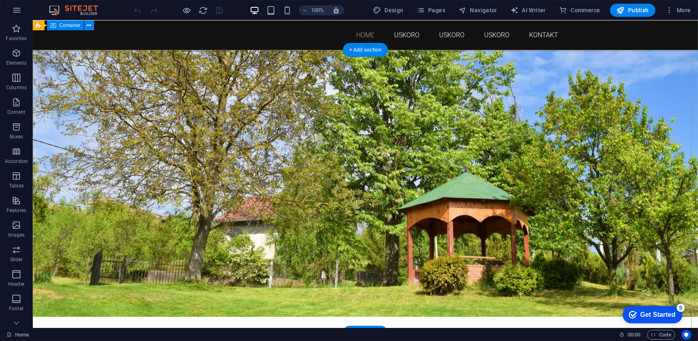
scroll to position [0, 0]
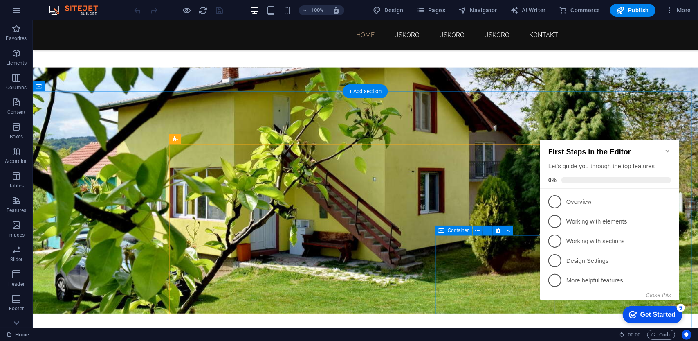
scroll to position [613, 0]
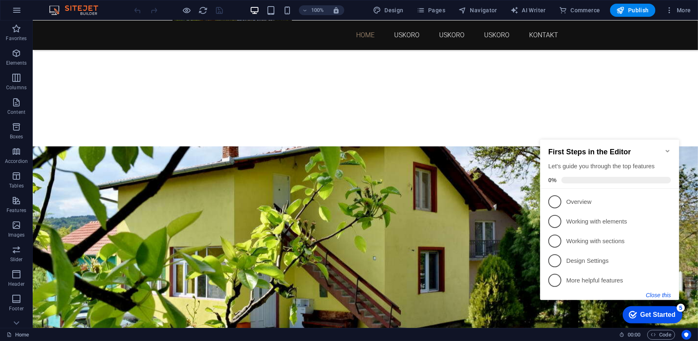
click at [665, 296] on button "Close this" at bounding box center [658, 294] width 25 height 7
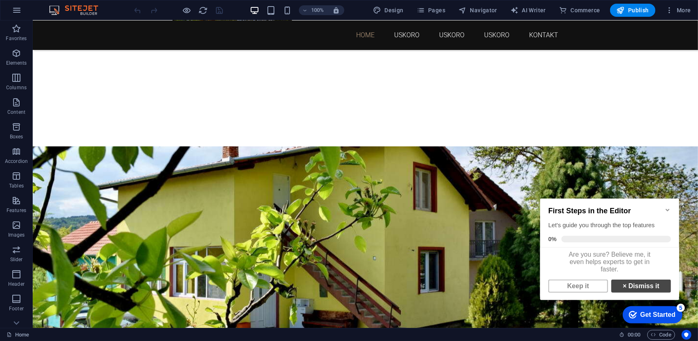
click at [630, 292] on link "× Dismiss it" at bounding box center [641, 285] width 60 height 13
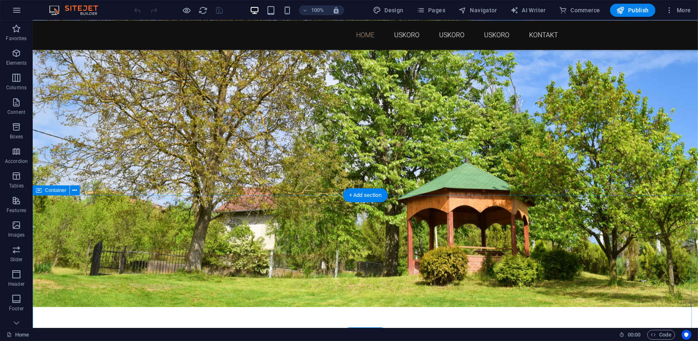
scroll to position [0, 0]
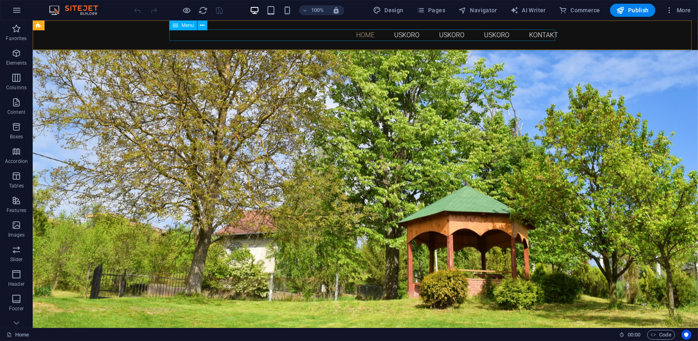
click at [543, 31] on nav "Home USKORO USKORO USKORO KONTAKT" at bounding box center [365, 34] width 386 height 11
click at [537, 35] on nav "Home USKORO USKORO USKORO KONTAKT" at bounding box center [365, 34] width 386 height 11
